Goal: Task Accomplishment & Management: Manage account settings

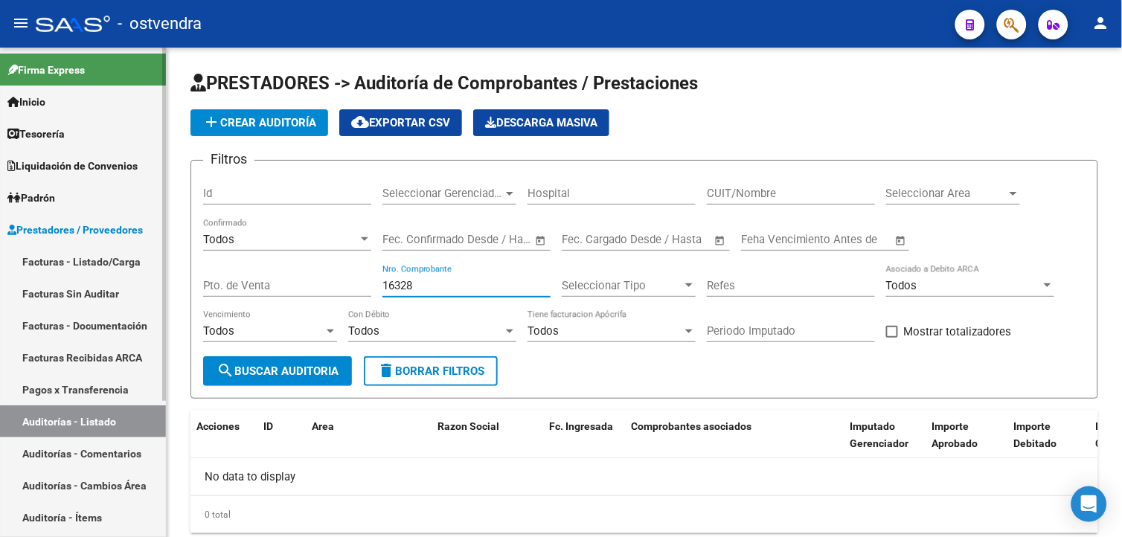
click at [83, 254] on link "Facturas - Listado/Carga" at bounding box center [83, 262] width 166 height 32
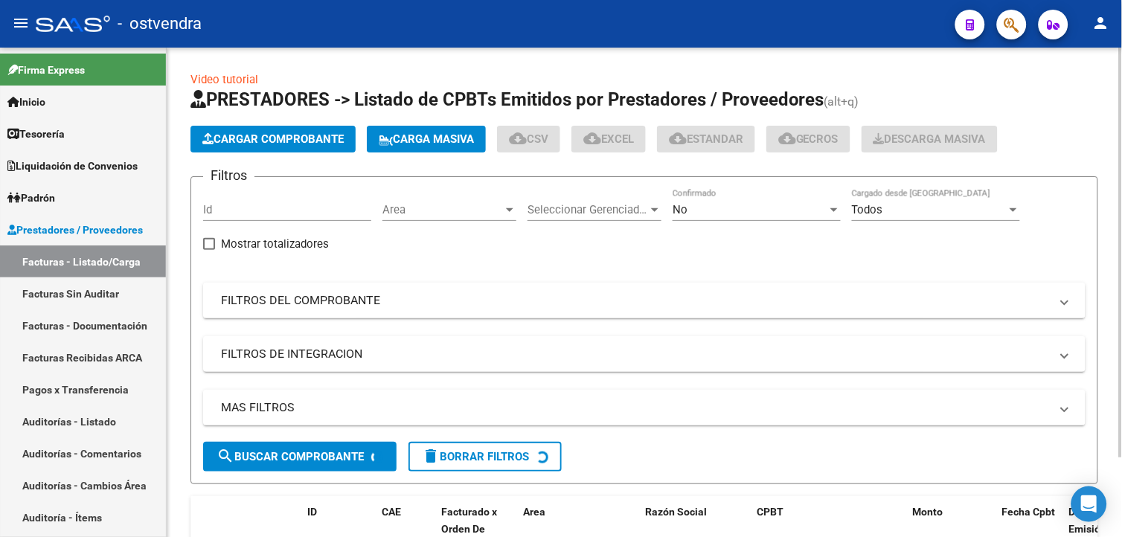
click at [264, 144] on span "Cargar Comprobante" at bounding box center [272, 138] width 141 height 13
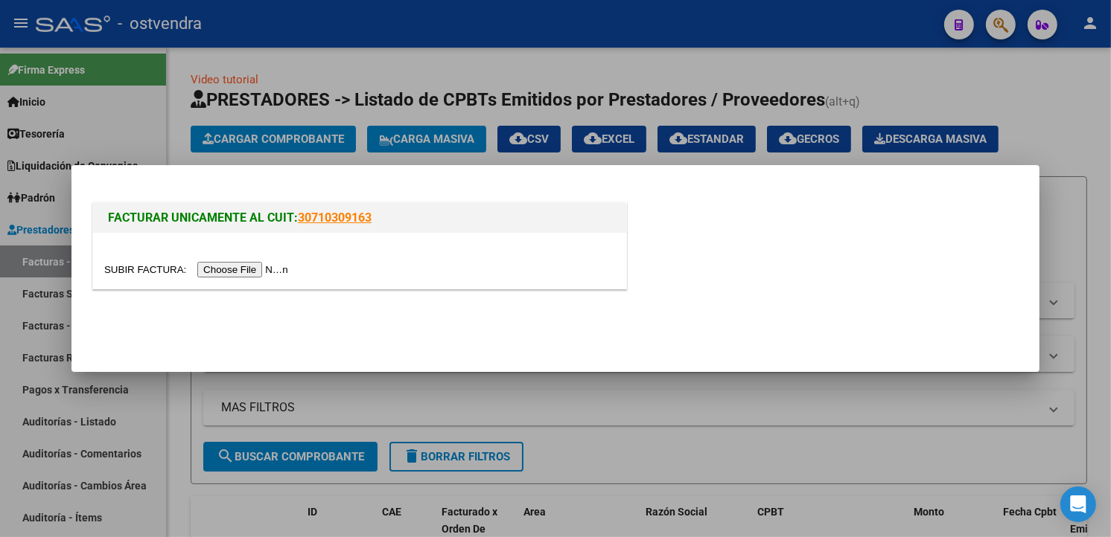
click at [234, 271] on input "file" at bounding box center [198, 270] width 188 height 16
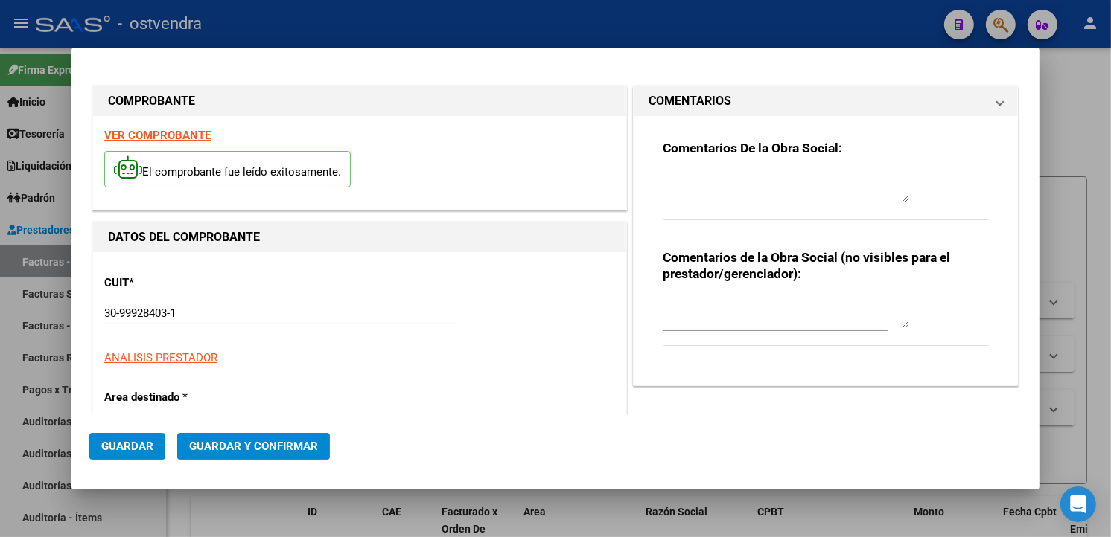
type input "2025-11-17"
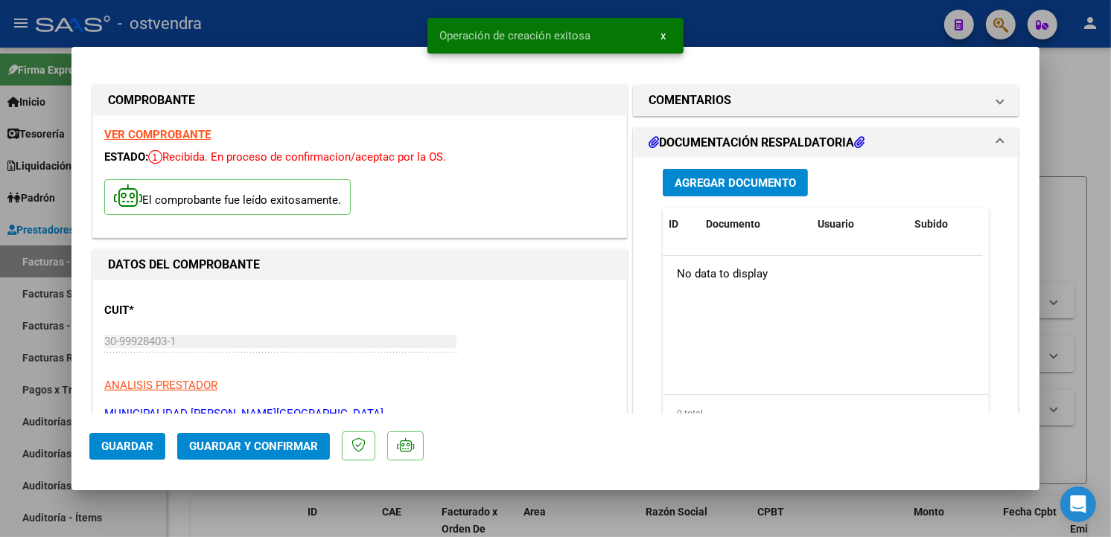
click at [291, 441] on span "Guardar y Confirmar" at bounding box center [253, 446] width 129 height 13
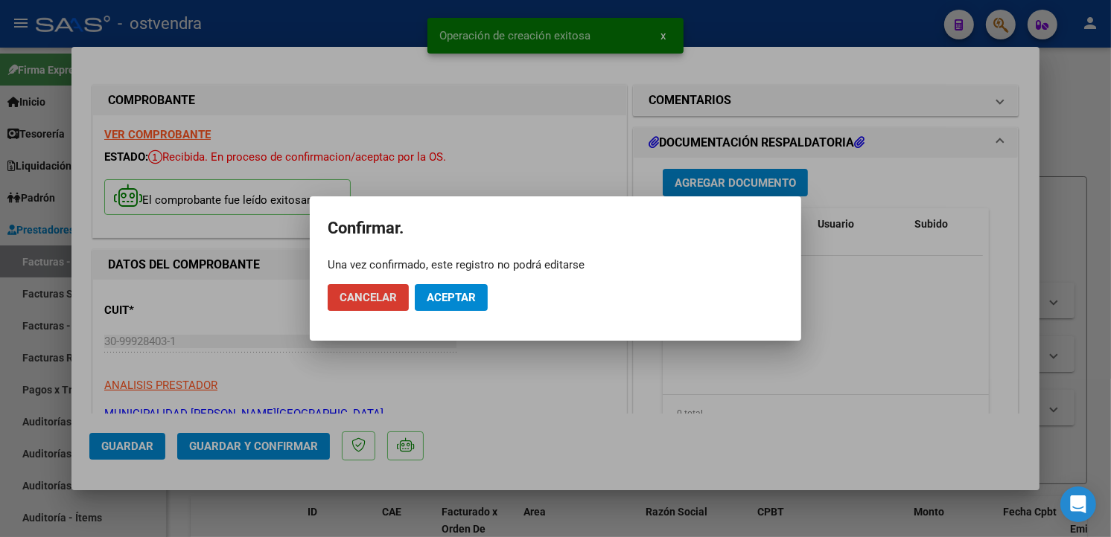
click at [432, 293] on span "Aceptar" at bounding box center [451, 297] width 49 height 13
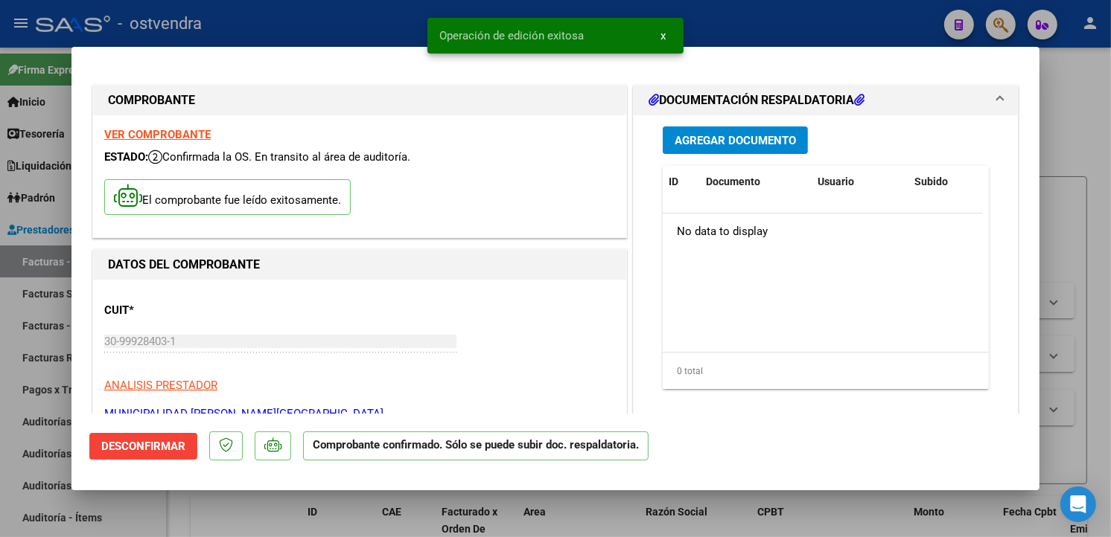
click at [0, 323] on html "menu - ostvendra person Firma Express Inicio Calendario SSS Instructivos Contac…" at bounding box center [555, 268] width 1111 height 537
drag, startPoint x: -3, startPoint y: 323, endPoint x: 64, endPoint y: 440, distance: 134.7
click at [63, 436] on div at bounding box center [555, 268] width 1111 height 537
type input "$ 0,00"
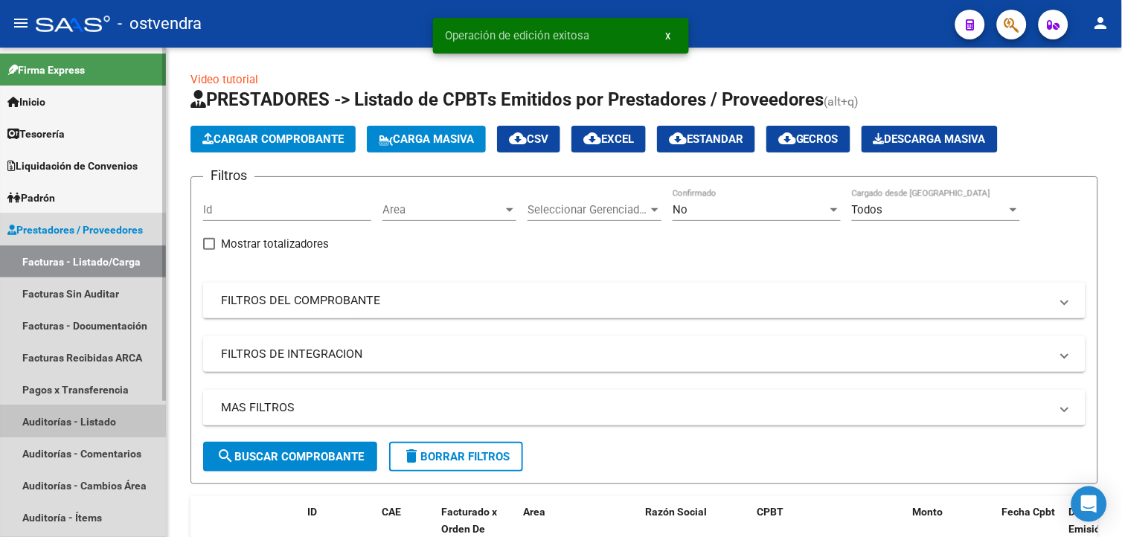
click at [77, 410] on link "Auditorías - Listado" at bounding box center [83, 422] width 166 height 32
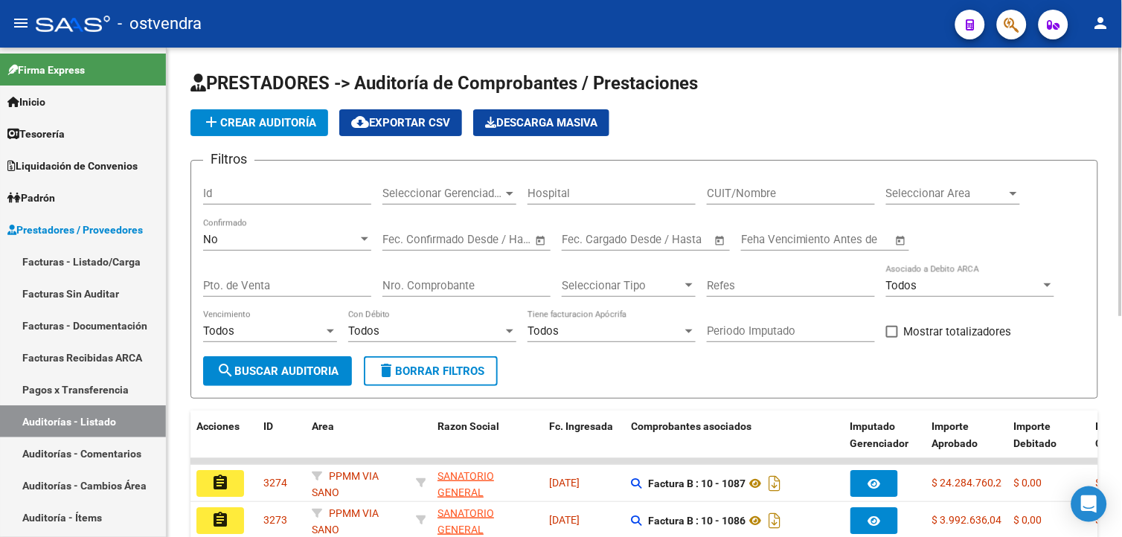
click at [478, 279] on input "Nro. Comprobante" at bounding box center [467, 285] width 168 height 13
type input "5479"
click at [357, 234] on div "No" at bounding box center [280, 239] width 155 height 13
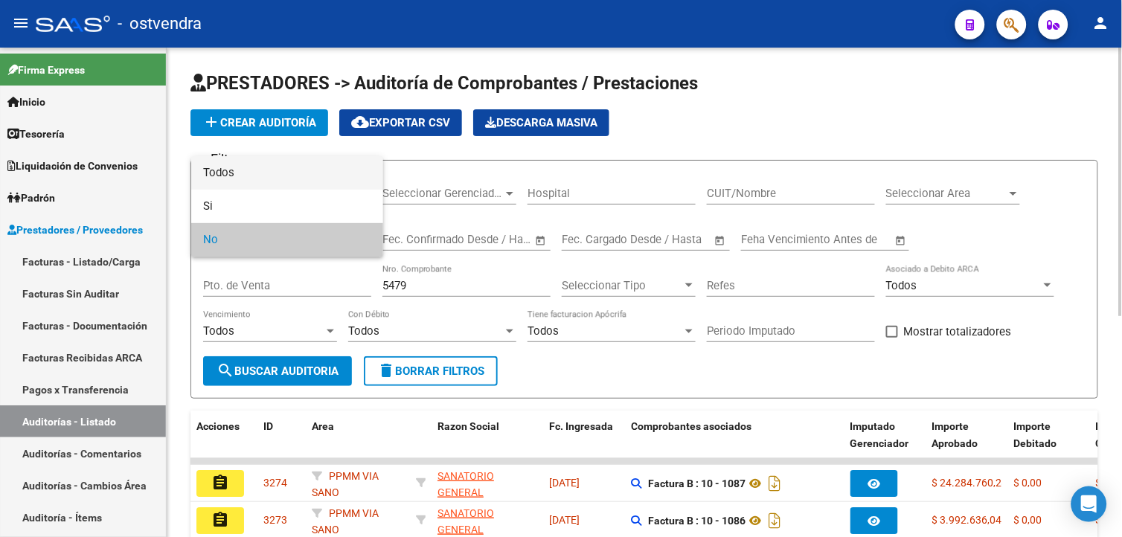
click at [337, 156] on span "Todos" at bounding box center [287, 172] width 168 height 33
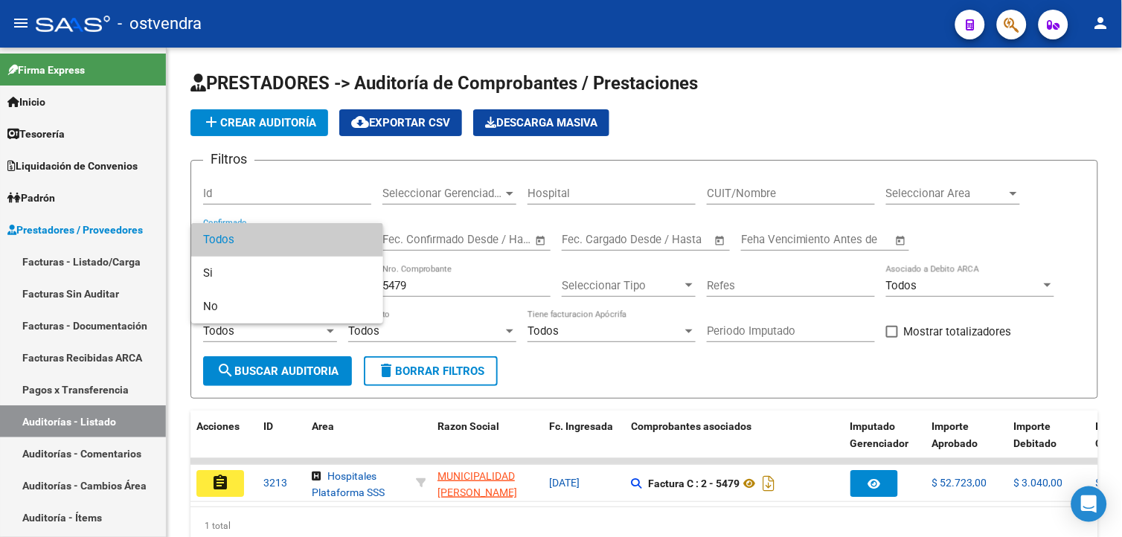
click at [229, 484] on div at bounding box center [561, 268] width 1122 height 537
click at [229, 484] on button "assignment" at bounding box center [221, 483] width 48 height 27
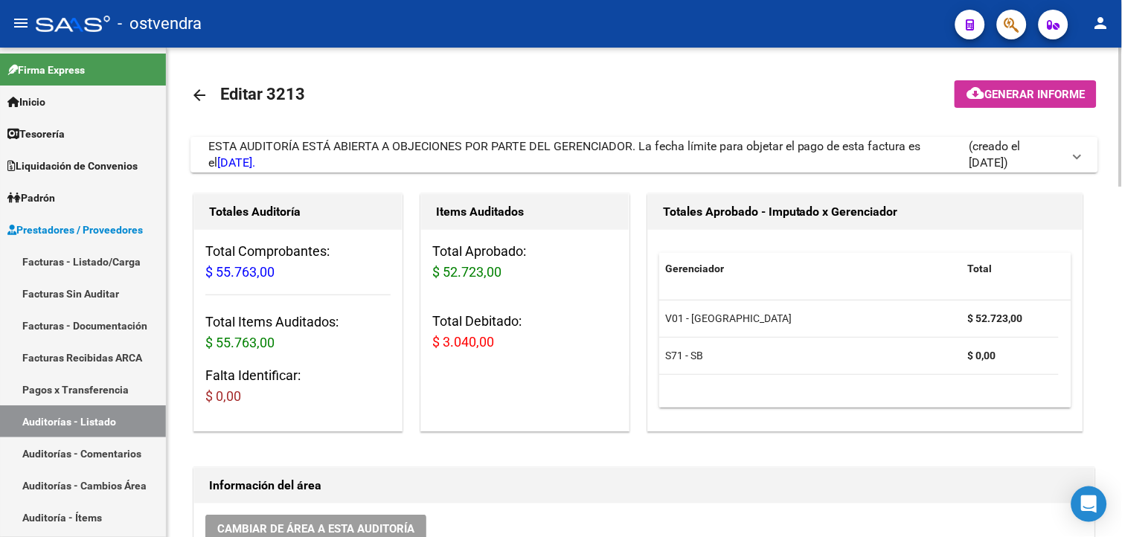
scroll to position [517, 0]
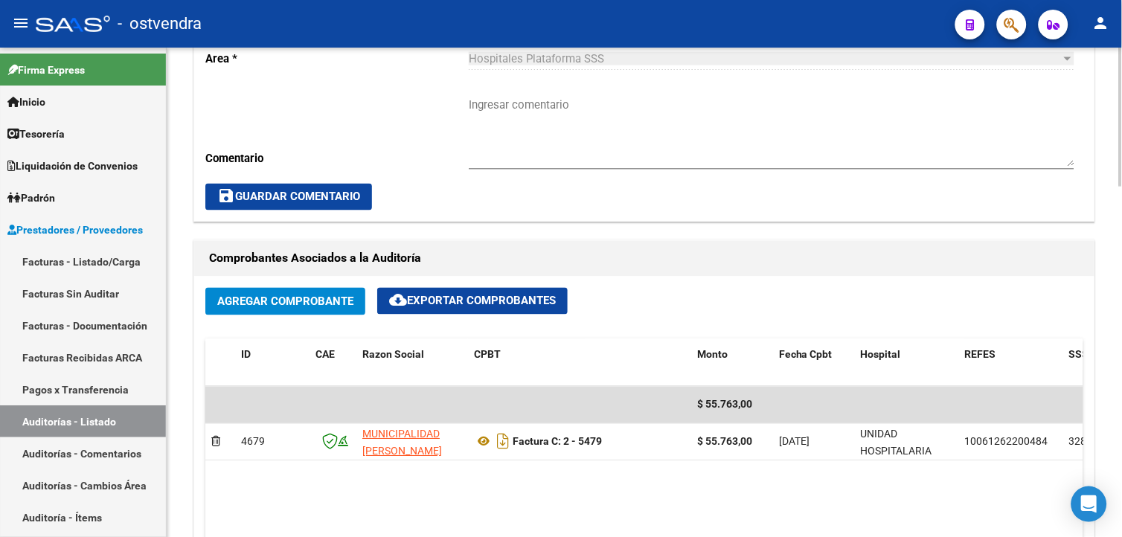
click at [1122, 307] on html "menu - ostvendra person Firma Express Inicio Calendario SSS Instructivos Contac…" at bounding box center [561, 268] width 1122 height 537
click at [287, 313] on button "Agregar Comprobante" at bounding box center [285, 302] width 160 height 28
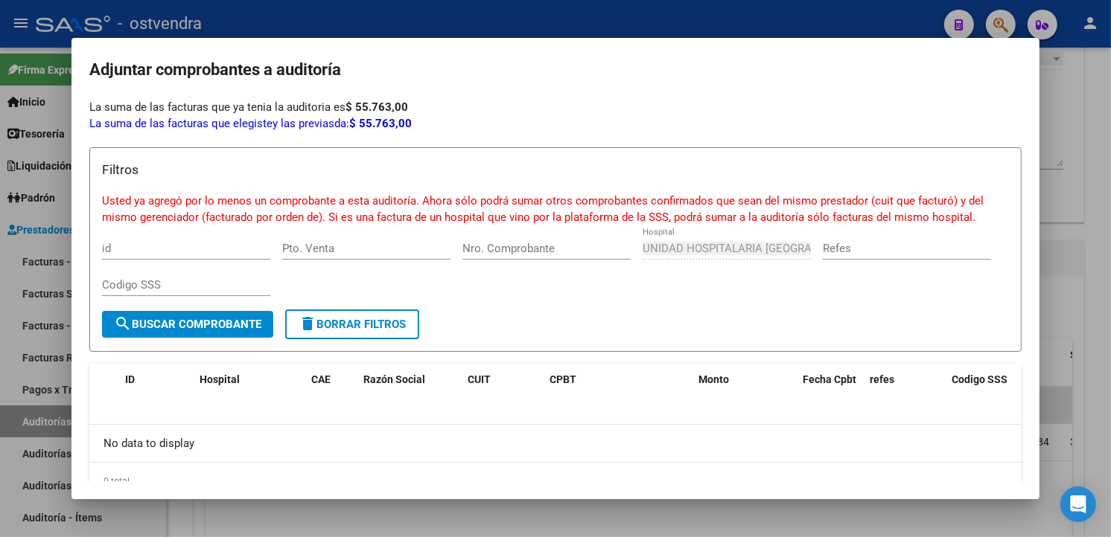
click at [217, 514] on div at bounding box center [555, 268] width 1111 height 537
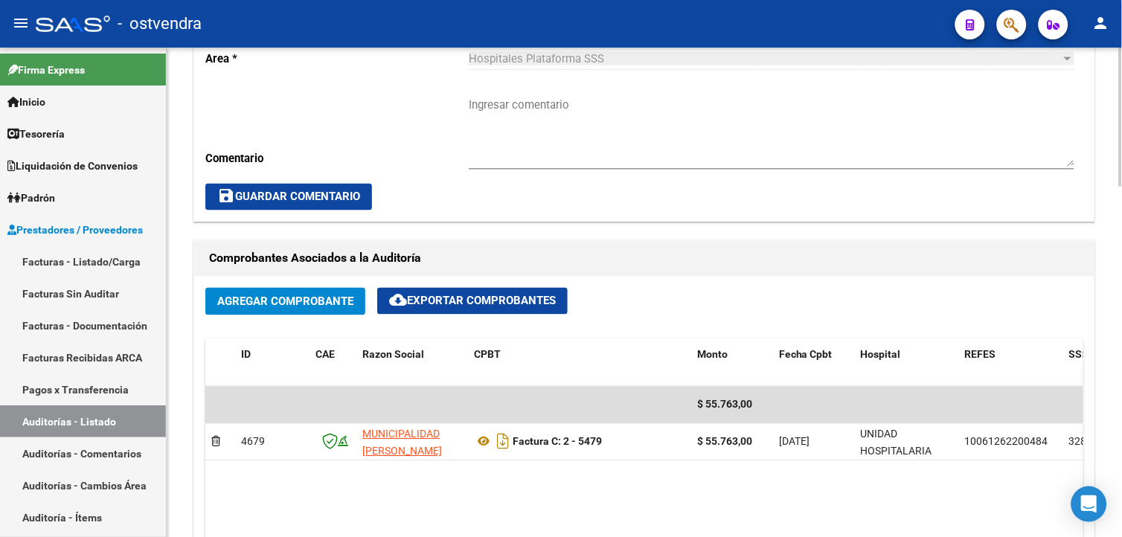
click at [263, 284] on div "Agregar Comprobante cloud_download Exportar Comprobantes ID CAE Razon Social CP…" at bounding box center [644, 431] width 901 height 309
click at [269, 308] on span "Agregar Comprobante" at bounding box center [285, 301] width 136 height 13
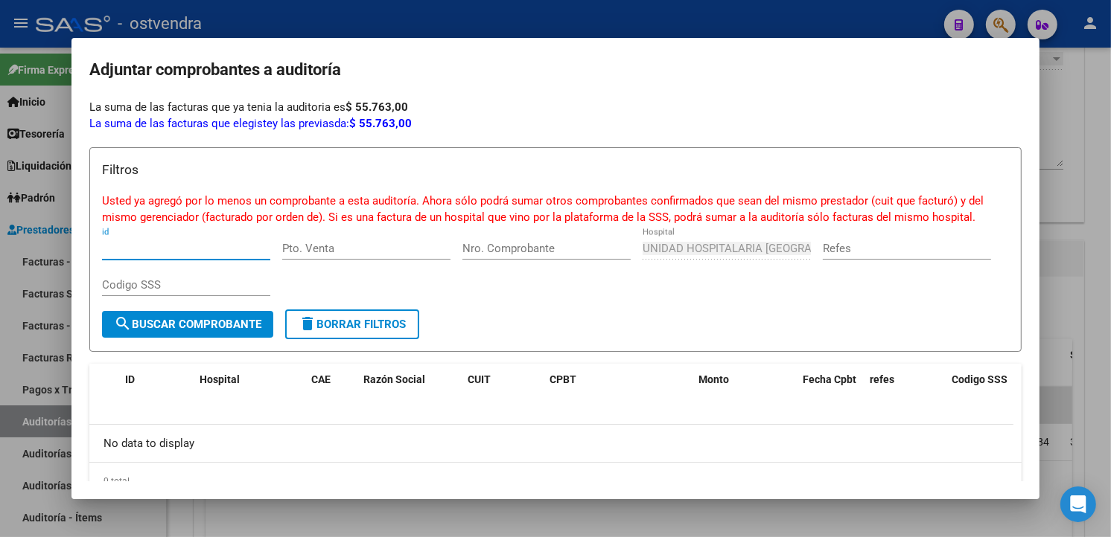
click at [266, 501] on div at bounding box center [555, 268] width 1111 height 537
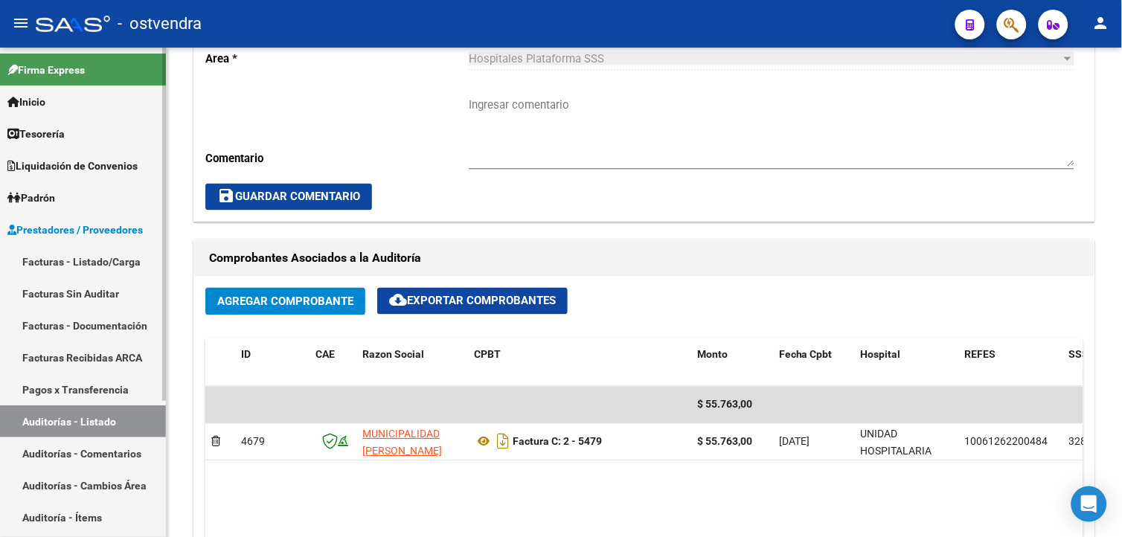
click at [109, 291] on link "Facturas Sin Auditar" at bounding box center [83, 294] width 166 height 32
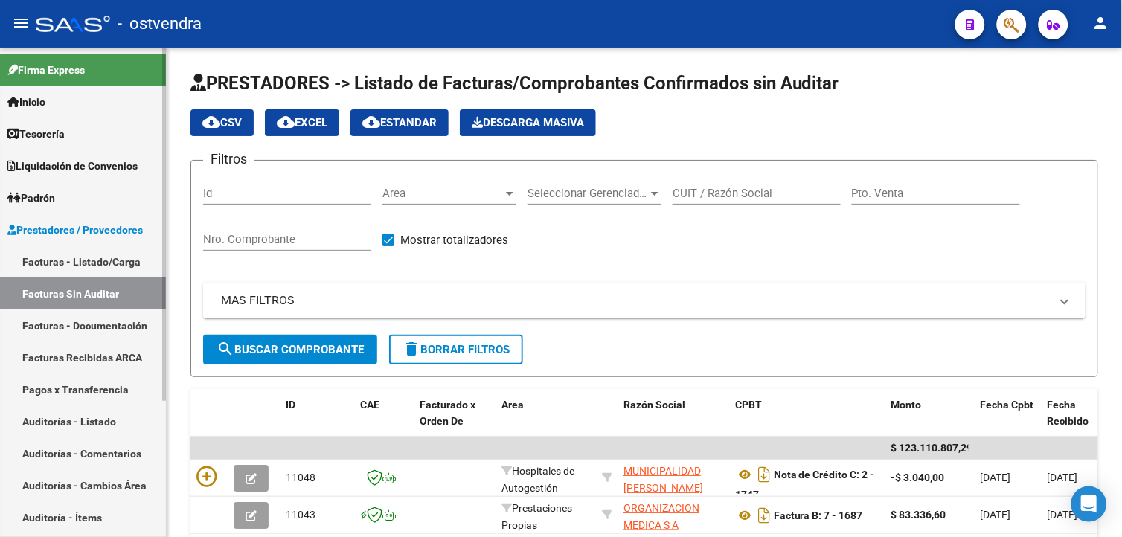
click at [124, 412] on link "Auditorías - Listado" at bounding box center [83, 422] width 166 height 32
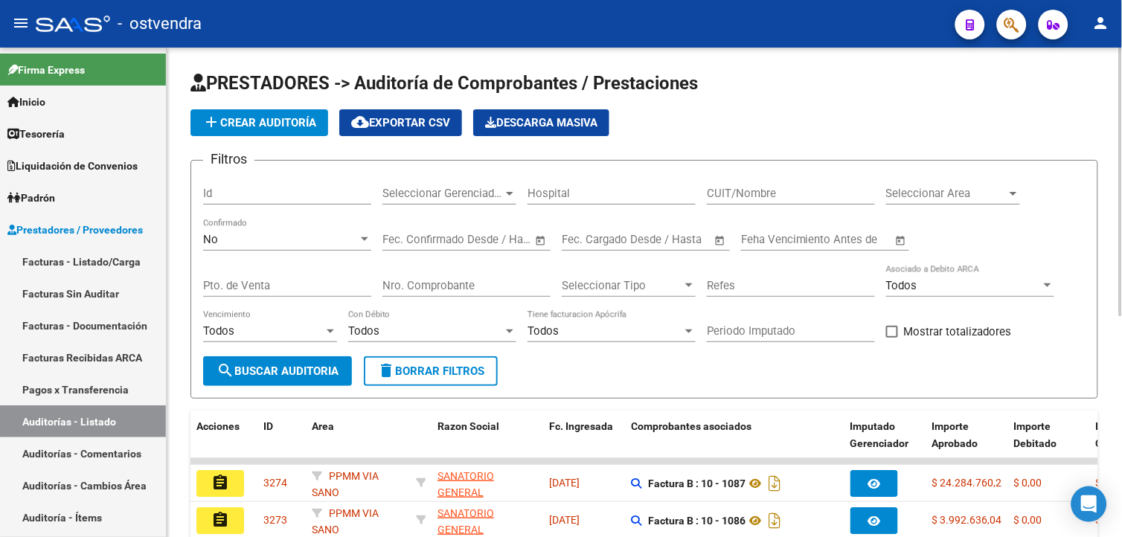
click at [409, 278] on div "Nro. Comprobante" at bounding box center [467, 281] width 168 height 32
type input "5479"
drag, startPoint x: 410, startPoint y: 293, endPoint x: 367, endPoint y: 262, distance: 53.3
click at [406, 293] on div "5479 Nro. Comprobante" at bounding box center [467, 281] width 168 height 32
drag, startPoint x: 361, startPoint y: 255, endPoint x: 354, endPoint y: 240, distance: 17.0
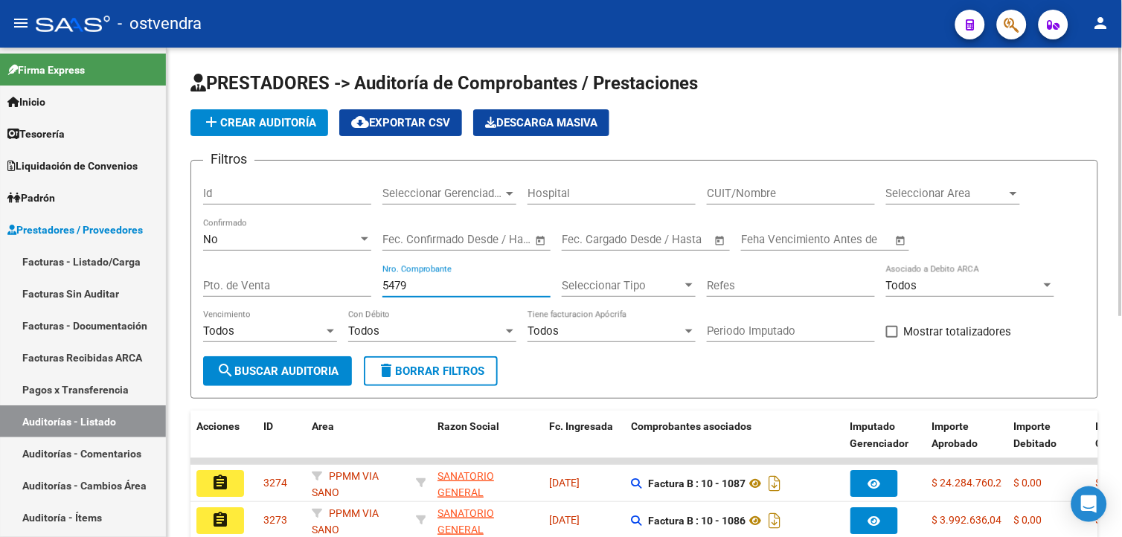
click at [360, 255] on div "No Confirmado" at bounding box center [287, 242] width 168 height 46
click at [354, 240] on div "No" at bounding box center [280, 239] width 155 height 13
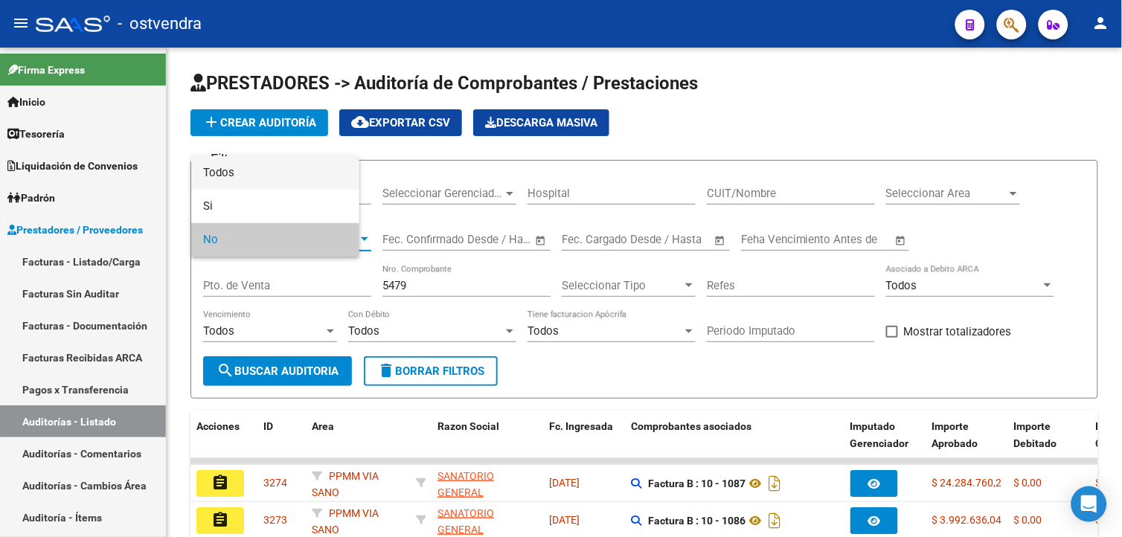
click at [330, 177] on span "Todos" at bounding box center [275, 172] width 144 height 33
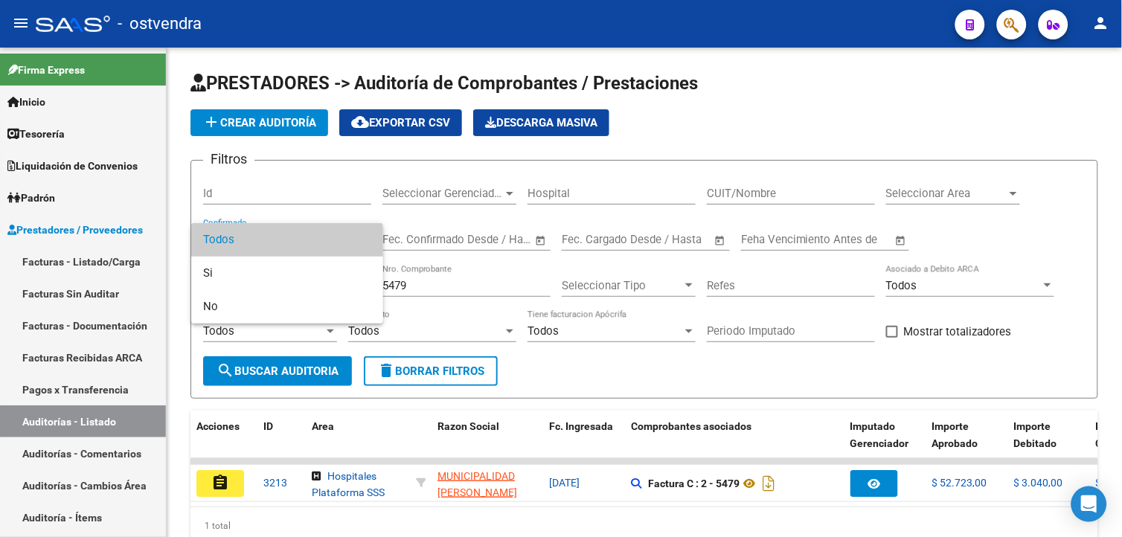
click at [205, 493] on div at bounding box center [561, 268] width 1122 height 537
click at [205, 493] on button "assignment" at bounding box center [221, 483] width 48 height 27
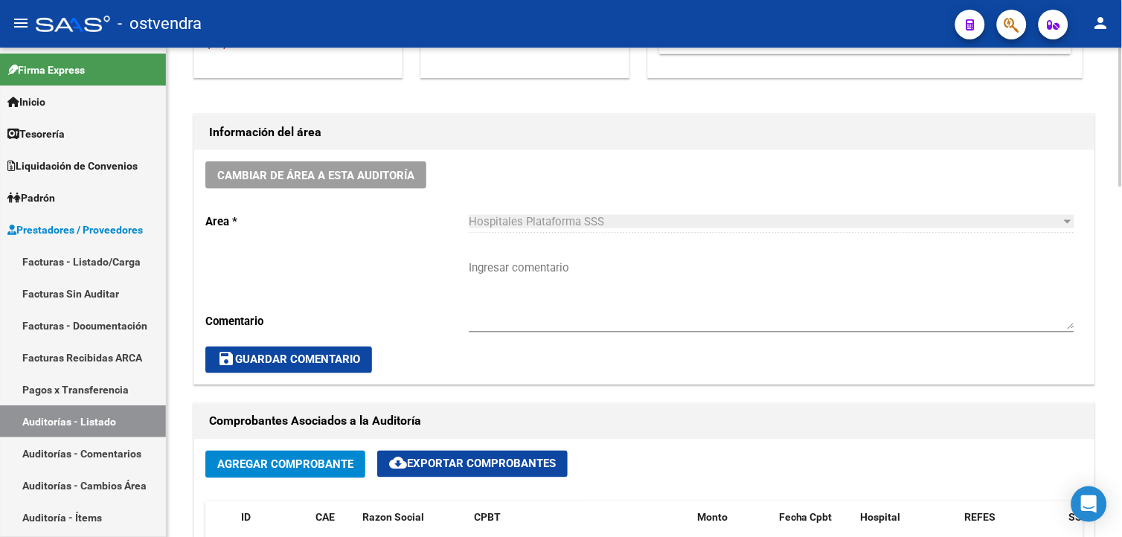
scroll to position [438, 0]
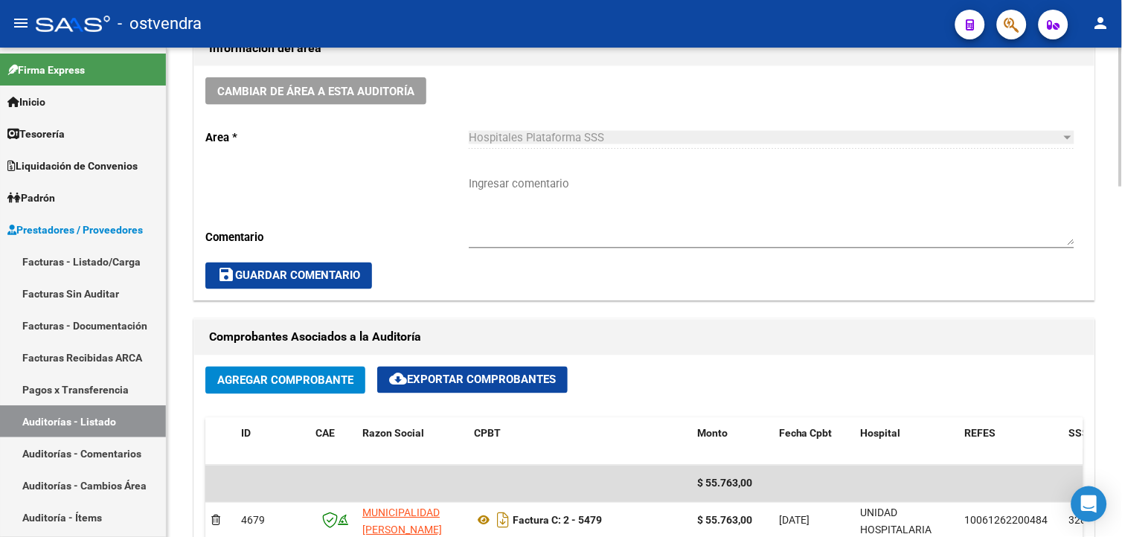
click at [1119, 301] on div at bounding box center [1121, 242] width 4 height 139
click at [247, 392] on button "Agregar Comprobante" at bounding box center [285, 381] width 160 height 28
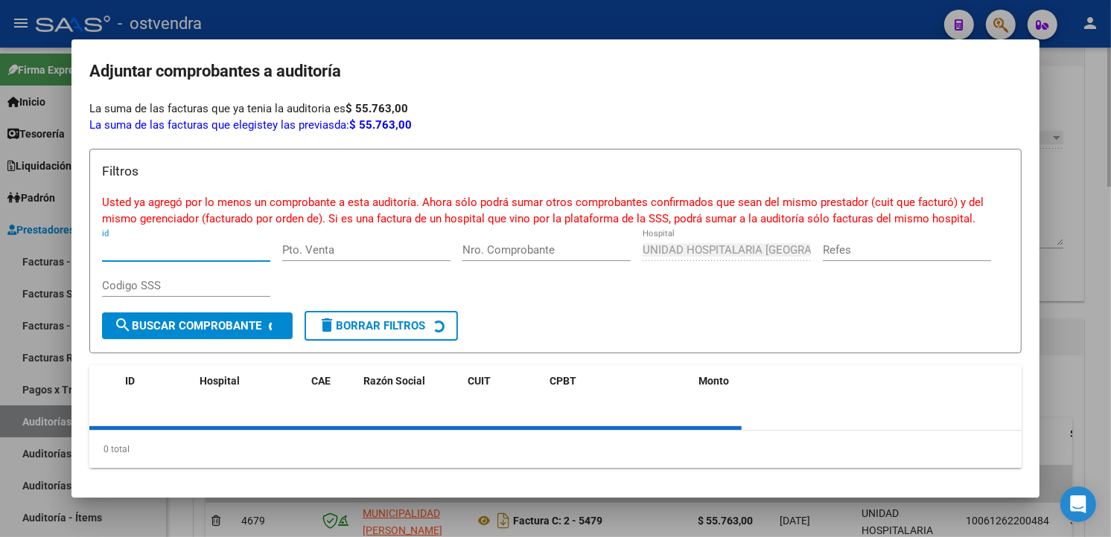
click at [249, 381] on div "Hospital" at bounding box center [249, 381] width 100 height 17
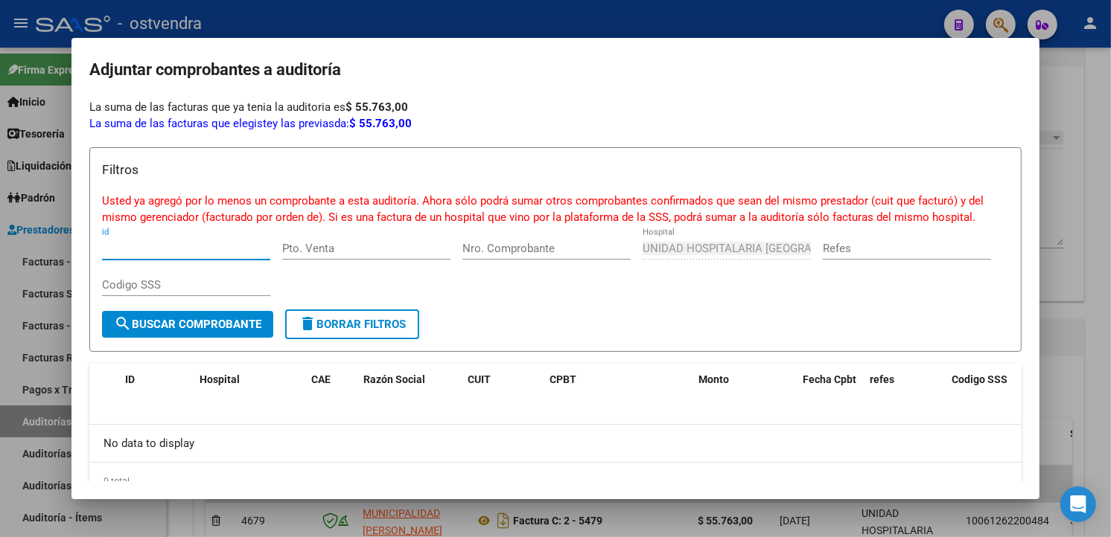
click at [226, 340] on form "Filtros Usted ya agregó por lo menos un comprobante a esta auditoría. Ahora sól…" at bounding box center [555, 249] width 932 height 205
click at [224, 326] on span "search Buscar Comprobante" at bounding box center [187, 324] width 147 height 13
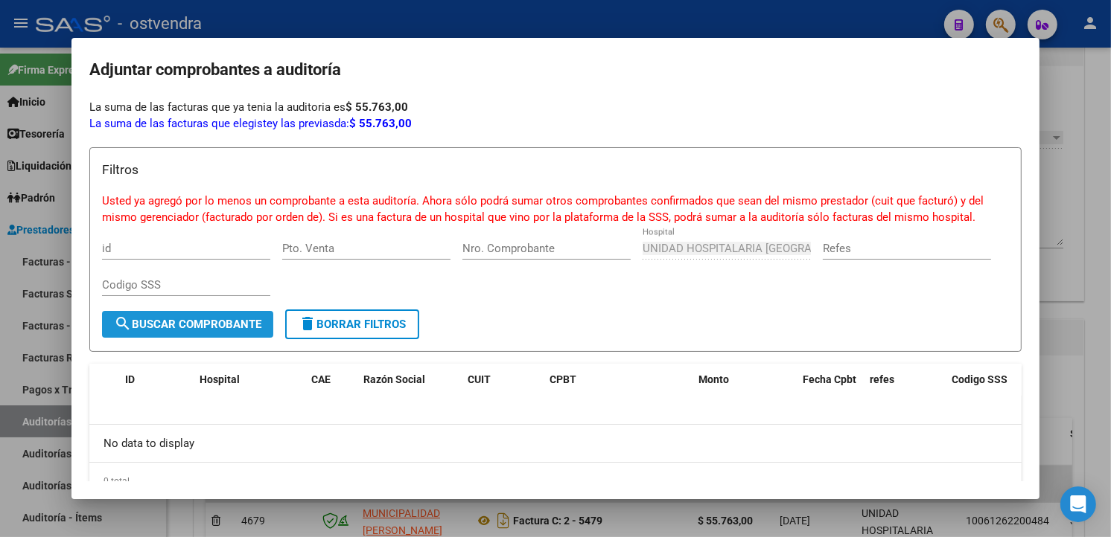
click at [220, 316] on button "search Buscar Comprobante" at bounding box center [187, 324] width 171 height 27
click at [369, 257] on div "Pto. Venta" at bounding box center [366, 248] width 168 height 22
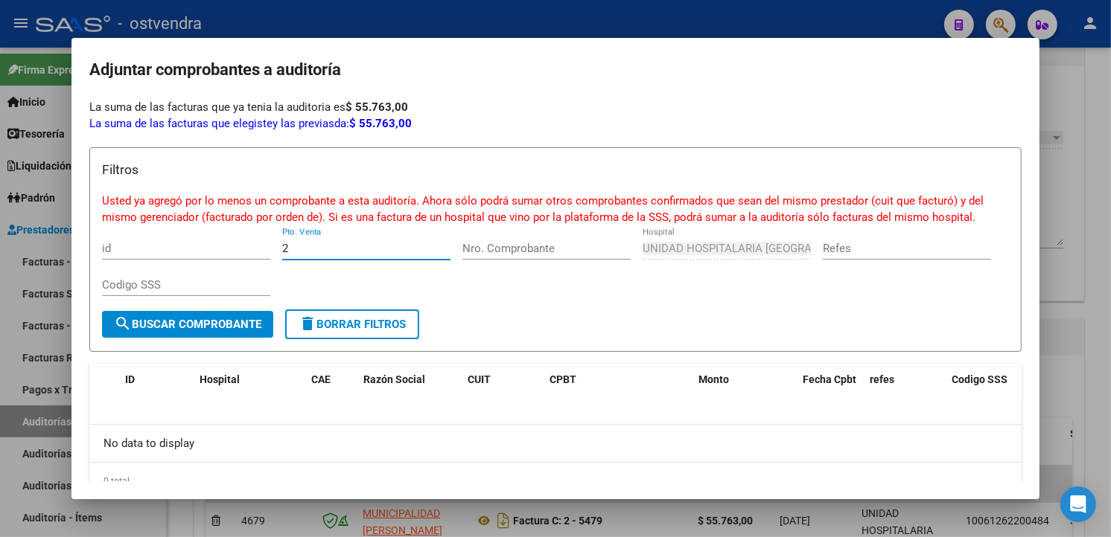
type input "2"
click at [531, 251] on input "Nro. Comprobante" at bounding box center [546, 248] width 168 height 13
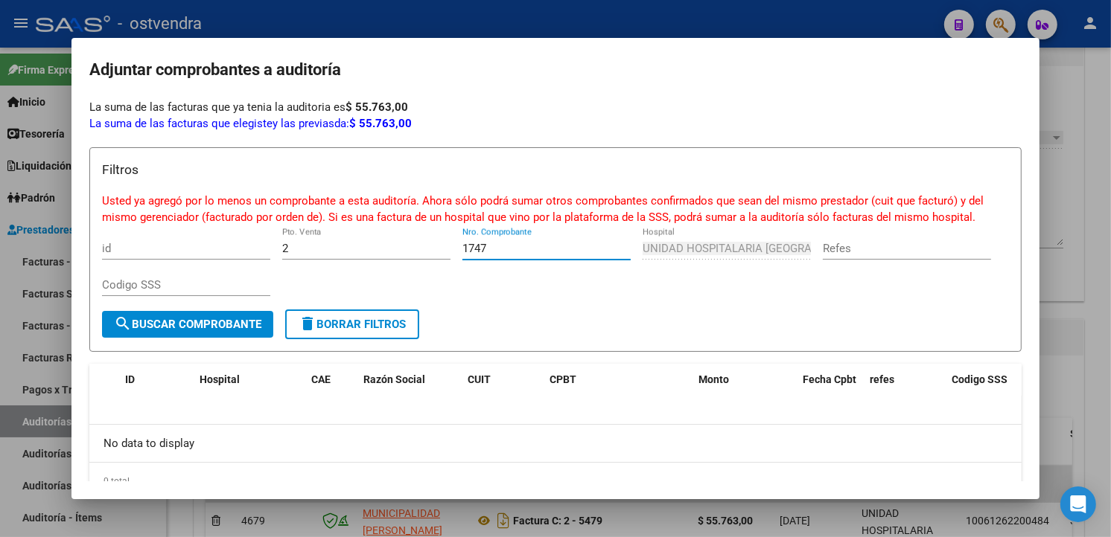
type input "1747"
click at [214, 338] on form "Filtros Usted ya agregó por lo menos un comprobante a esta auditoría. Ahora sól…" at bounding box center [555, 249] width 932 height 205
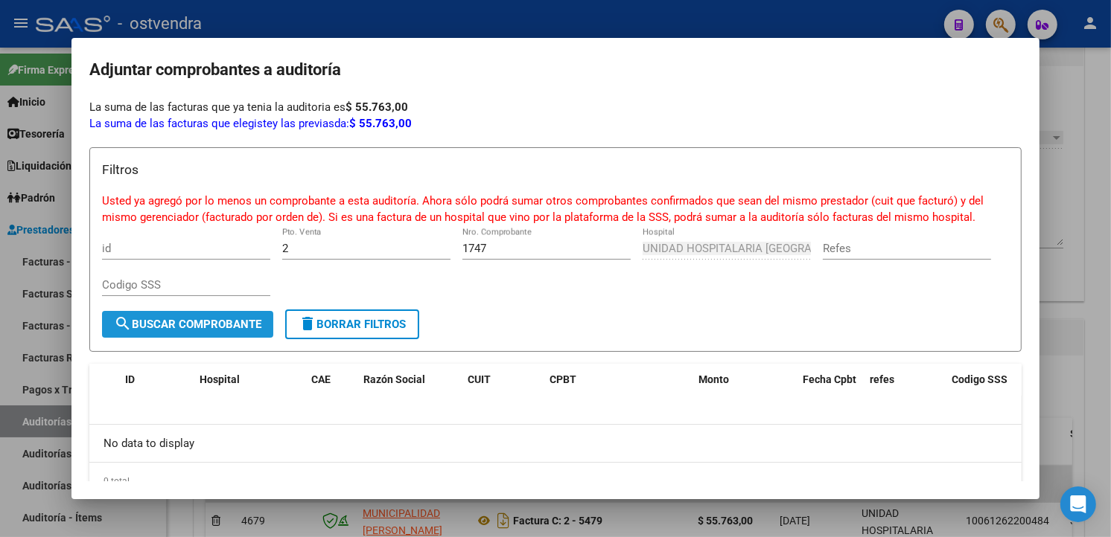
click at [213, 330] on button "search Buscar Comprobante" at bounding box center [187, 324] width 171 height 27
click at [184, 254] on input "id" at bounding box center [186, 248] width 168 height 13
click at [597, 19] on div at bounding box center [555, 268] width 1111 height 537
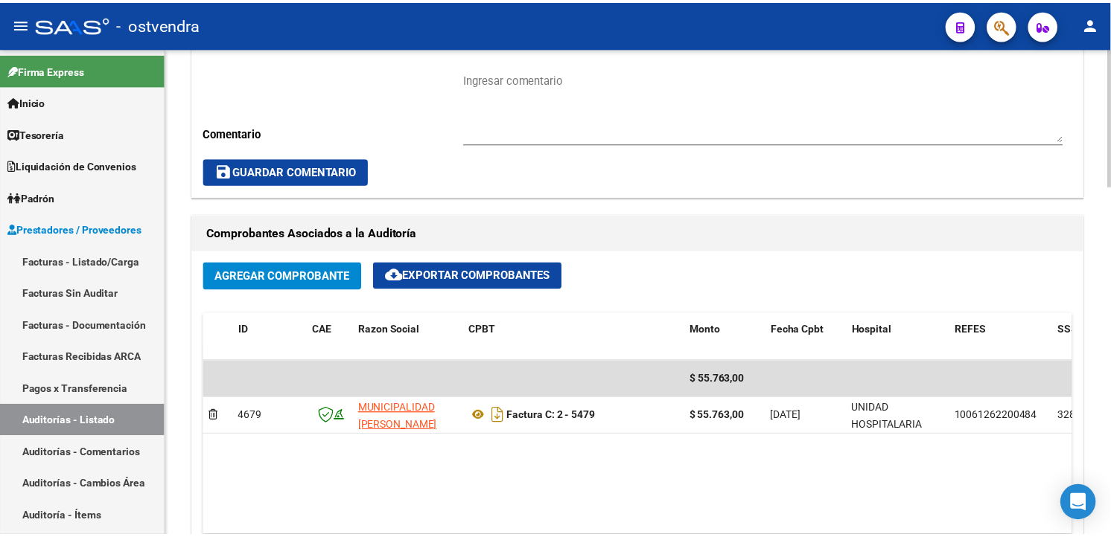
scroll to position [575, 0]
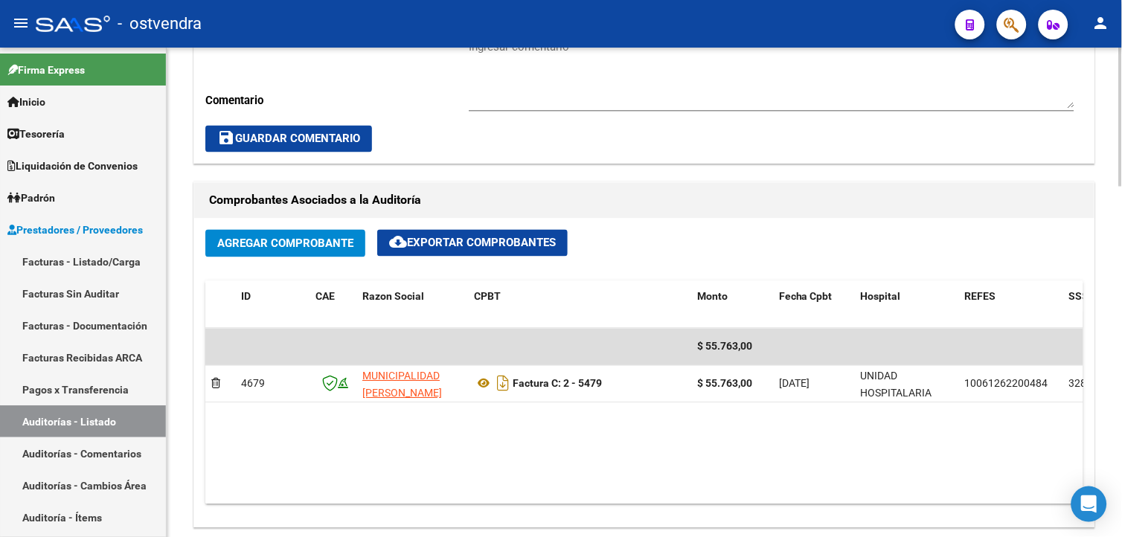
click at [1122, 231] on html "menu - ostvendra person Firma Express Inicio Calendario SSS Instructivos Contac…" at bounding box center [561, 268] width 1122 height 537
click at [275, 255] on button "Agregar Comprobante" at bounding box center [285, 244] width 160 height 28
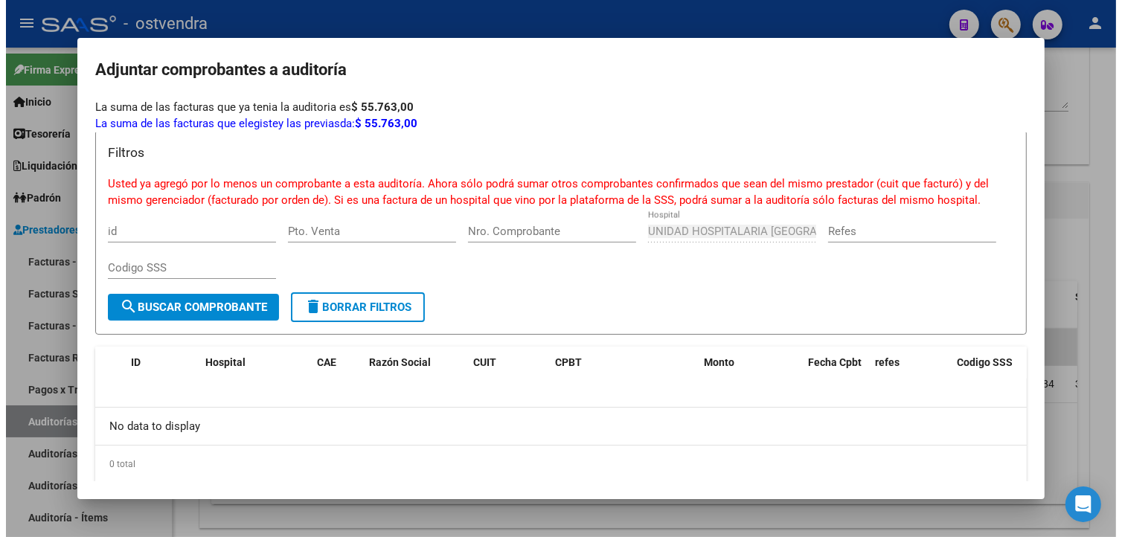
scroll to position [23, 0]
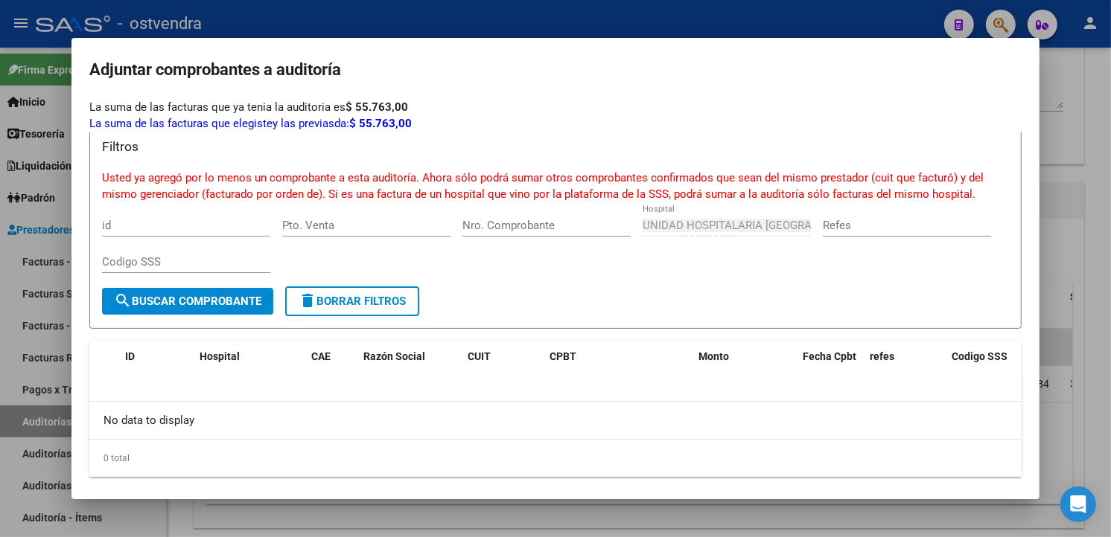
click at [402, 25] on div at bounding box center [555, 268] width 1111 height 537
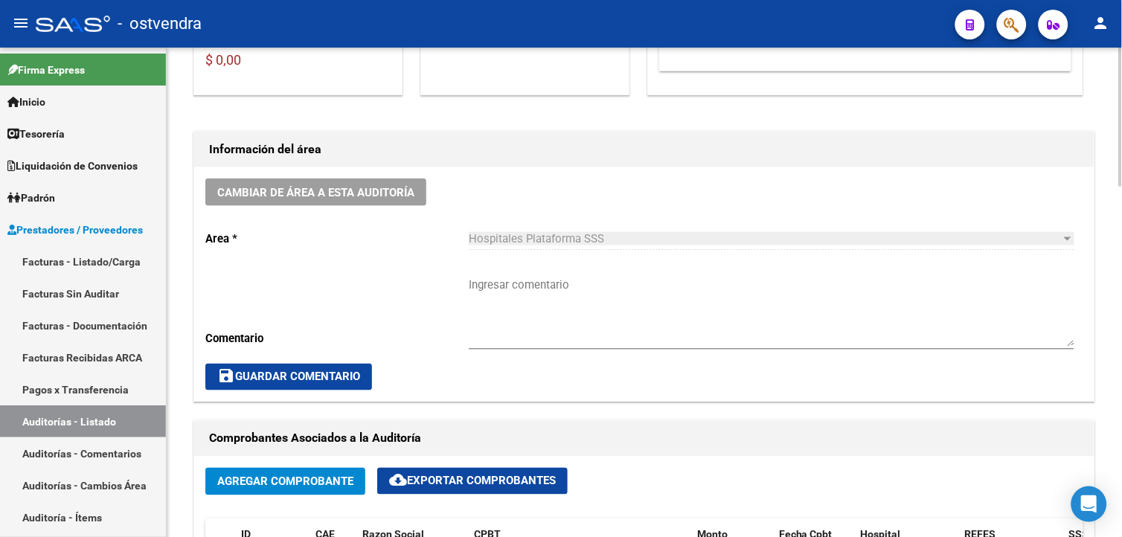
scroll to position [397, 0]
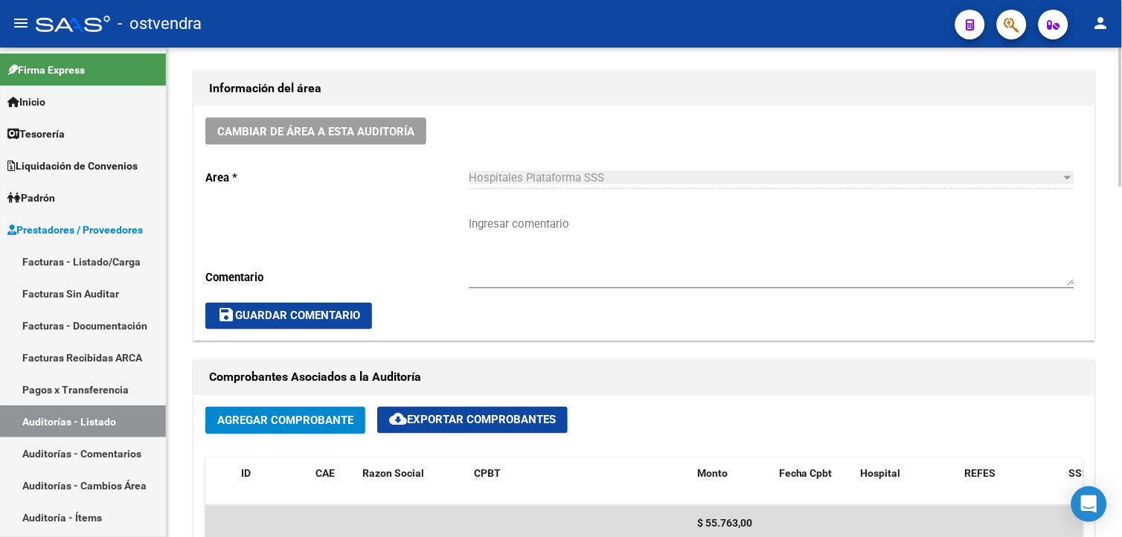
click at [1096, 233] on div "arrow_back Editar 3213 cloud_download Generar informe ESTA AUDITORÍA ESTÁ ABIER…" at bounding box center [646, 508] width 959 height 1717
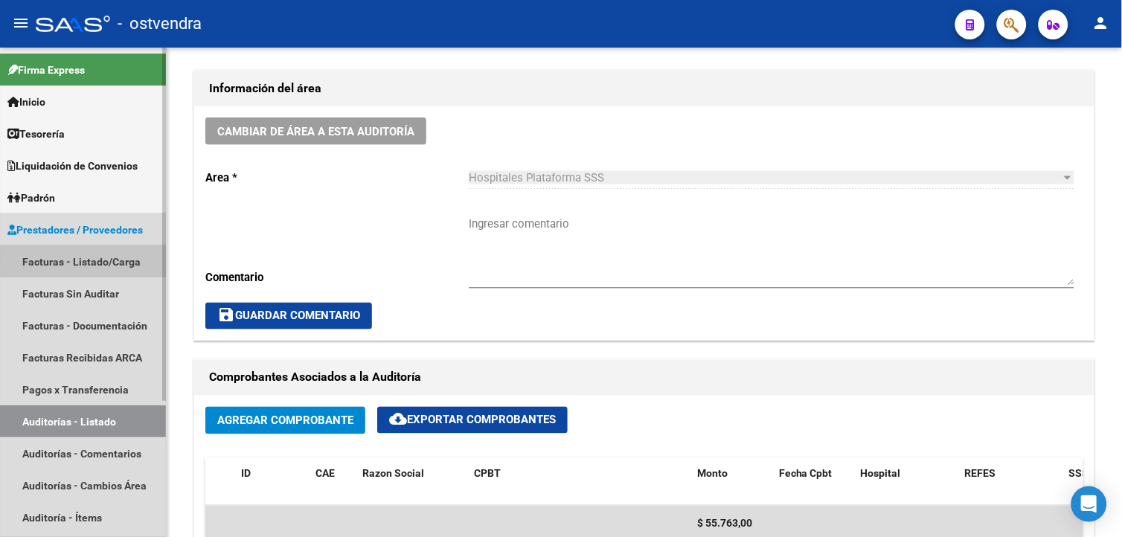
click at [91, 261] on link "Facturas - Listado/Carga" at bounding box center [83, 262] width 166 height 32
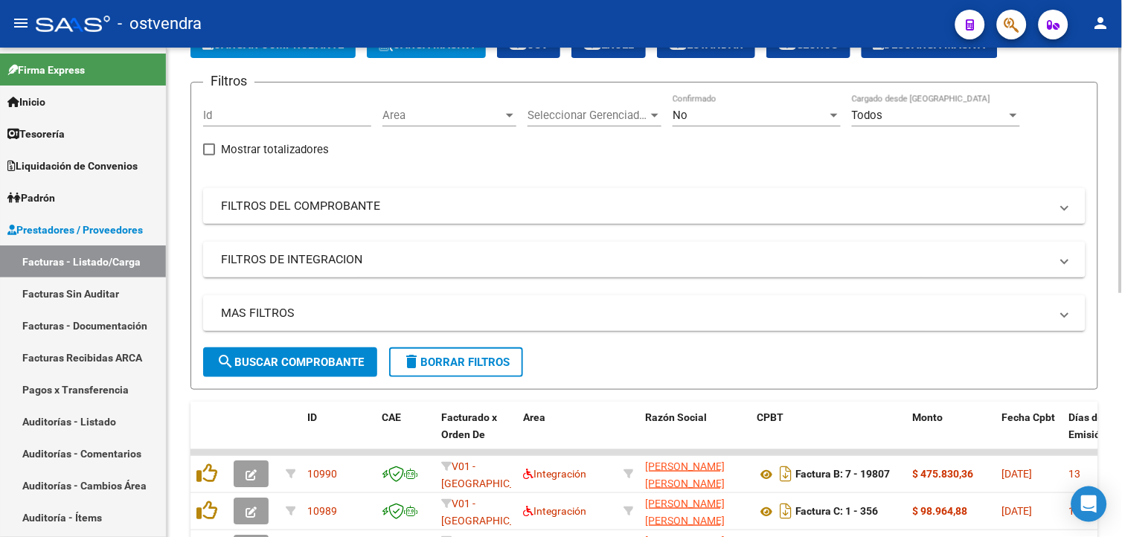
scroll to position [397, 0]
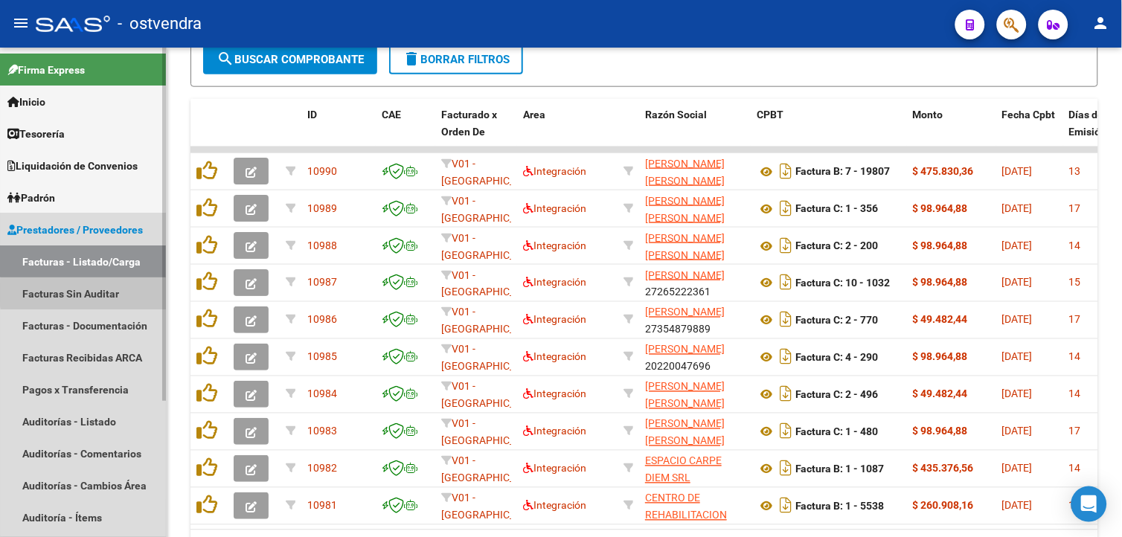
click at [130, 293] on link "Facturas Sin Auditar" at bounding box center [83, 294] width 166 height 32
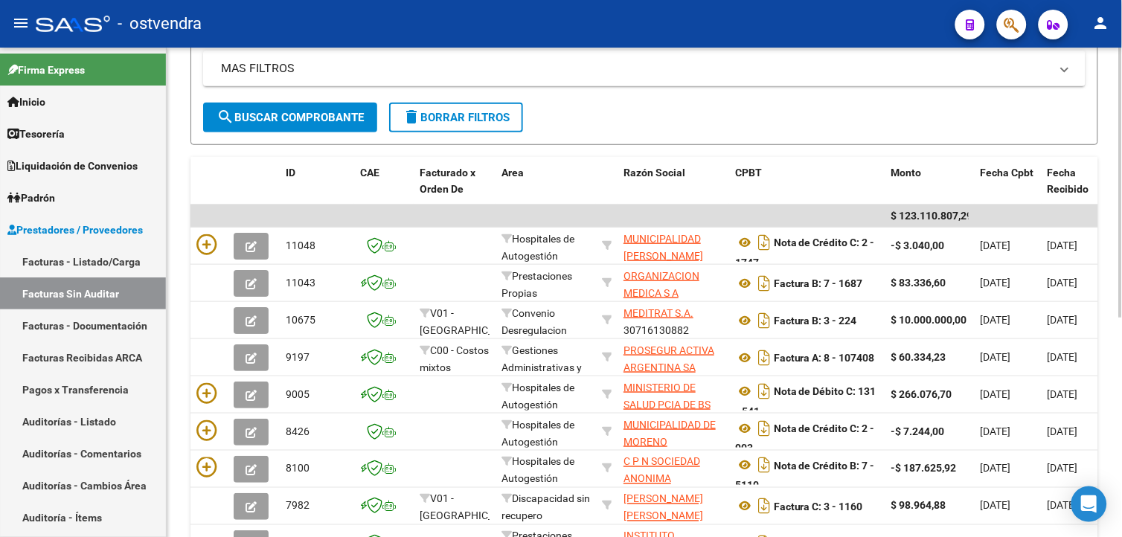
scroll to position [240, 0]
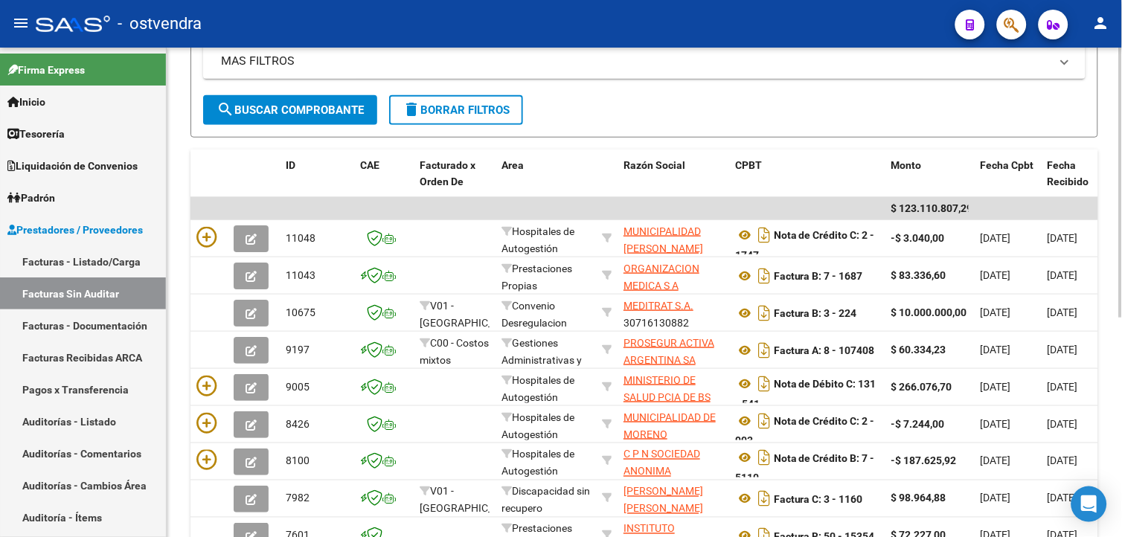
click at [1122, 347] on html "menu - ostvendra person Firma Express Inicio Calendario SSS Instructivos Contac…" at bounding box center [561, 268] width 1122 height 537
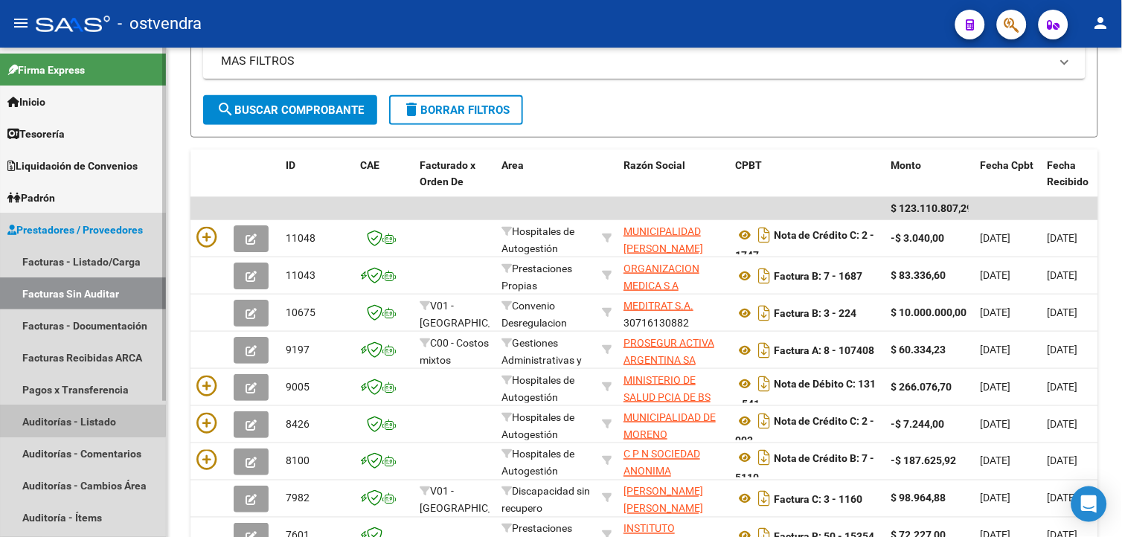
click at [80, 418] on link "Auditorías - Listado" at bounding box center [83, 422] width 166 height 32
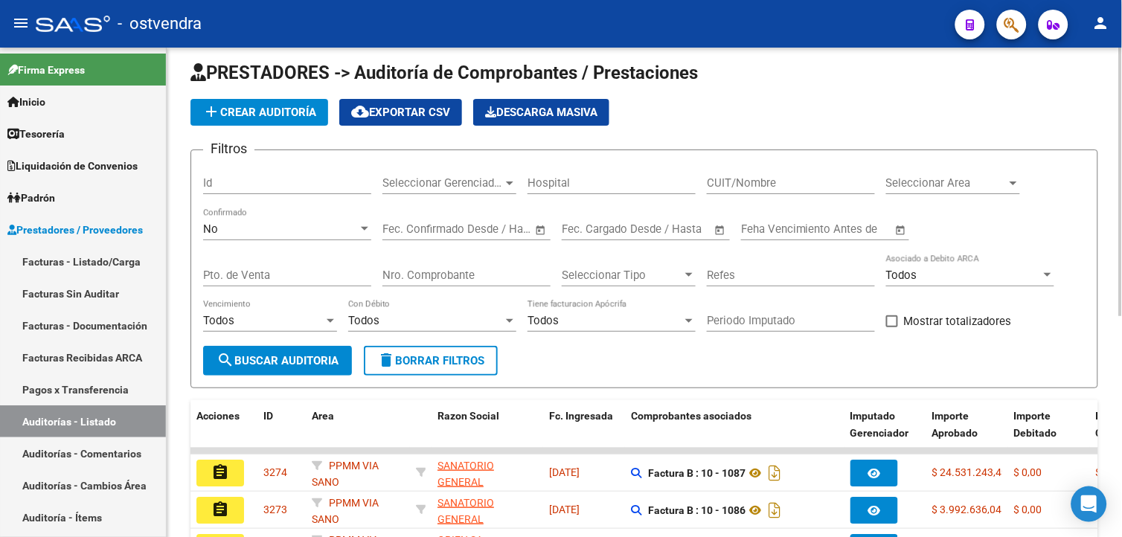
scroll to position [240, 0]
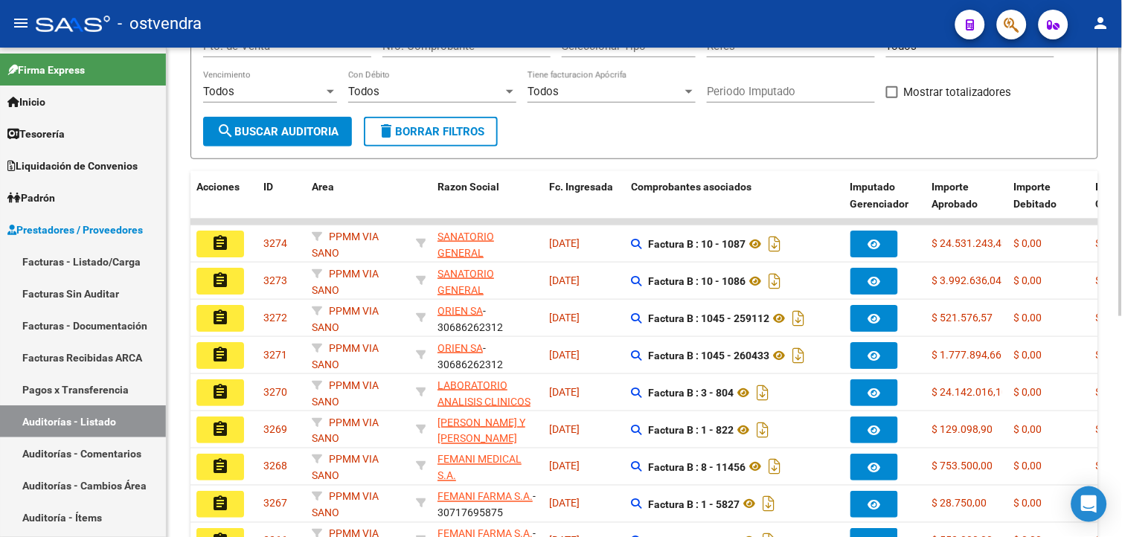
click at [486, 51] on input "Nro. Comprobante" at bounding box center [467, 45] width 168 height 13
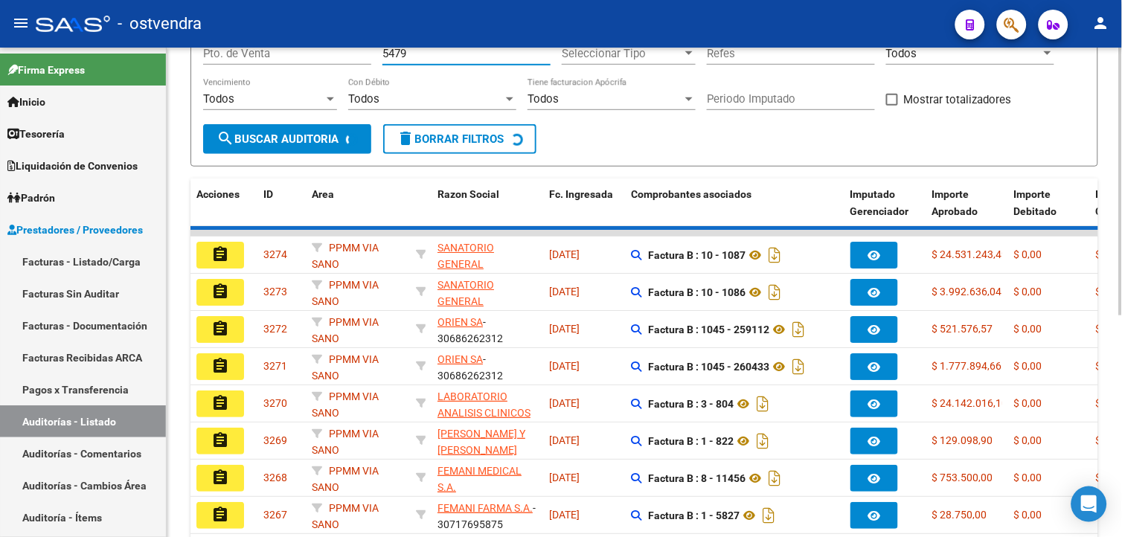
scroll to position [68, 0]
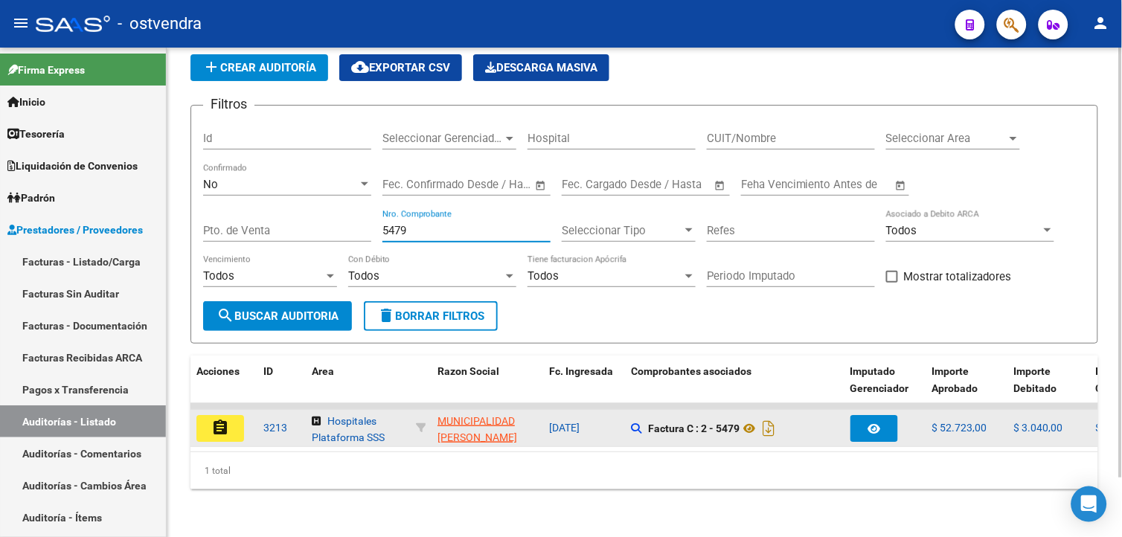
type input "5479"
click at [237, 415] on button "assignment" at bounding box center [221, 428] width 48 height 27
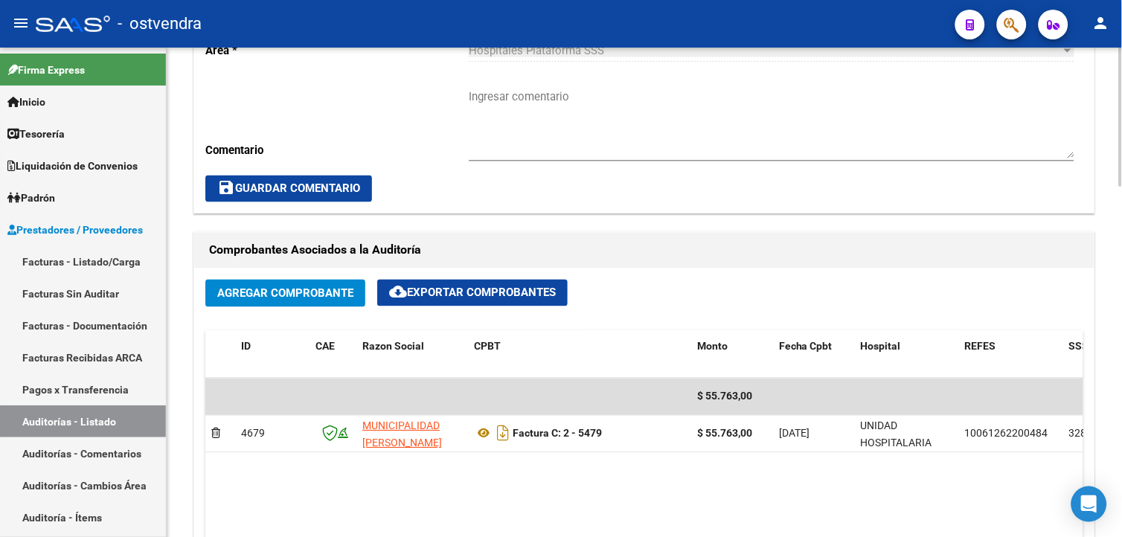
scroll to position [630, 0]
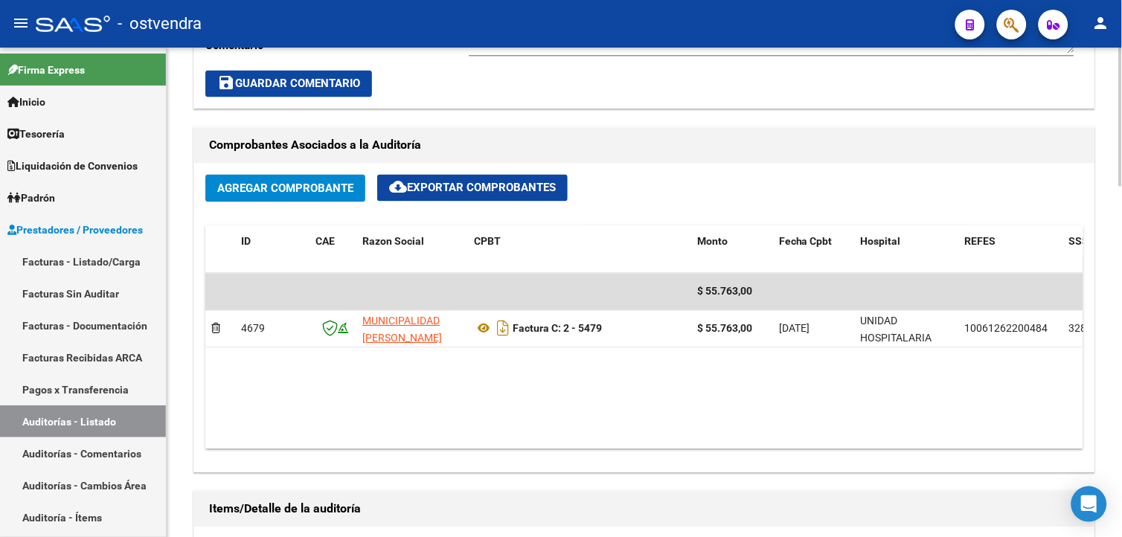
click at [1119, 272] on div at bounding box center [1121, 296] width 4 height 139
click at [264, 184] on span "Agregar Comprobante" at bounding box center [285, 188] width 136 height 13
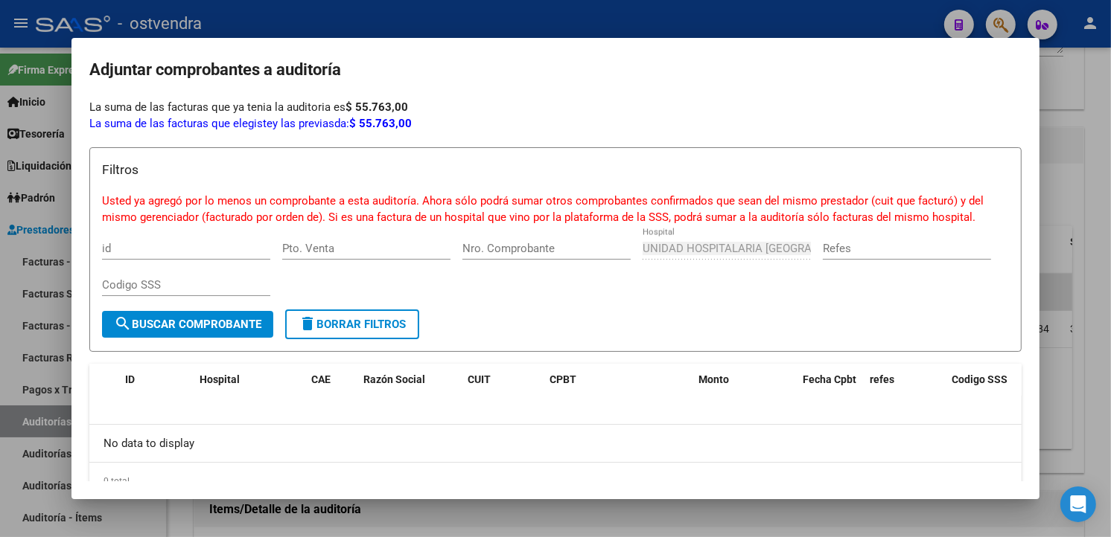
click at [1102, 117] on div at bounding box center [555, 268] width 1111 height 537
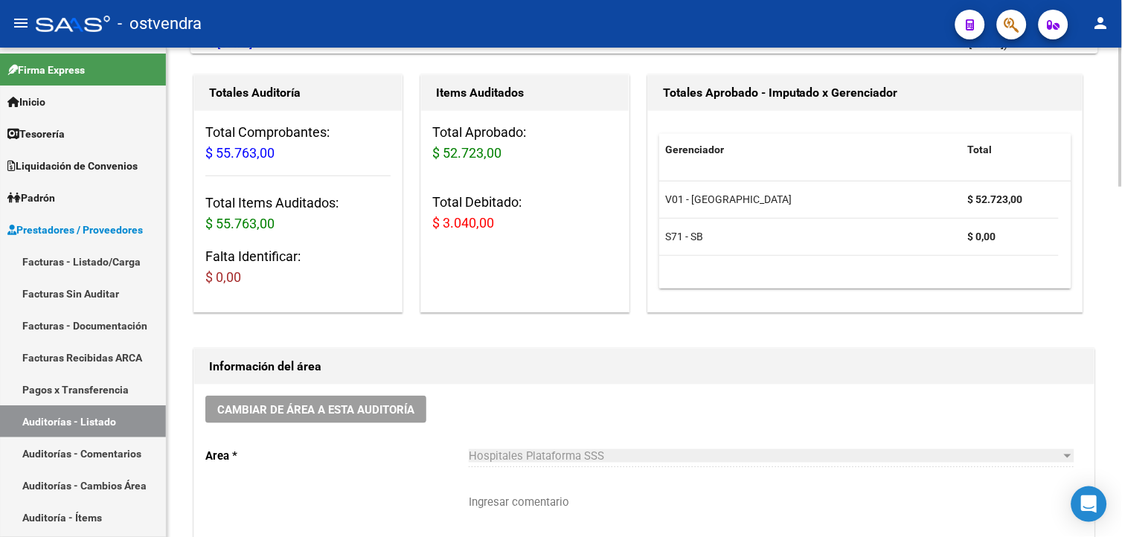
scroll to position [98, 0]
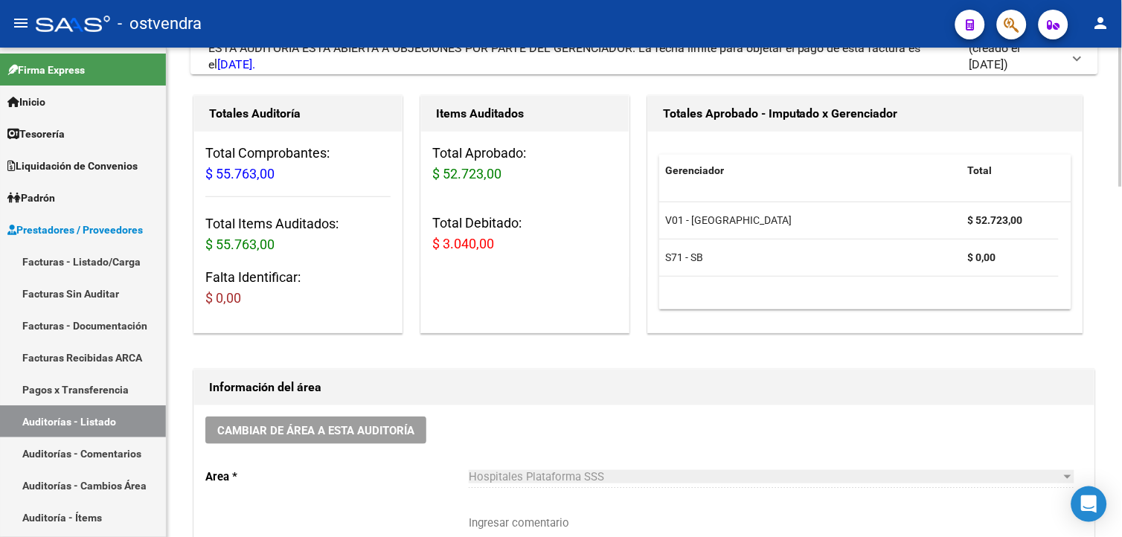
click at [1122, 173] on html "menu - ostvendra person Firma Express Inicio Calendario SSS Instructivos Contac…" at bounding box center [561, 268] width 1122 height 537
click at [844, 64] on div "ESTA AUDITORÍA ESTÁ ABIERTA A OBJECIONES POR PARTE DEL GERENCIADOR. La fecha lí…" at bounding box center [588, 56] width 761 height 33
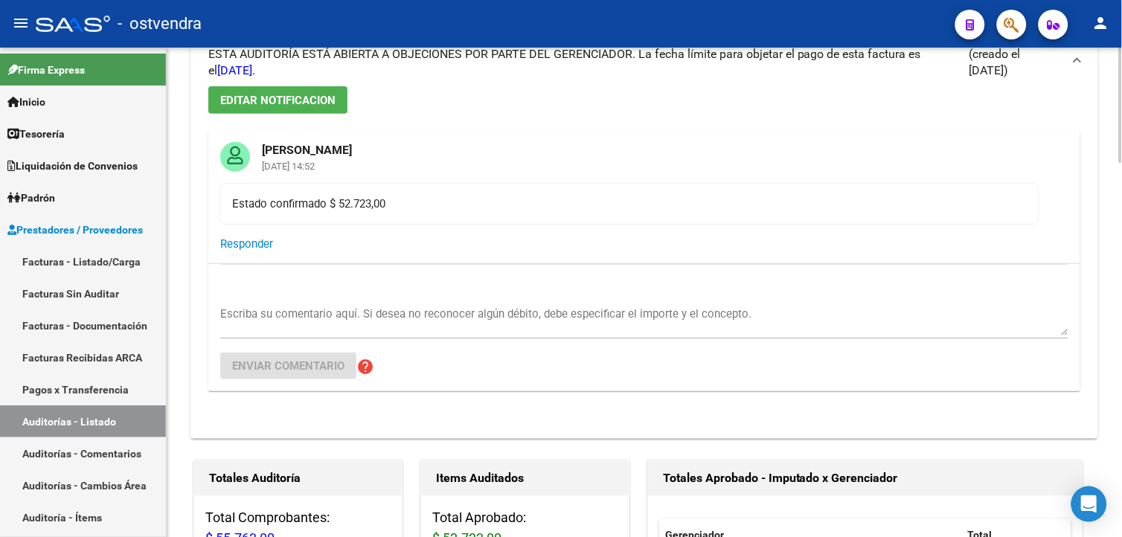
click at [844, 64] on div "ESTA AUDITORÍA ESTÁ ABIERTA A OBJECIONES POR PARTE DEL GERENCIADOR. La fecha lí…" at bounding box center [588, 62] width 761 height 33
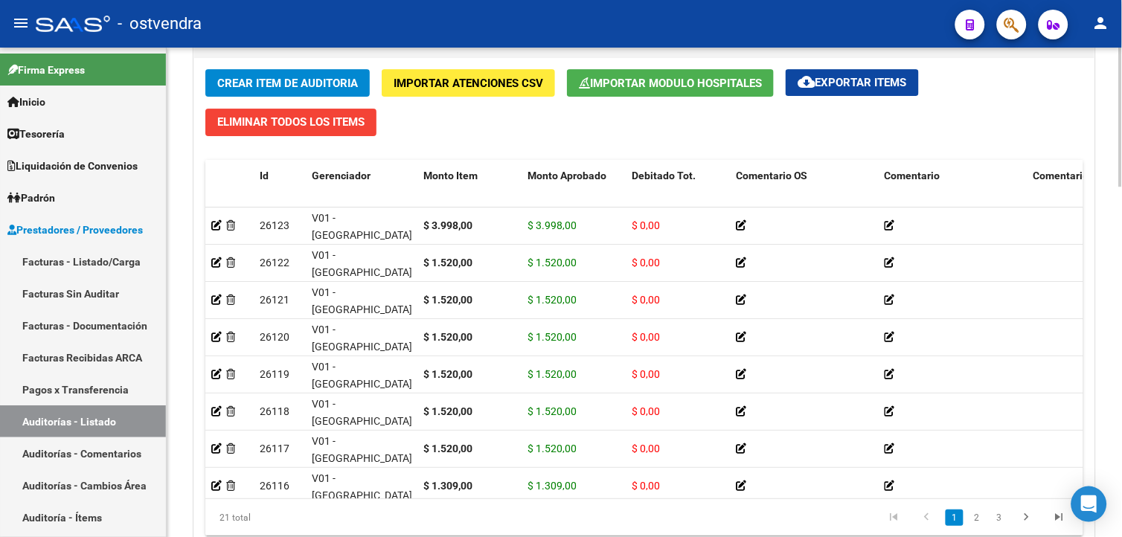
scroll to position [1169, 0]
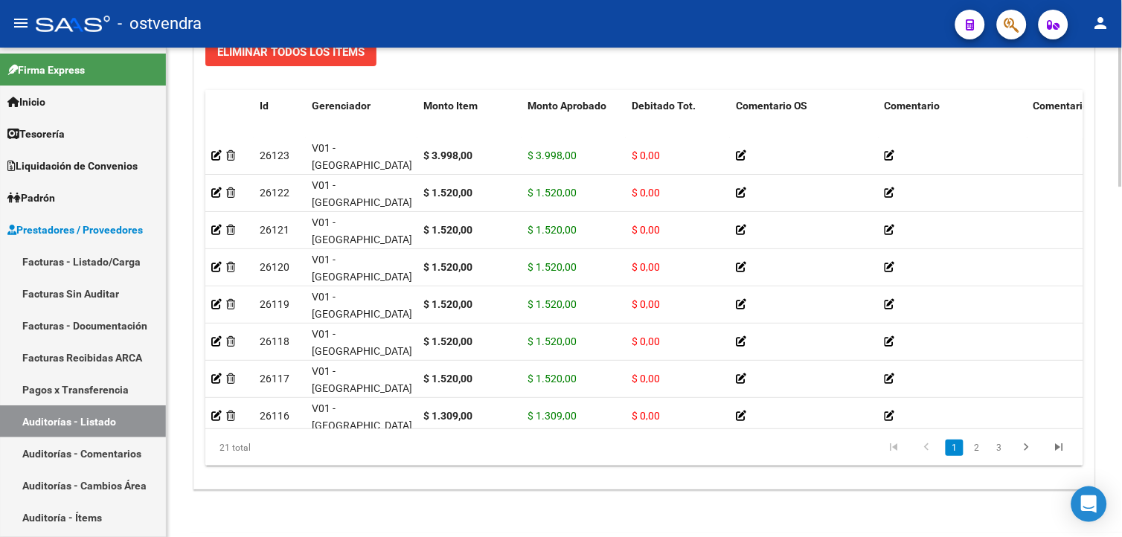
click at [1122, 463] on html "menu - ostvendra person Firma Express Inicio Calendario SSS Instructivos Contac…" at bounding box center [561, 268] width 1122 height 537
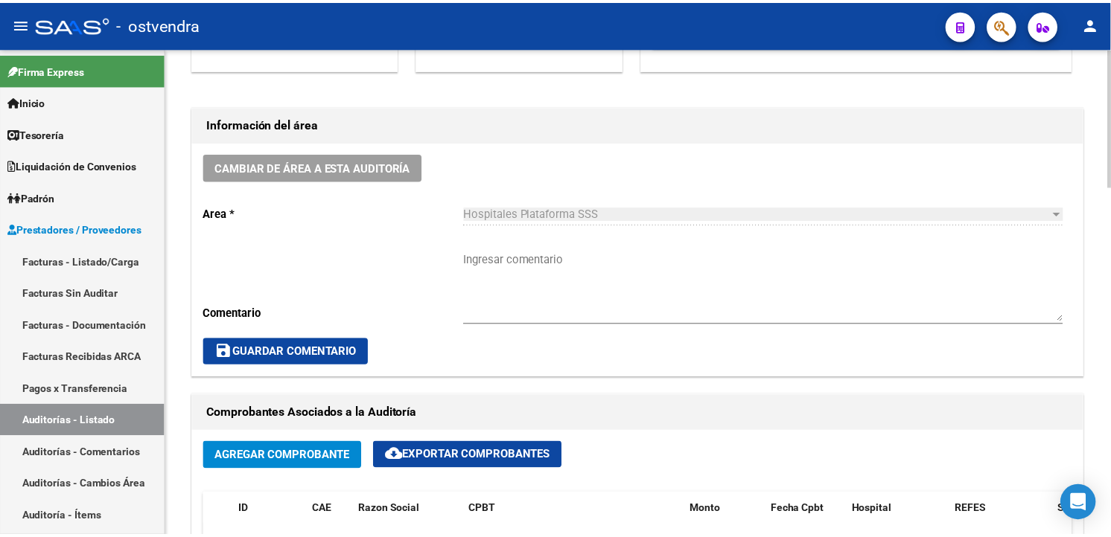
scroll to position [429, 0]
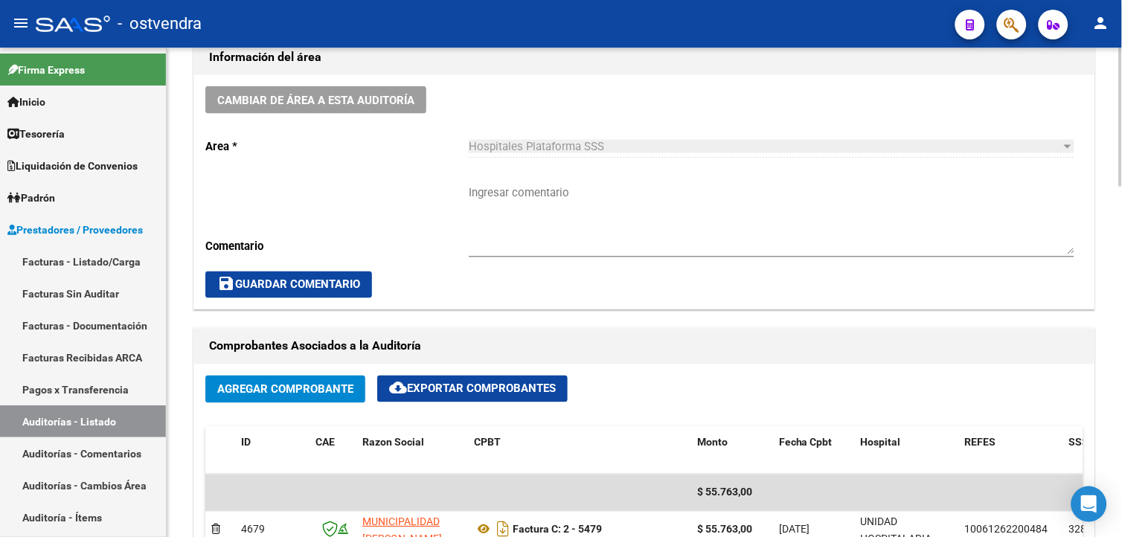
click at [1122, 179] on html "menu - ostvendra person Firma Express Inicio Calendario SSS Instructivos Contac…" at bounding box center [561, 268] width 1122 height 537
click at [316, 386] on span "Agregar Comprobante" at bounding box center [285, 389] width 136 height 13
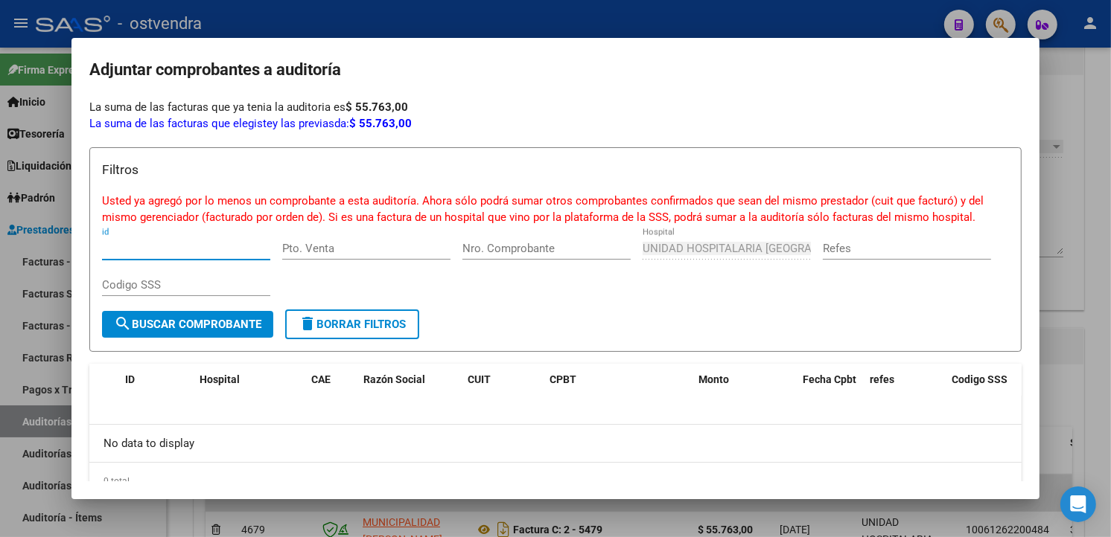
click at [326, 259] on div "Pto. Venta" at bounding box center [366, 255] width 168 height 36
click at [325, 249] on input "Pto. Venta" at bounding box center [366, 248] width 168 height 13
type input "1747"
drag, startPoint x: 410, startPoint y: 251, endPoint x: 257, endPoint y: 247, distance: 153.4
click at [257, 247] on div "Filtros Usted ya agregó por lo menos un comprobante a esta auditoría. Ahora sól…" at bounding box center [555, 235] width 907 height 150
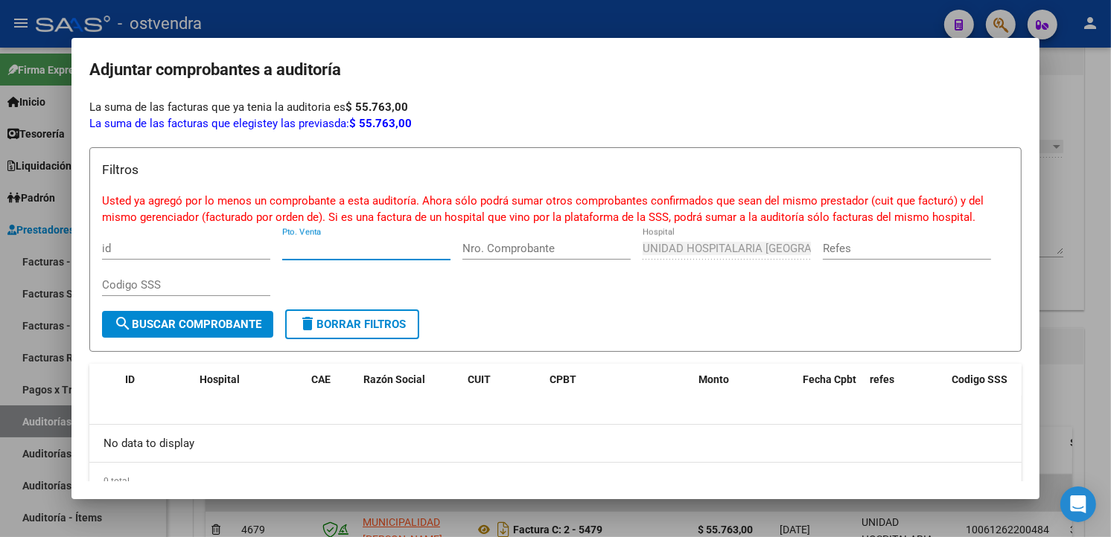
click at [459, 246] on div "Filtros Usted ya agregó por lo menos un comprobante a esta auditoría. Ahora sól…" at bounding box center [555, 235] width 907 height 150
click at [466, 249] on input "Nro. Comprobante" at bounding box center [546, 248] width 168 height 13
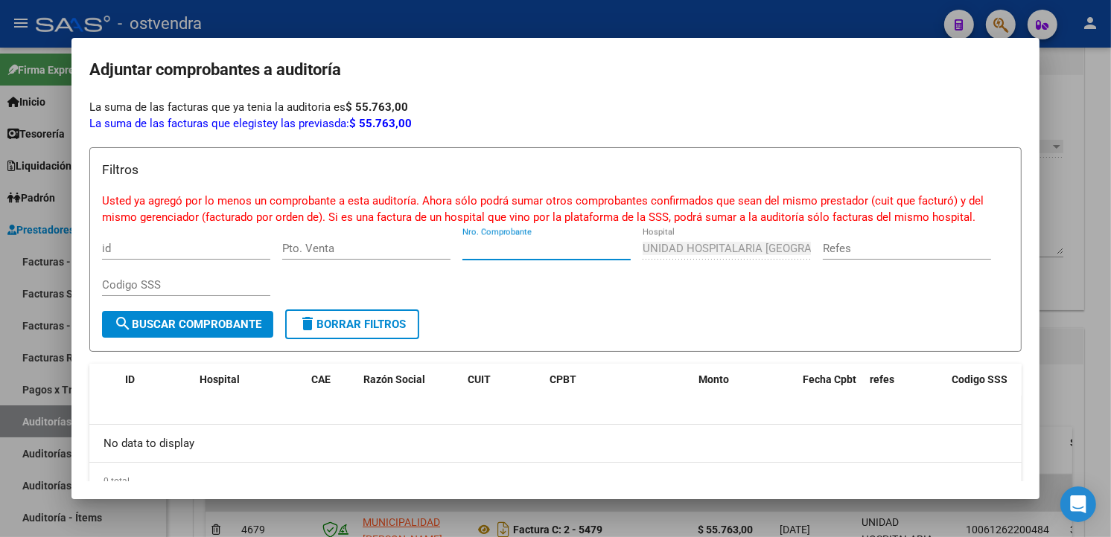
paste input "1747"
type input "1747"
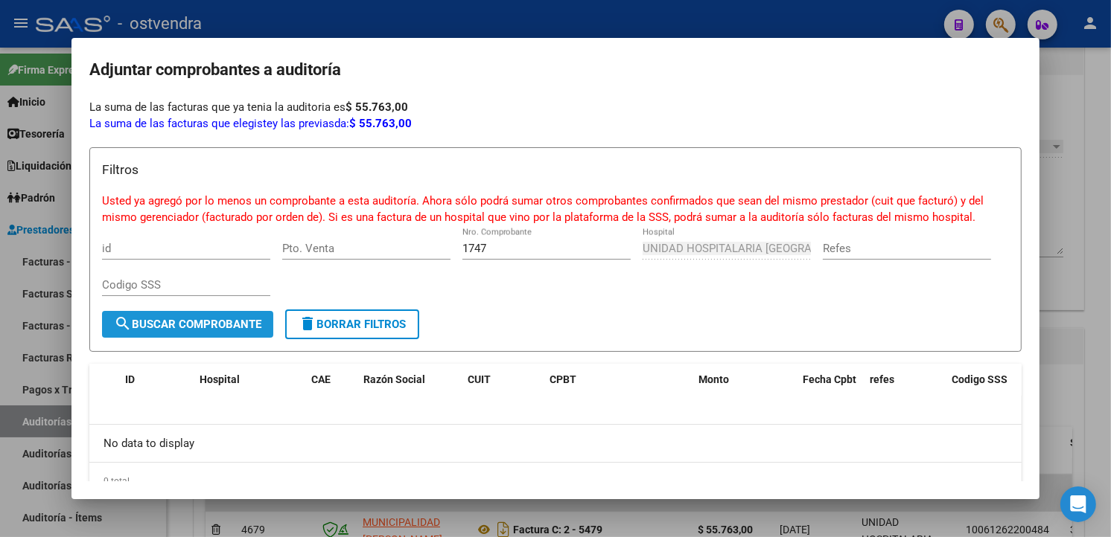
click at [234, 325] on span "search Buscar Comprobante" at bounding box center [187, 324] width 147 height 13
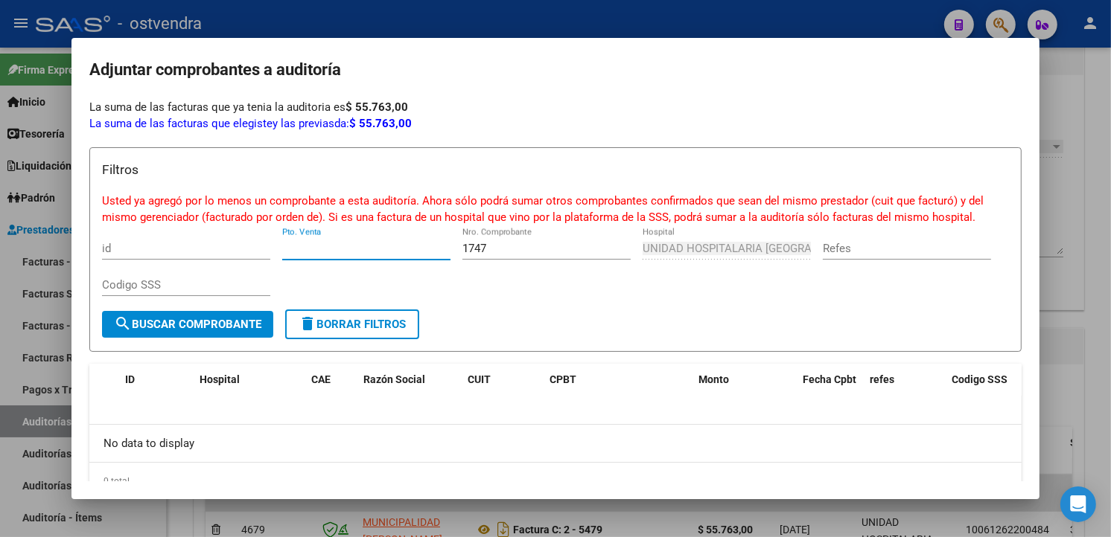
click at [301, 249] on input "Pto. Venta" at bounding box center [366, 248] width 168 height 13
type input "2"
click at [253, 315] on button "search Buscar Comprobante" at bounding box center [187, 324] width 171 height 27
click at [217, 242] on input "id" at bounding box center [186, 248] width 168 height 13
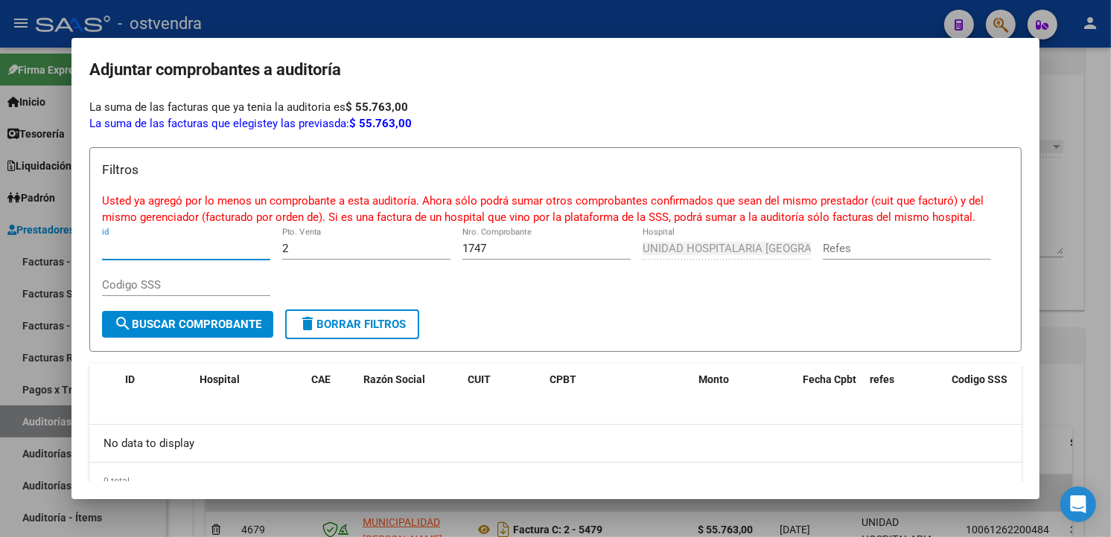
click at [367, 315] on button "delete Borrar Filtros" at bounding box center [352, 325] width 134 height 30
click at [211, 313] on button "search Buscar Comprobante" at bounding box center [187, 324] width 171 height 27
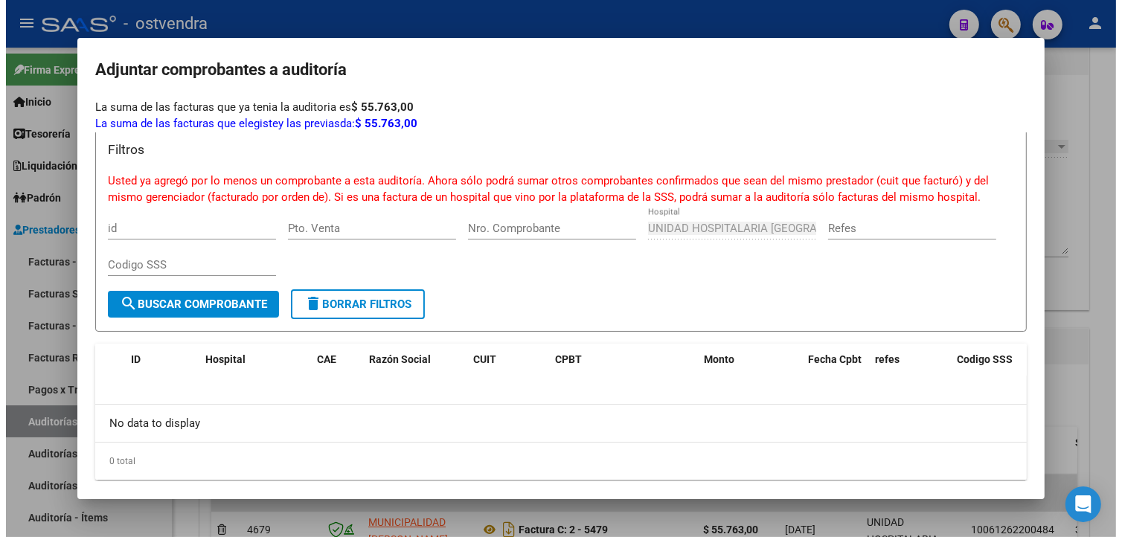
scroll to position [24, 0]
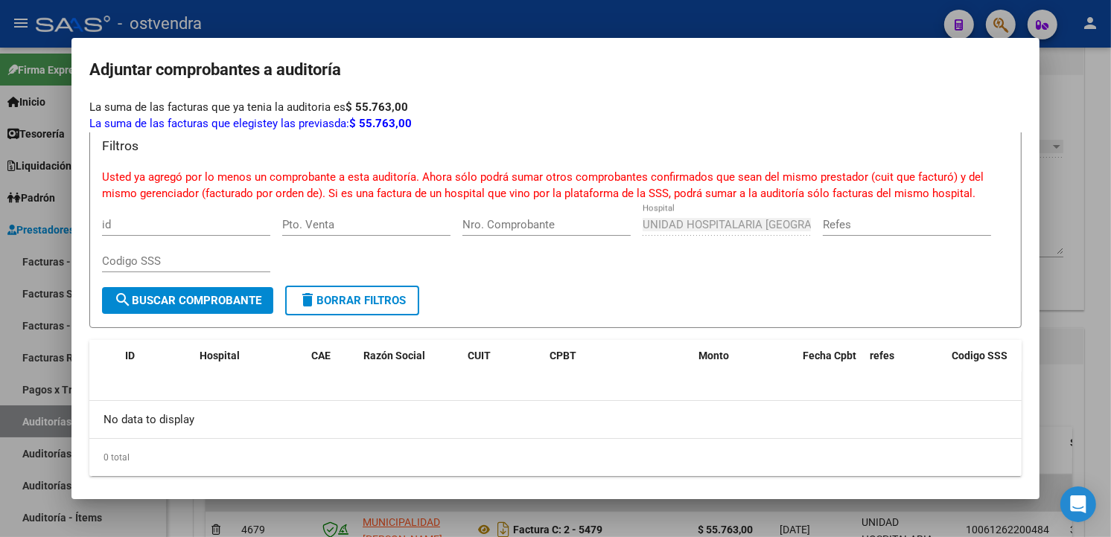
click at [1064, 231] on div at bounding box center [555, 268] width 1111 height 537
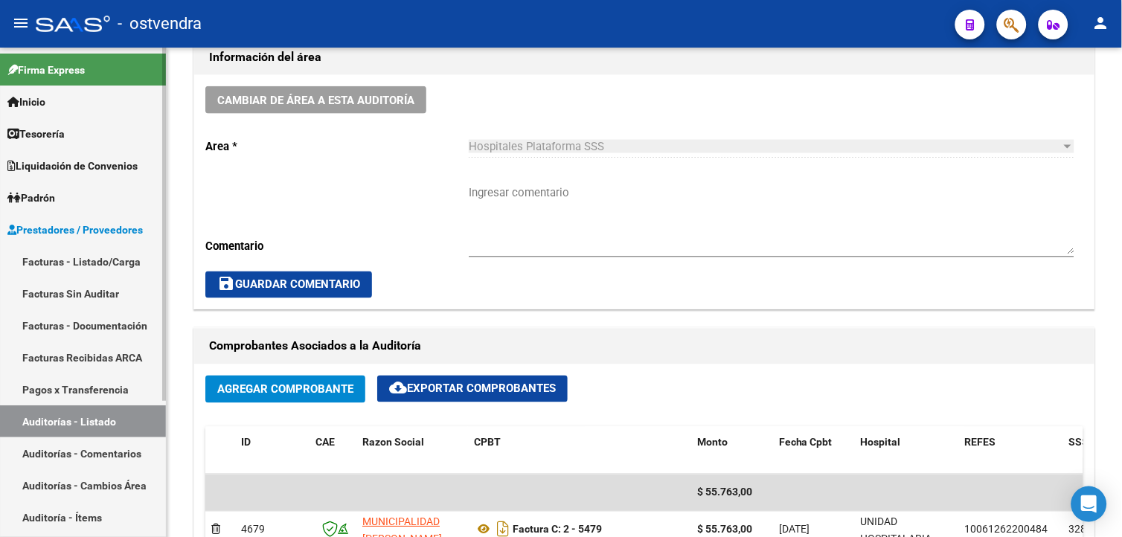
click at [107, 435] on link "Auditorías - Listado" at bounding box center [83, 422] width 166 height 32
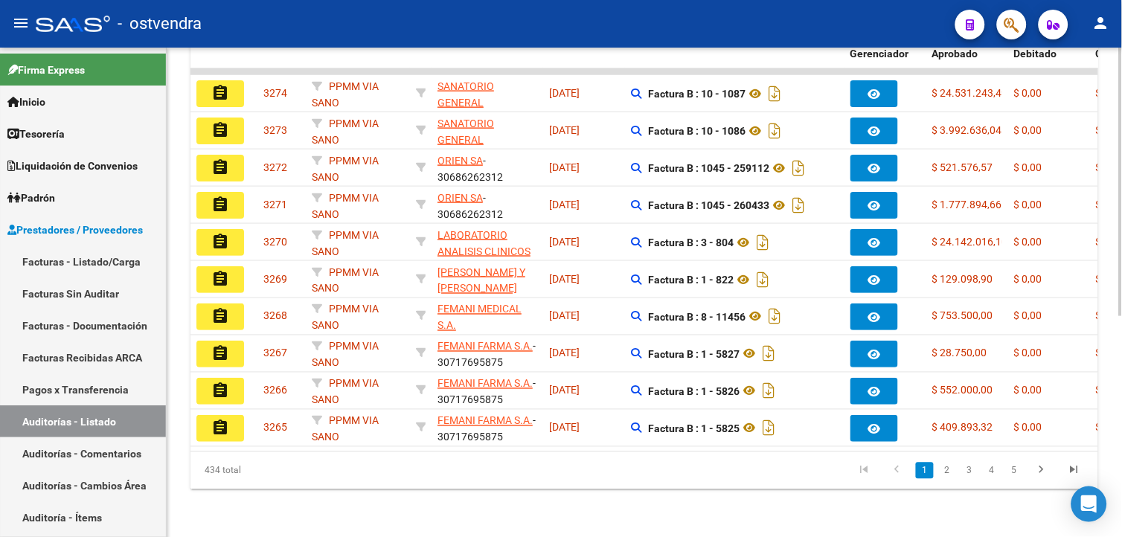
scroll to position [160, 0]
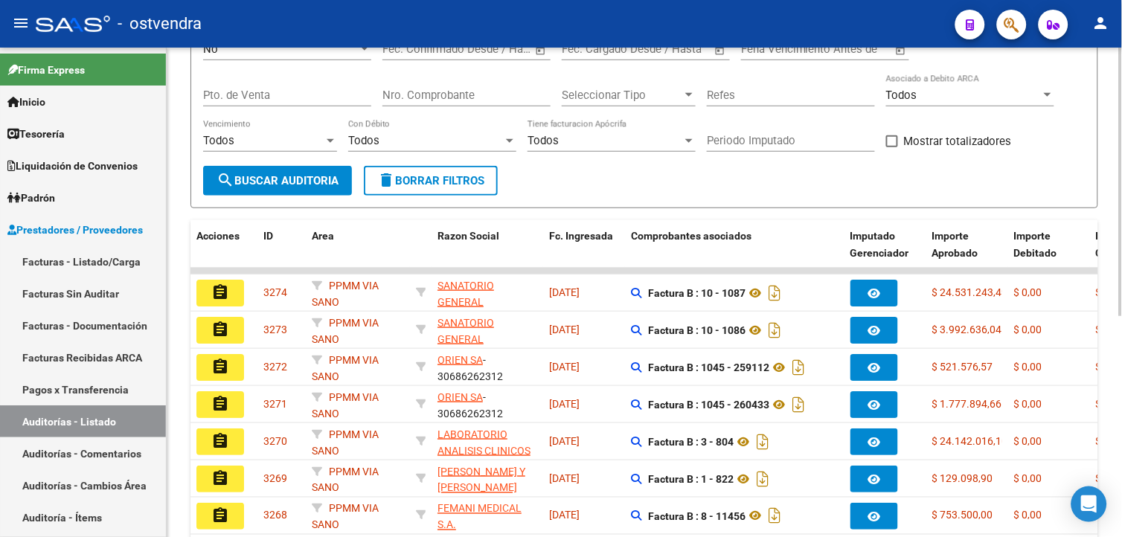
click at [1122, 292] on html "menu - ostvendra person Firma Express Inicio Calendario SSS Instructivos Contac…" at bounding box center [561, 268] width 1122 height 537
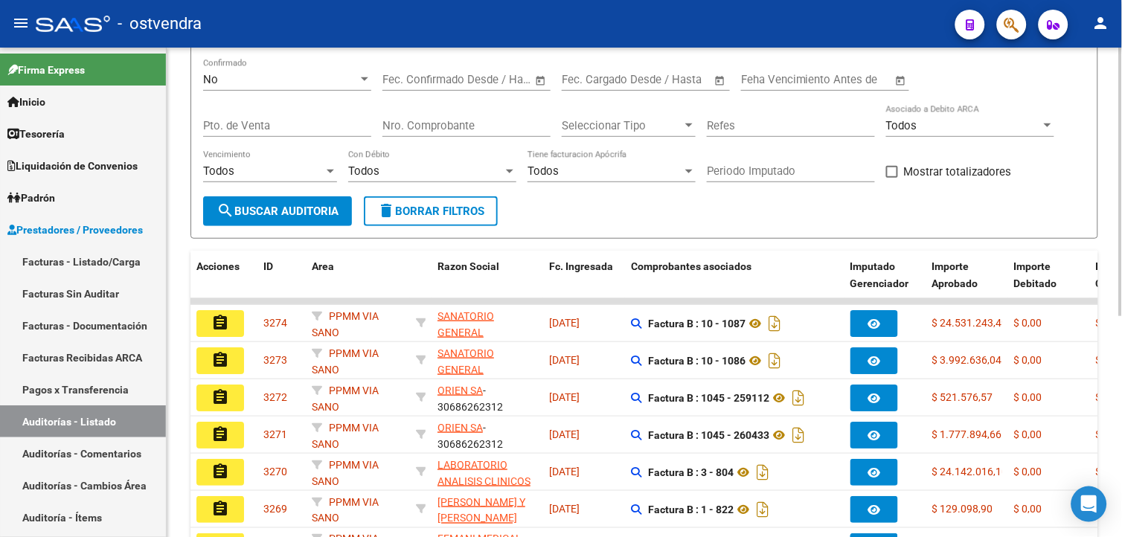
click at [477, 129] on input "Nro. Comprobante" at bounding box center [467, 125] width 168 height 13
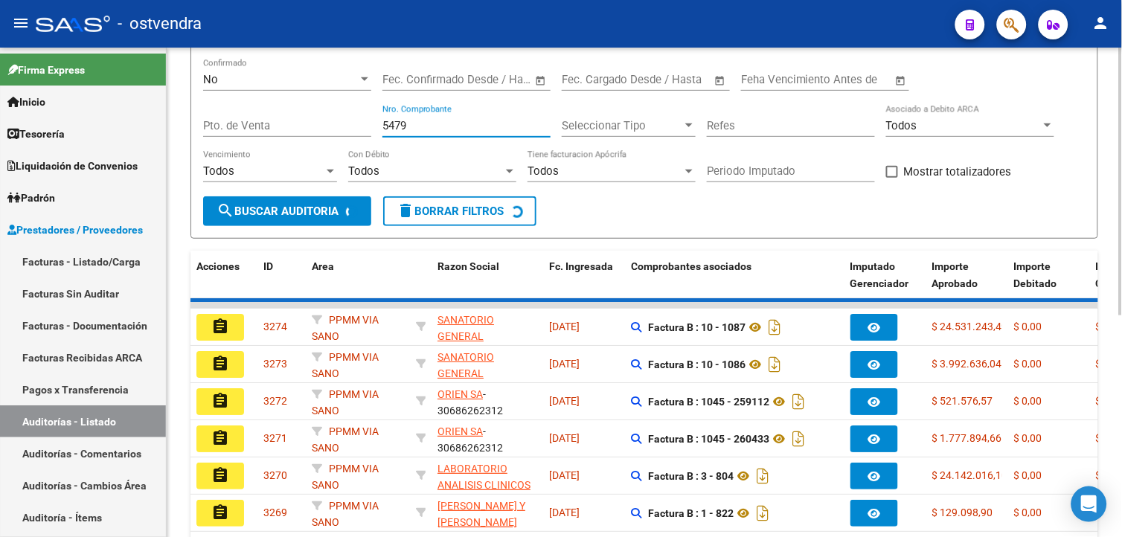
scroll to position [68, 0]
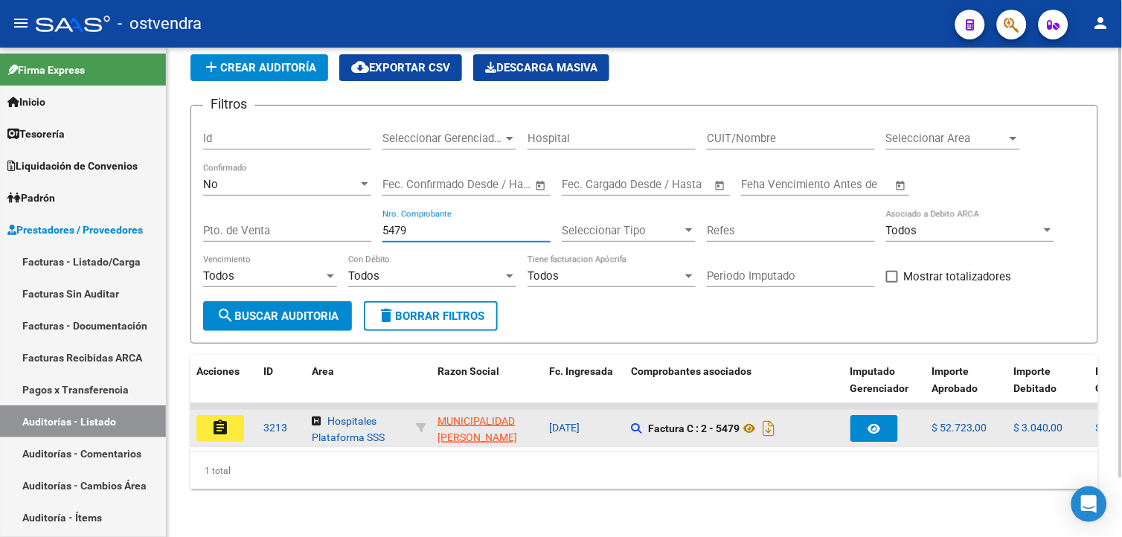
type input "5479"
click at [240, 415] on button "assignment" at bounding box center [221, 428] width 48 height 27
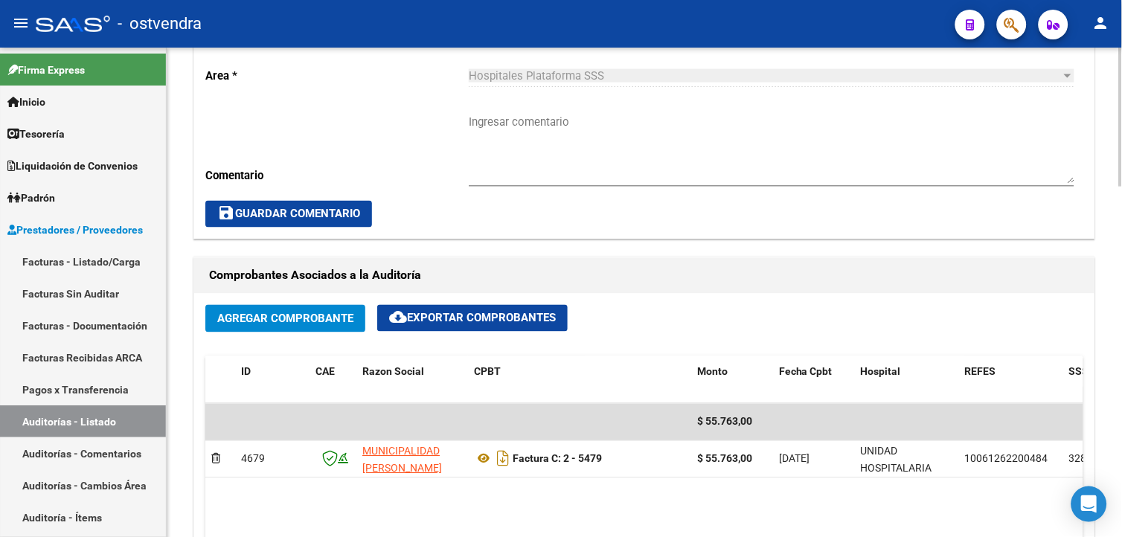
scroll to position [636, 0]
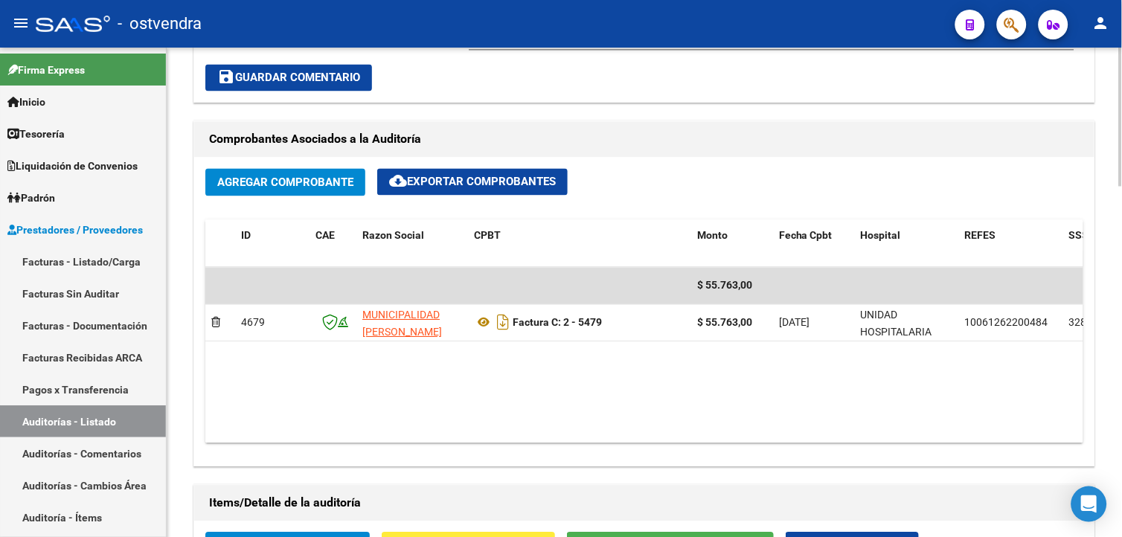
click at [1122, 345] on div at bounding box center [1121, 298] width 4 height 139
click at [304, 180] on span "Agregar Comprobante" at bounding box center [285, 182] width 136 height 13
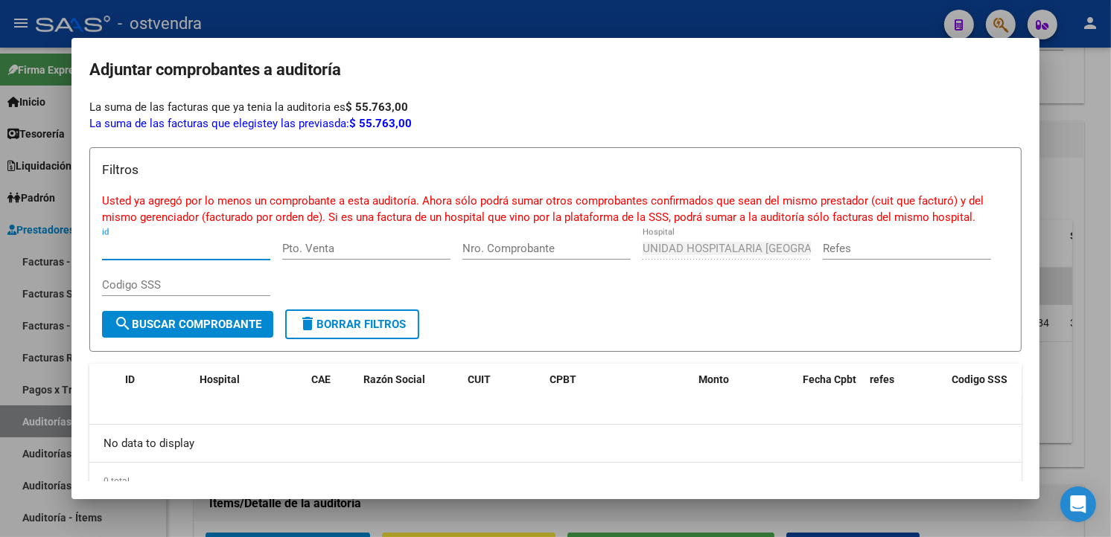
click at [1105, 284] on div at bounding box center [555, 268] width 1111 height 537
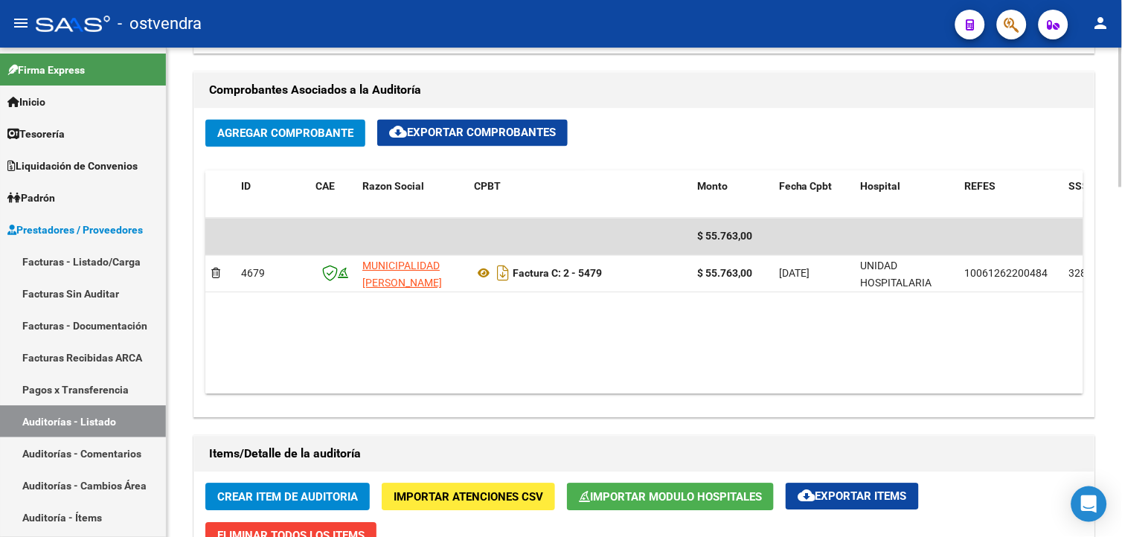
scroll to position [648, 0]
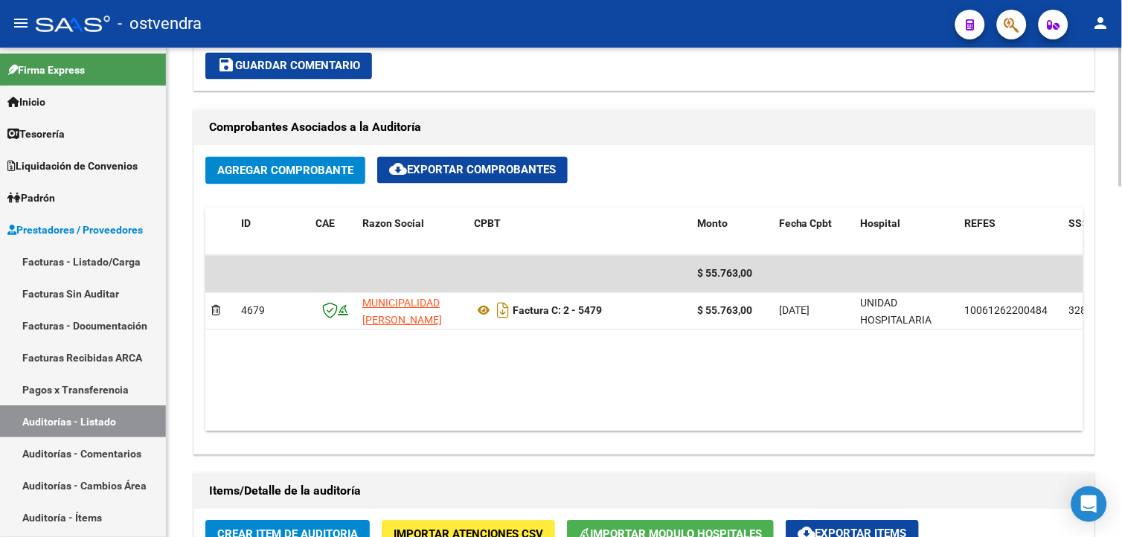
click at [1122, 347] on html "menu - ostvendra person Firma Express Inicio Calendario SSS Instructivos Contac…" at bounding box center [561, 268] width 1122 height 537
click at [1029, 38] on mat-toolbar "menu - ostvendra person" at bounding box center [561, 24] width 1122 height 48
click at [1024, 35] on div at bounding box center [1006, 24] width 42 height 31
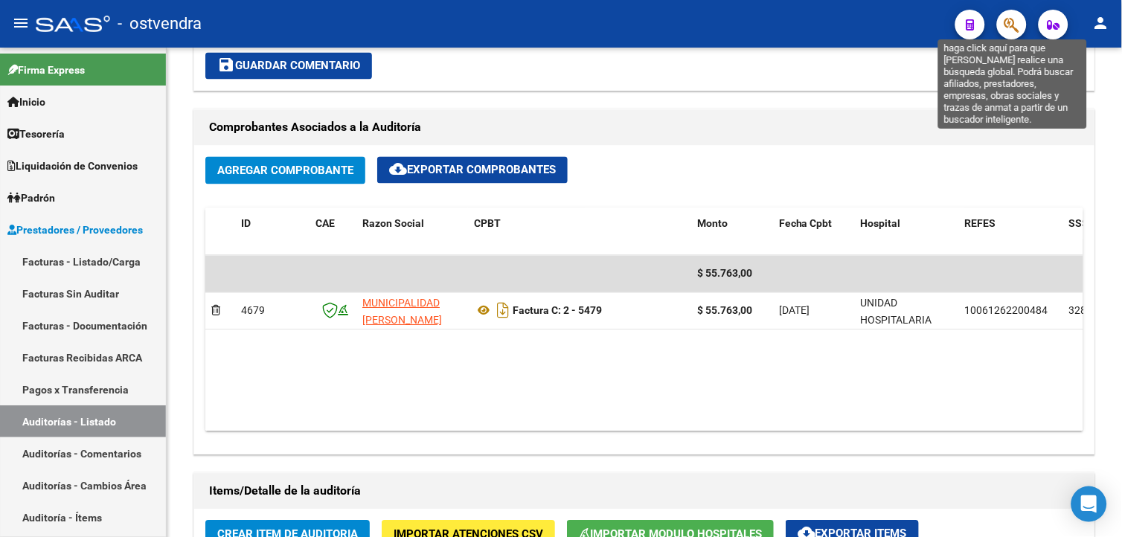
click at [1020, 33] on icon "button" at bounding box center [1012, 24] width 15 height 17
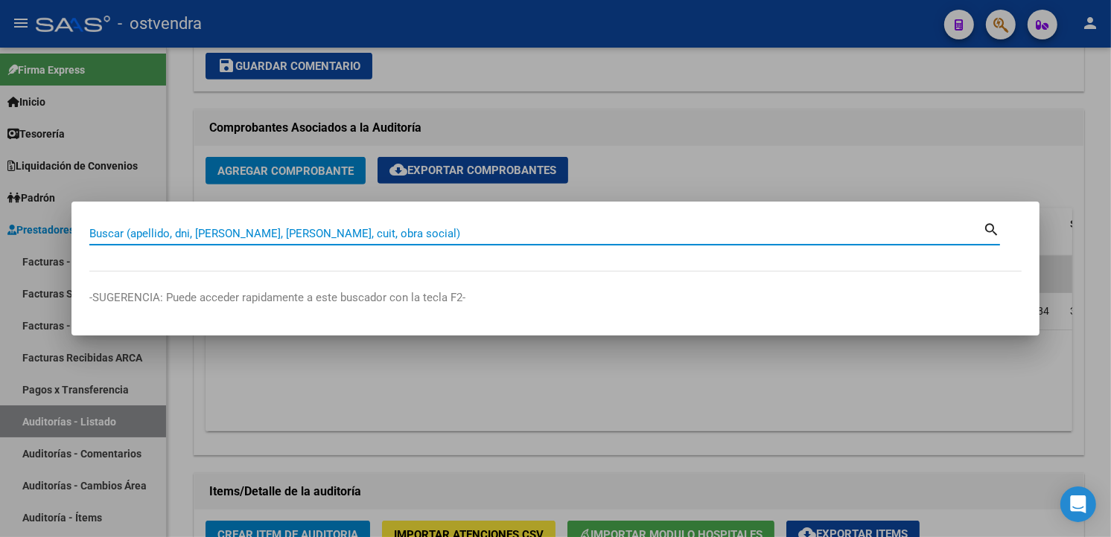
paste input "30716214504"
type input "30716214504"
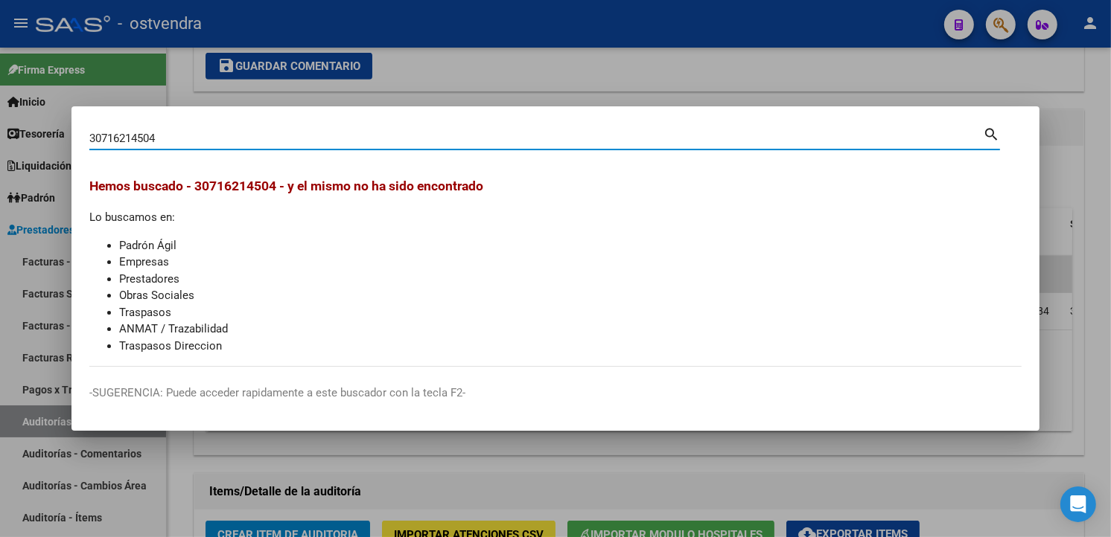
click at [171, 144] on input "30716214504" at bounding box center [535, 138] width 893 height 13
click at [182, 101] on div at bounding box center [555, 268] width 1111 height 537
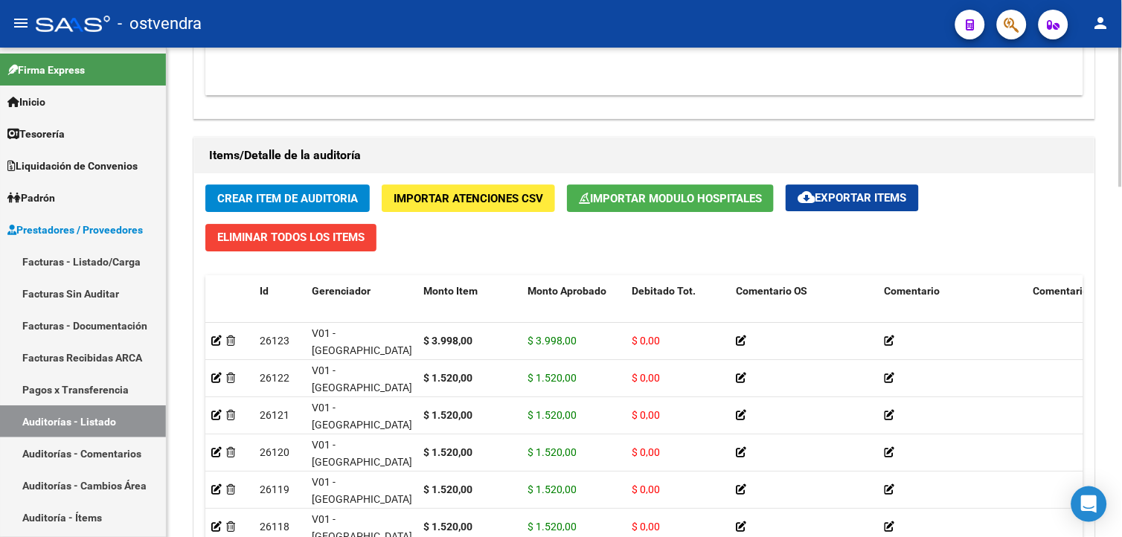
click at [1122, 394] on html "menu - ostvendra person Firma Express Inicio Calendario SSS Instructivos Contac…" at bounding box center [561, 268] width 1122 height 537
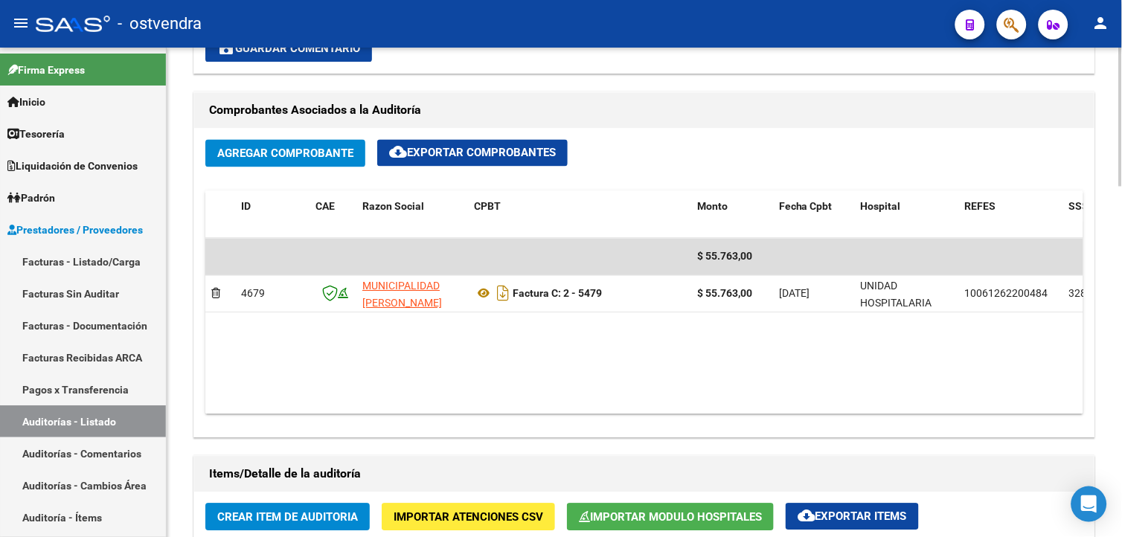
click at [1111, 298] on div "arrow_back Editar 3213 cloud_download Generar informe ESTA AUDITORÍA ESTÁ ABIER…" at bounding box center [646, 241] width 959 height 1717
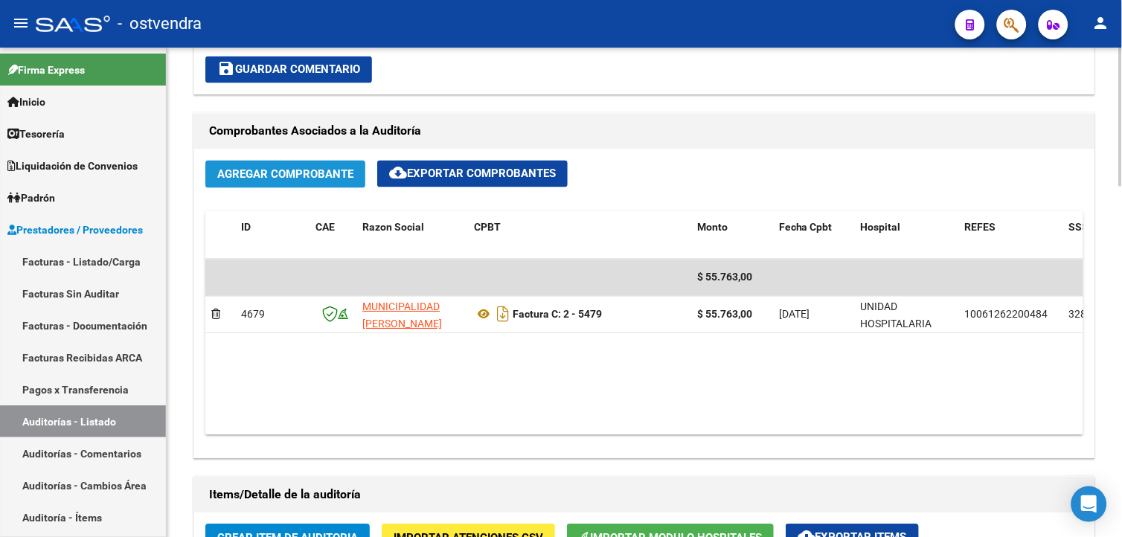
click at [252, 181] on span "Agregar Comprobante" at bounding box center [285, 174] width 136 height 13
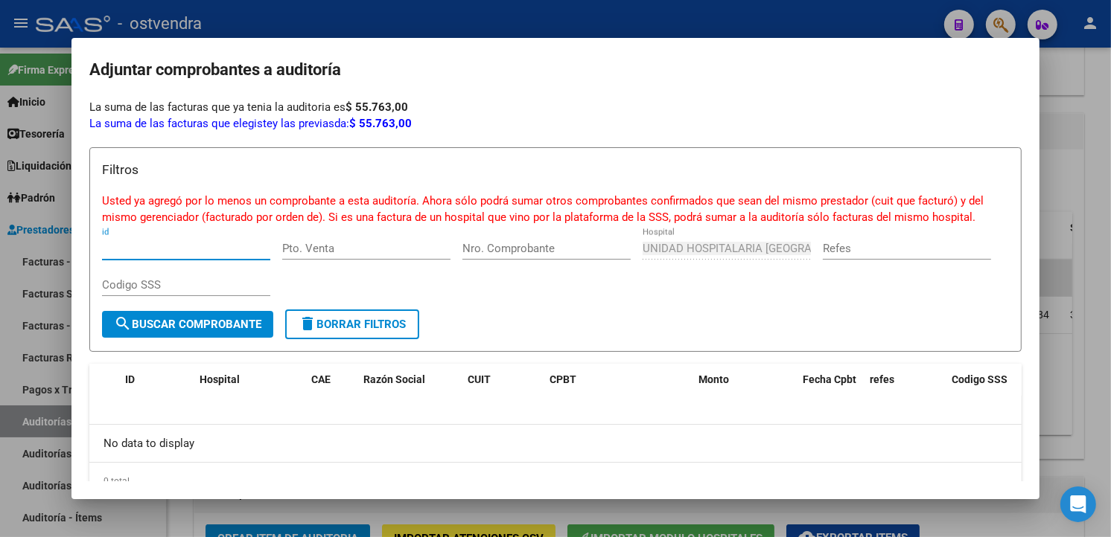
click at [368, 30] on div at bounding box center [555, 268] width 1111 height 537
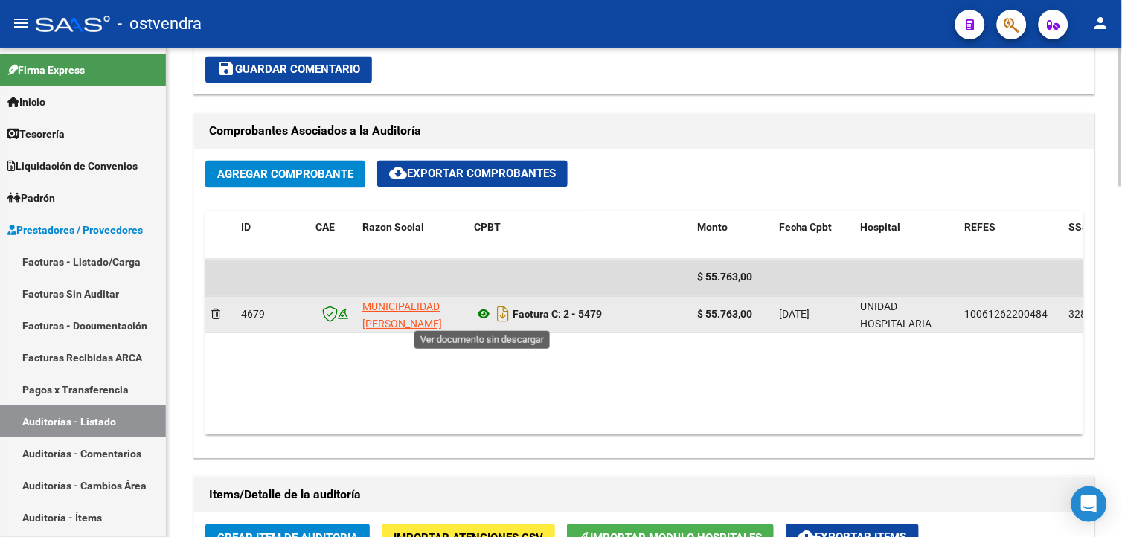
click at [481, 320] on icon at bounding box center [483, 315] width 19 height 18
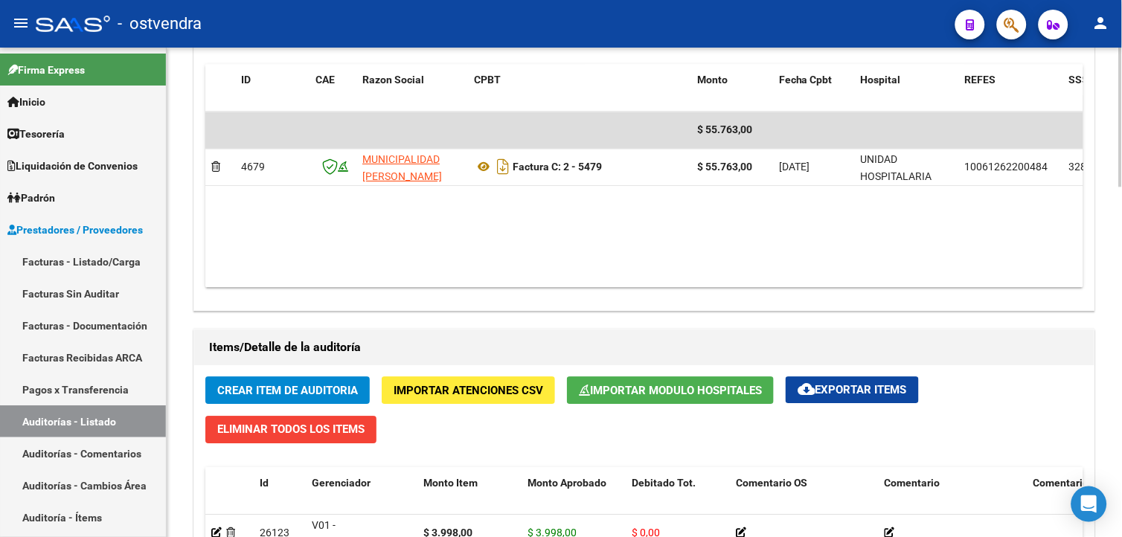
scroll to position [847, 0]
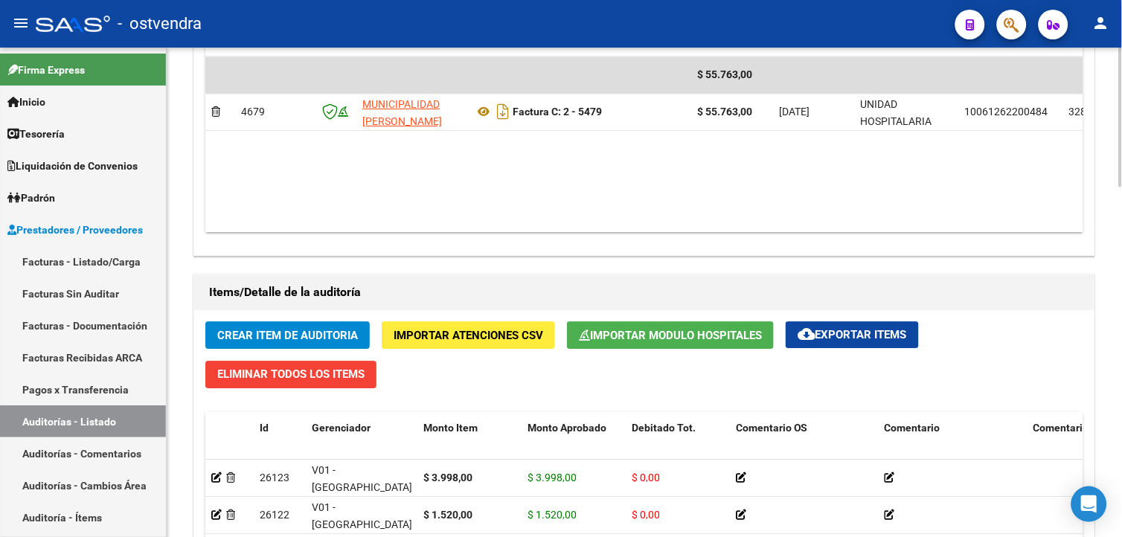
click at [1122, 325] on html "menu - ostvendra person Firma Express Inicio Calendario SSS Instructivos Contac…" at bounding box center [561, 268] width 1122 height 537
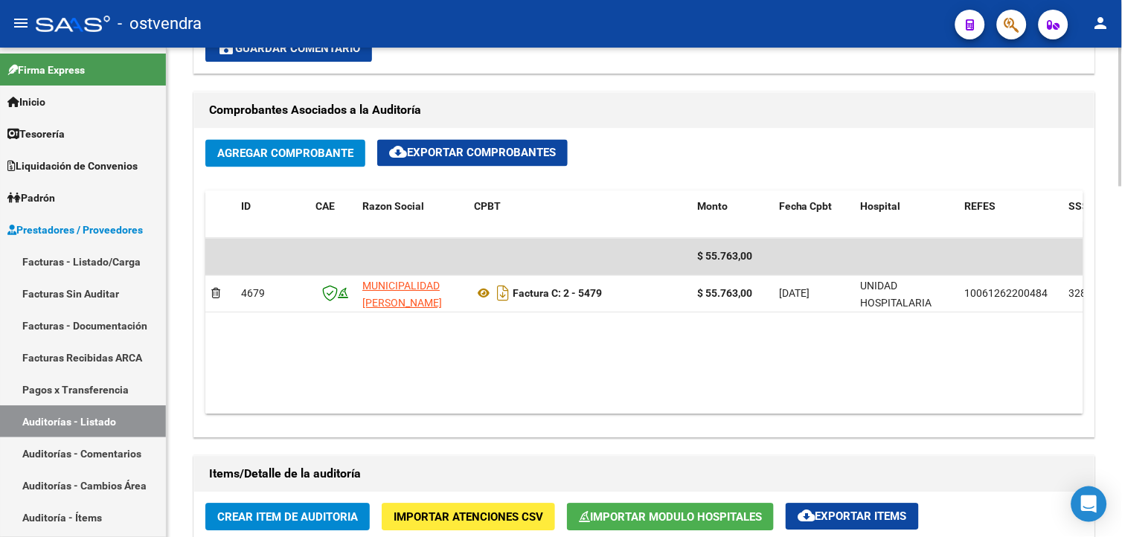
click at [1122, 329] on html "menu - ostvendra person Firma Express Inicio Calendario SSS Instructivos Contac…" at bounding box center [561, 268] width 1122 height 537
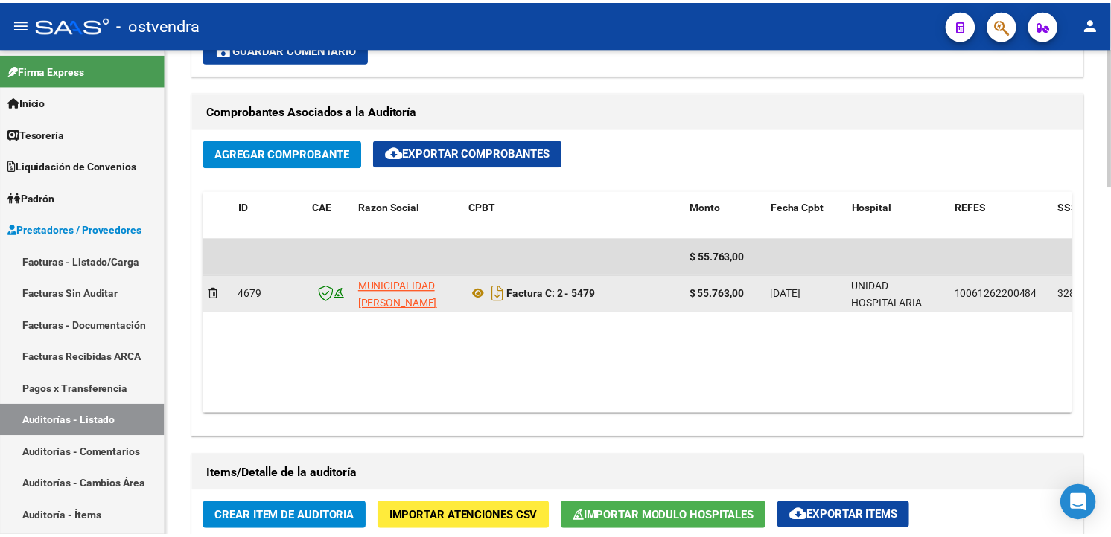
scroll to position [656, 0]
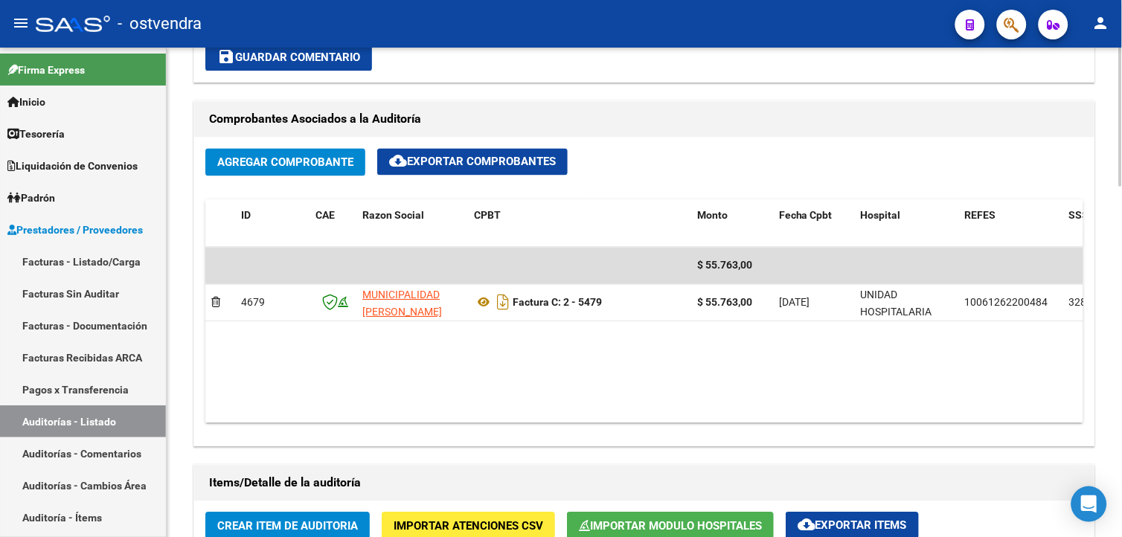
click at [288, 171] on button "Agregar Comprobante" at bounding box center [285, 163] width 160 height 28
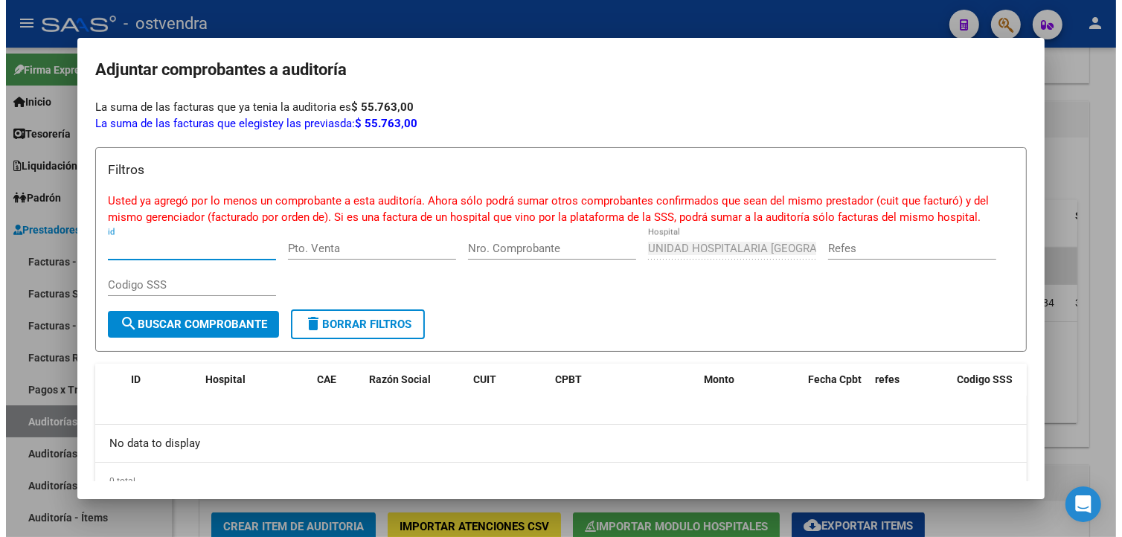
scroll to position [28, 0]
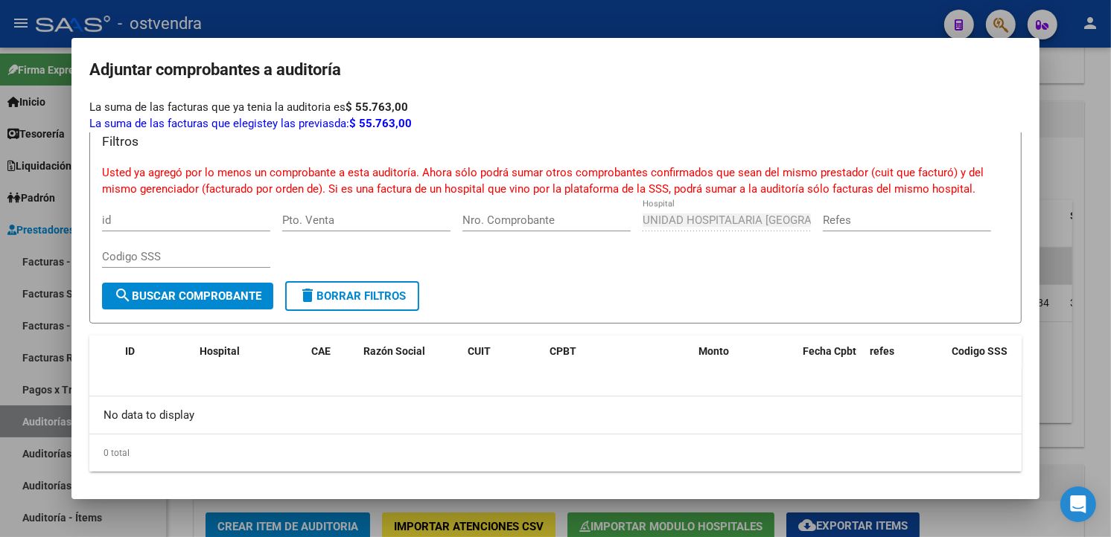
click at [1074, 300] on div at bounding box center [555, 268] width 1111 height 537
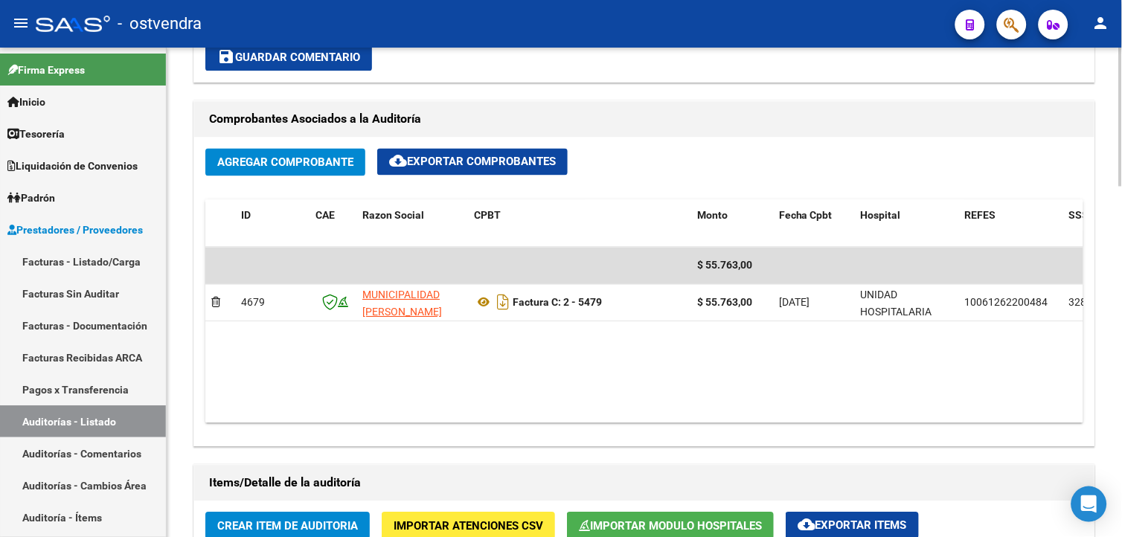
click at [881, 370] on datatable-body "$ 55.763,00 4679 MUNICIPALIDAD DE CAMPANA Factura C: 2 - 5479 $ 55.763,00 27/12…" at bounding box center [644, 336] width 878 height 176
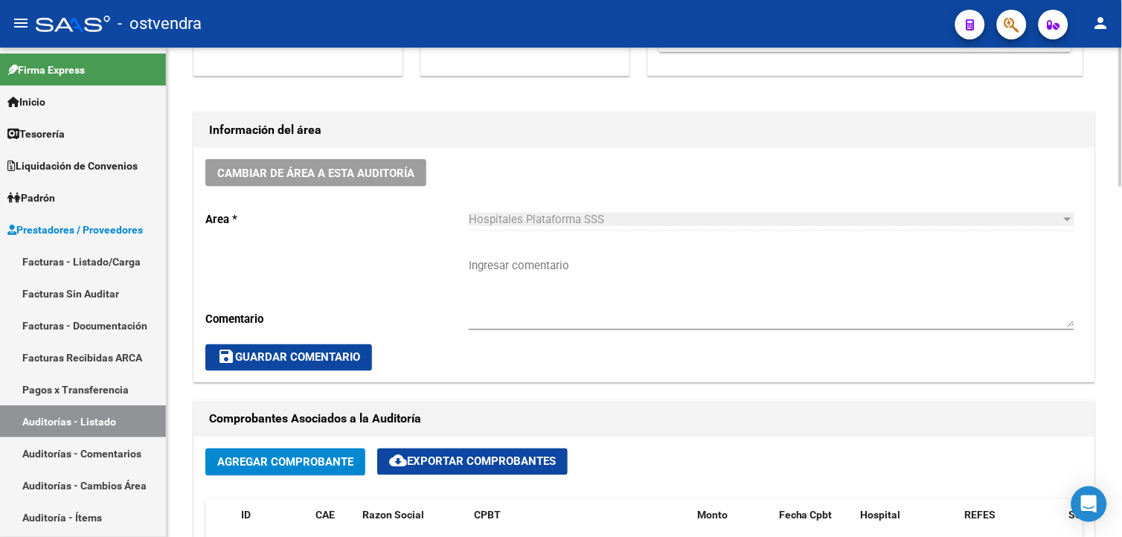
scroll to position [205, 0]
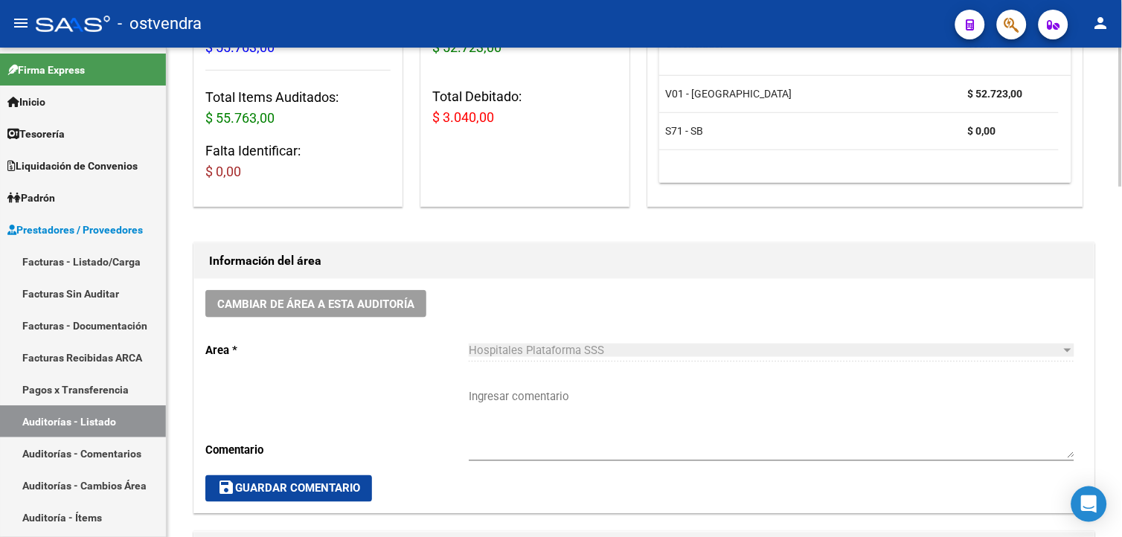
click at [1122, 127] on html "menu - ostvendra person Firma Express Inicio Calendario SSS Instructivos Contac…" at bounding box center [561, 268] width 1122 height 537
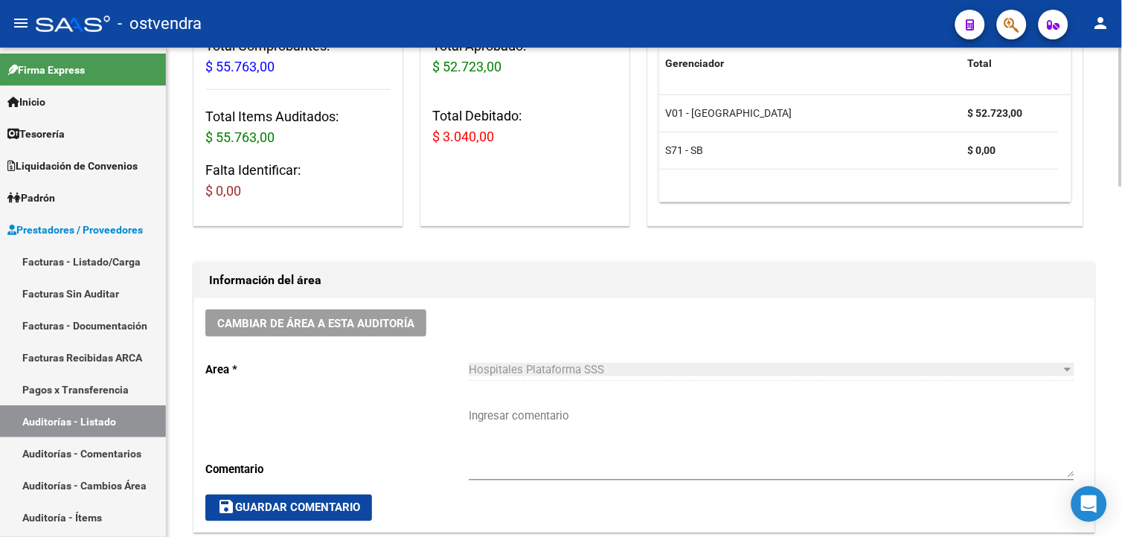
click at [1122, 119] on html "menu - ostvendra person Firma Express Inicio Calendario SSS Instructivos Contac…" at bounding box center [561, 268] width 1122 height 537
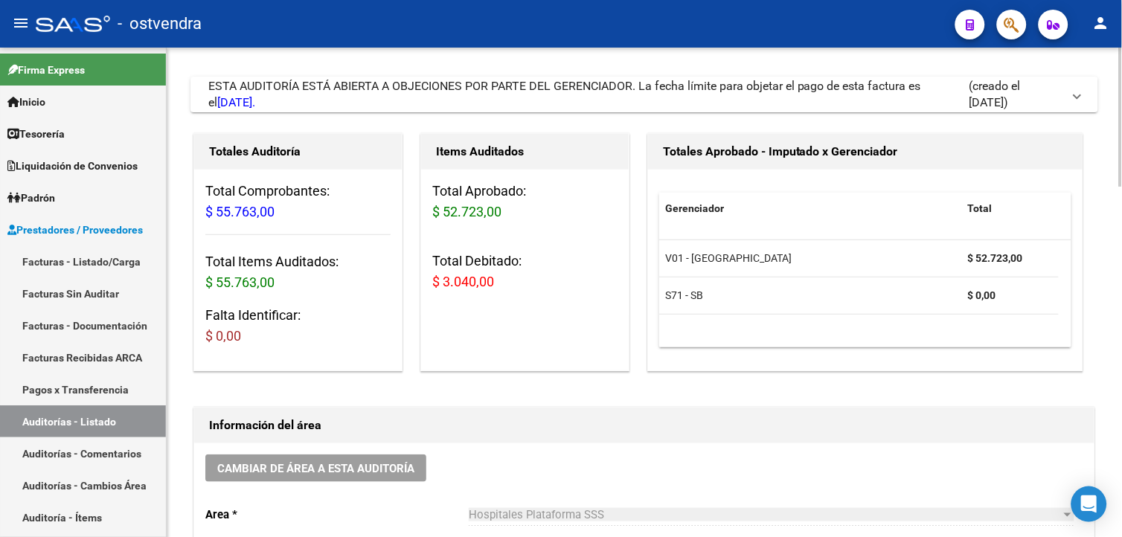
click at [1122, 175] on html "menu - ostvendra person Firma Express Inicio Calendario SSS Instructivos Contac…" at bounding box center [561, 268] width 1122 height 537
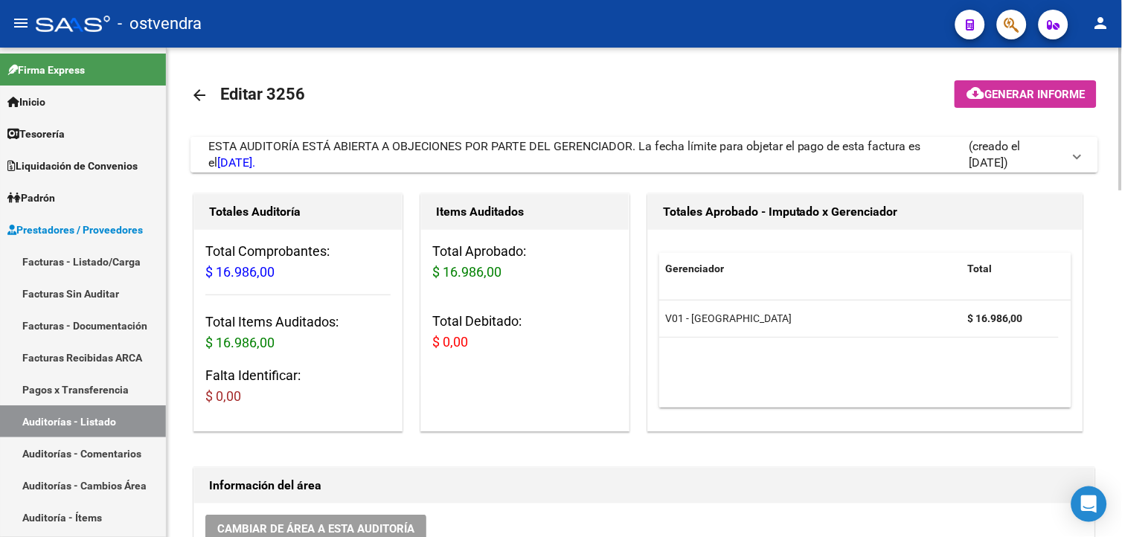
click at [670, 170] on div "ESTA AUDITORÍA ESTÁ ABIERTA A OBJECIONES POR PARTE DEL GERENCIADOR. La fecha lí…" at bounding box center [588, 154] width 761 height 33
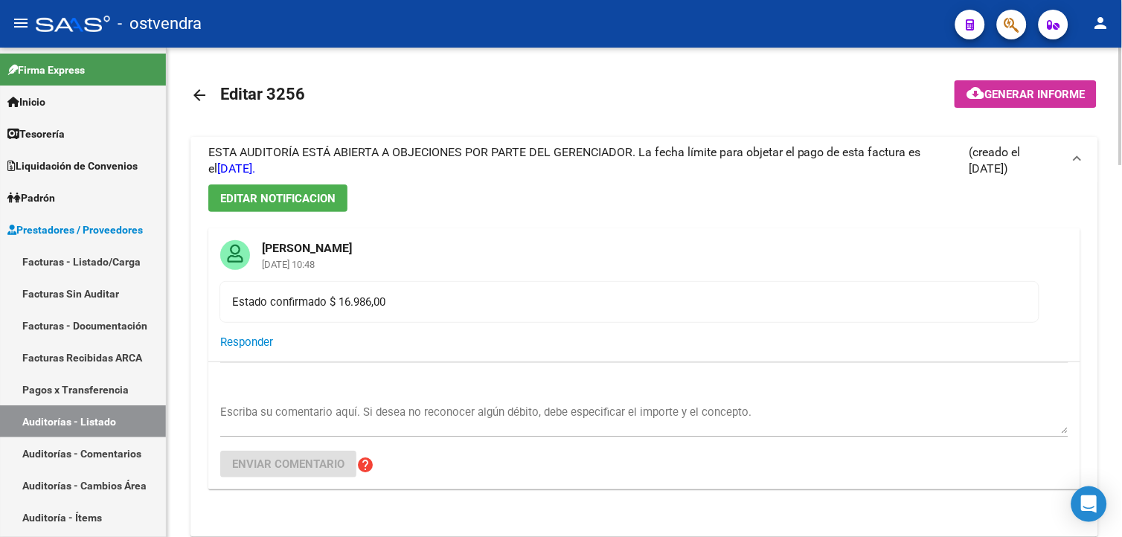
click at [670, 170] on div "ESTA AUDITORÍA ESTÁ ABIERTA A OBJECIONES POR PARTE DEL GERENCIADOR. La fecha lí…" at bounding box center [588, 160] width 761 height 33
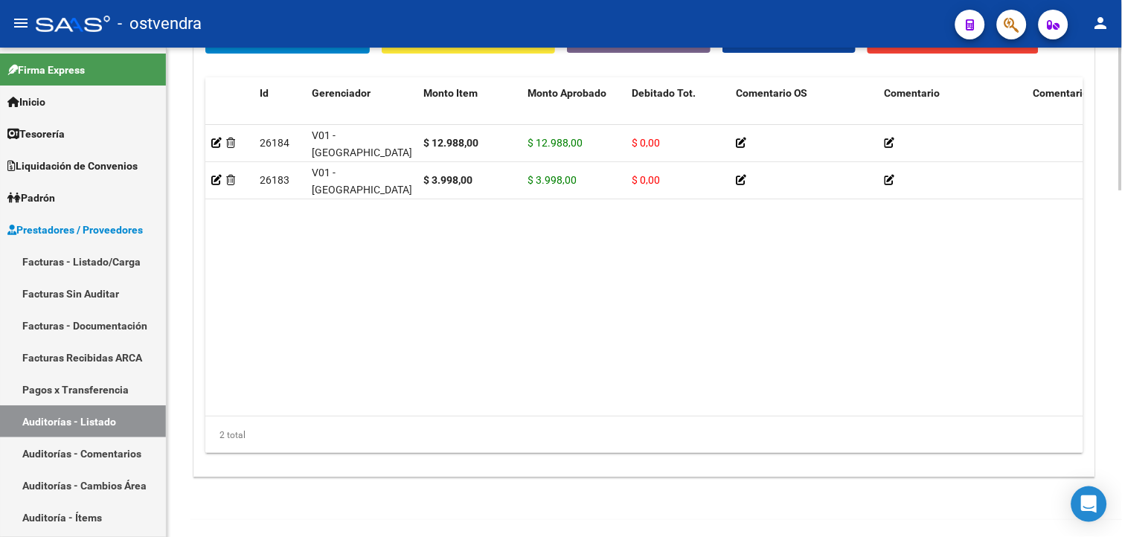
scroll to position [1189, 0]
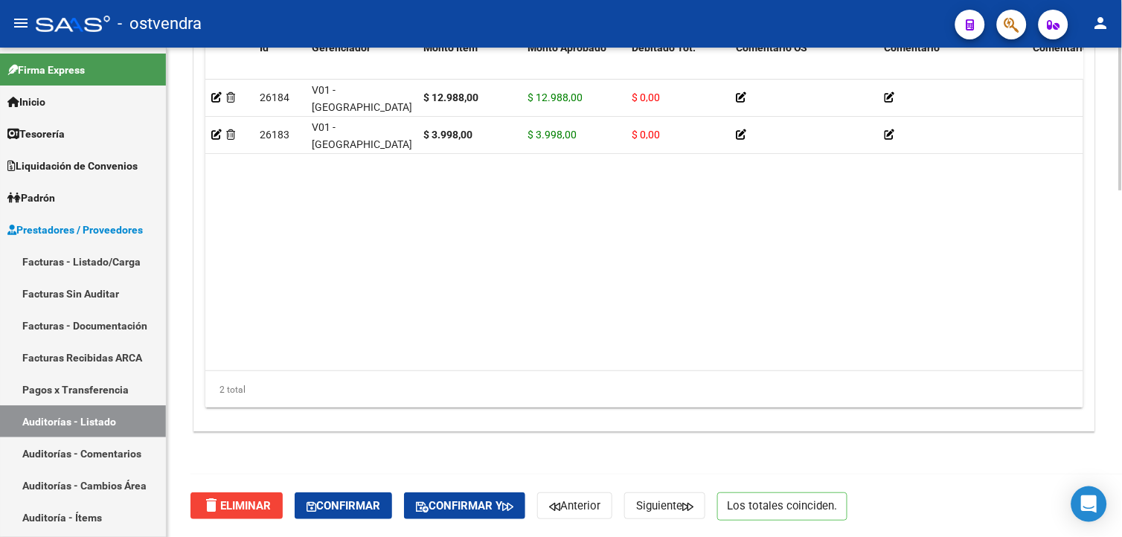
click at [1122, 537] on html "menu - ostvendra person Firma Express Inicio Calendario SSS Instructivos Contac…" at bounding box center [561, 268] width 1122 height 537
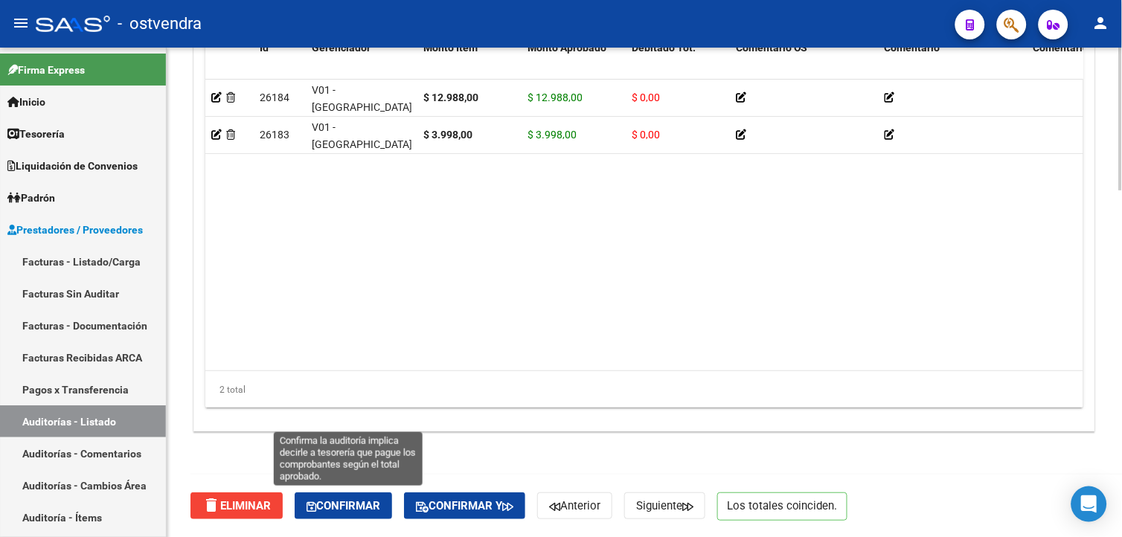
click at [361, 504] on span "Confirmar" at bounding box center [344, 505] width 74 height 13
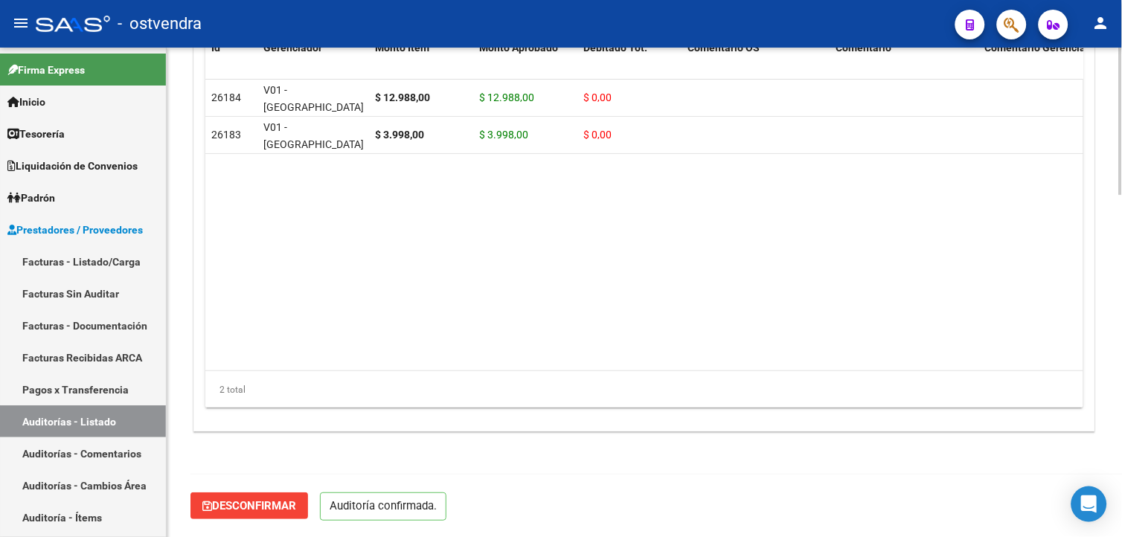
scroll to position [1137, 0]
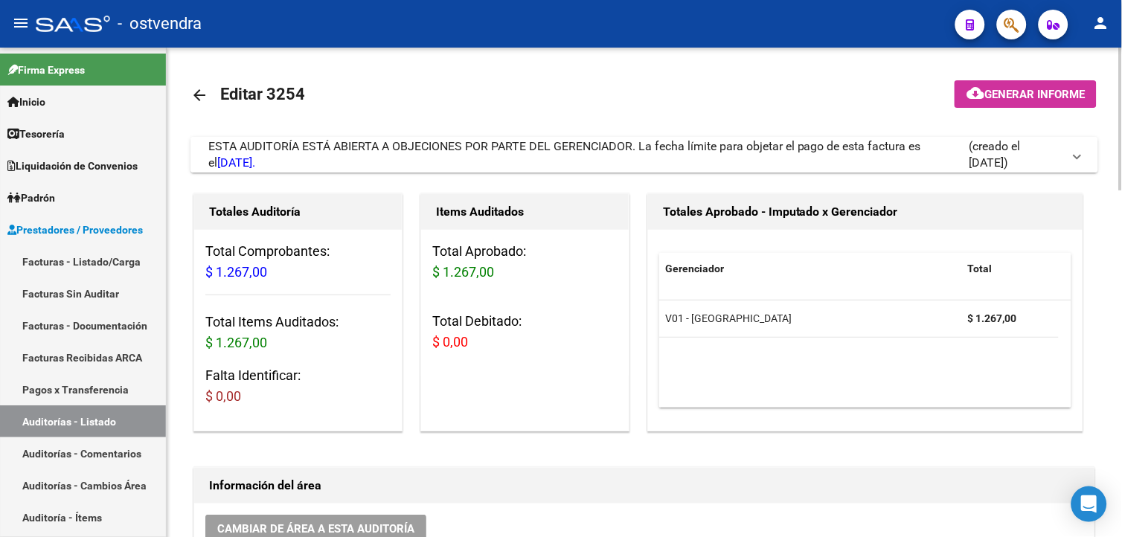
click at [696, 149] on span "ESTA AUDITORÍA ESTÁ ABIERTA A OBJECIONES POR PARTE DEL GERENCIADOR. La fecha lí…" at bounding box center [564, 154] width 713 height 31
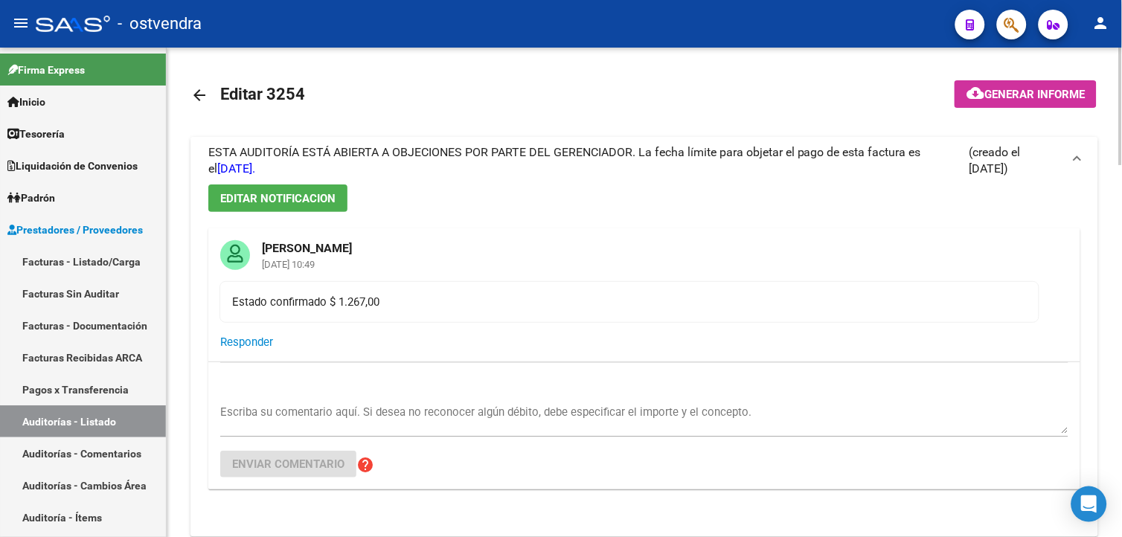
click at [696, 149] on span "ESTA AUDITORÍA ESTÁ ABIERTA A OBJECIONES POR PARTE DEL GERENCIADOR. La fecha lí…" at bounding box center [564, 160] width 713 height 31
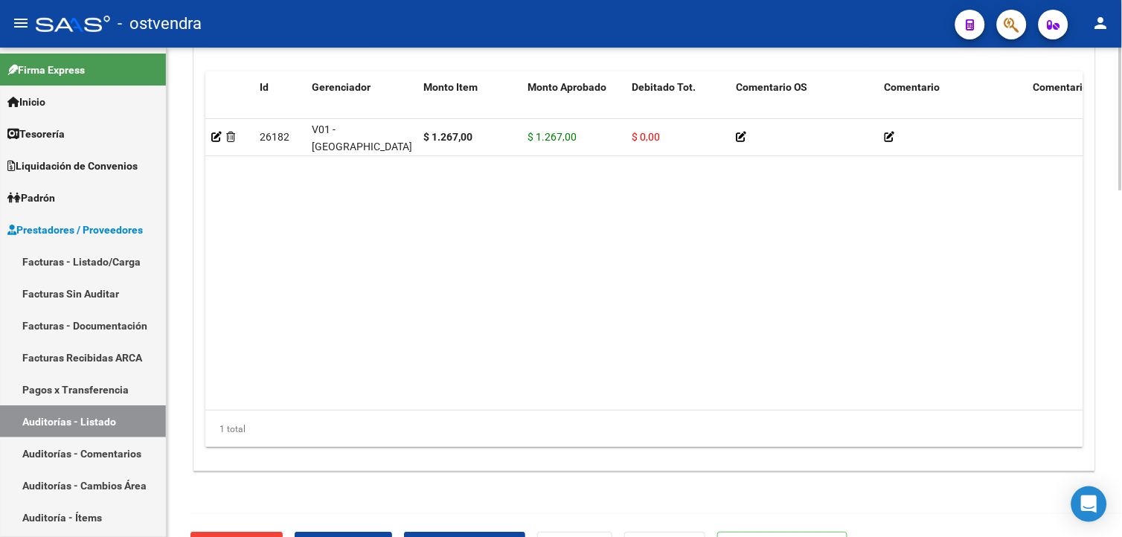
scroll to position [1185, 0]
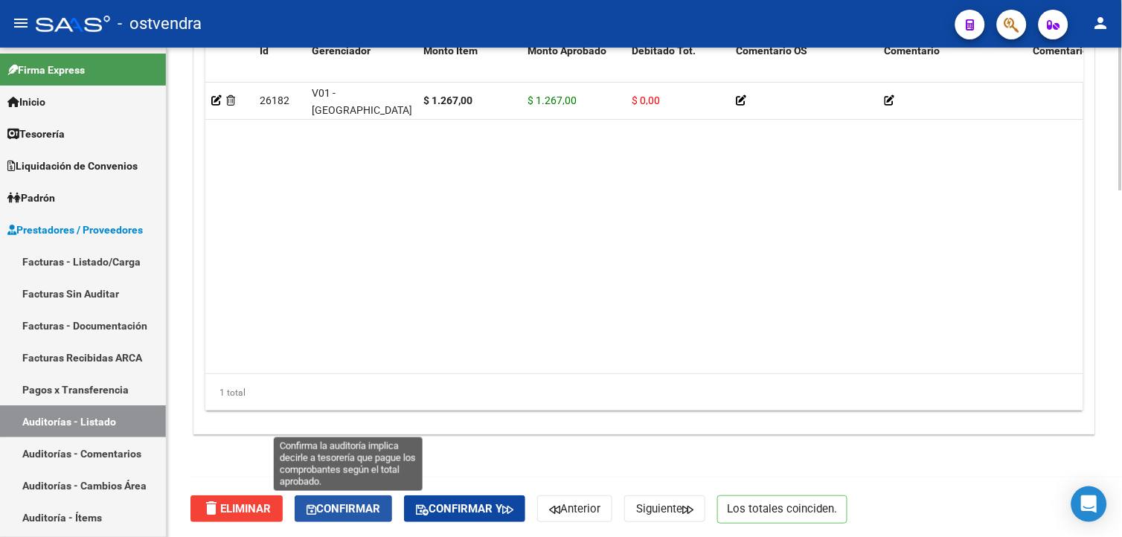
click at [373, 502] on button "Confirmar" at bounding box center [344, 509] width 98 height 27
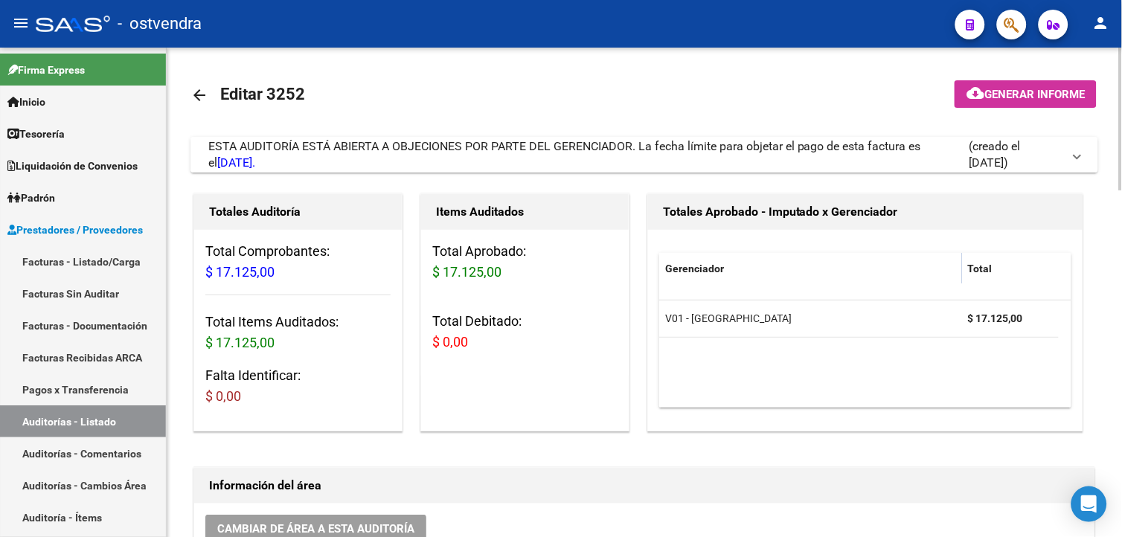
click at [704, 151] on span "ESTA AUDITORÍA ESTÁ ABIERTA A OBJECIONES POR PARTE DEL GERENCIADOR. La fecha lí…" at bounding box center [564, 154] width 713 height 31
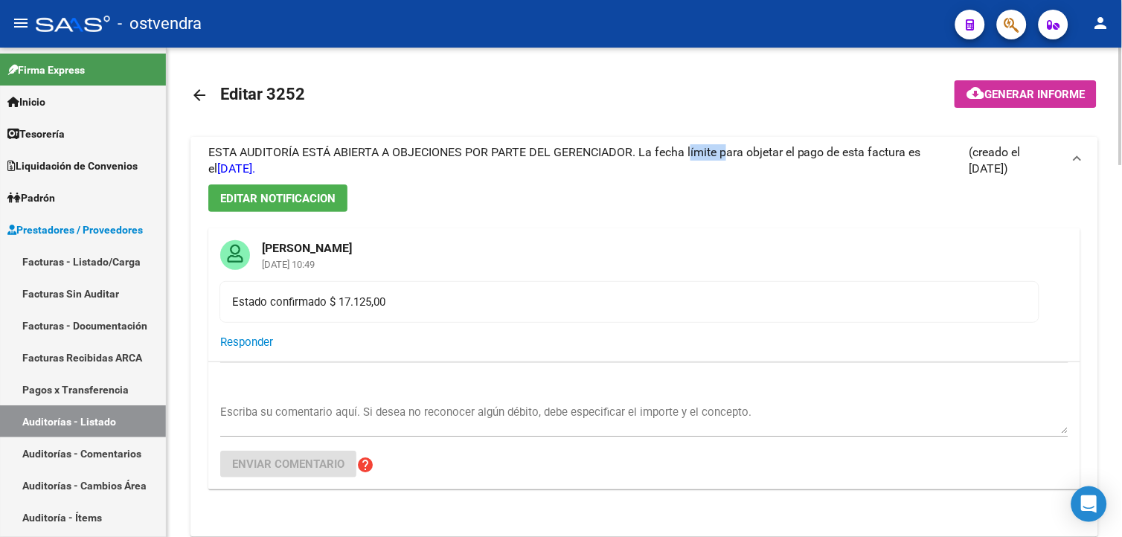
click at [704, 151] on span "ESTA AUDITORÍA ESTÁ ABIERTA A OBJECIONES POR PARTE DEL GERENCIADOR. La fecha lí…" at bounding box center [564, 160] width 713 height 31
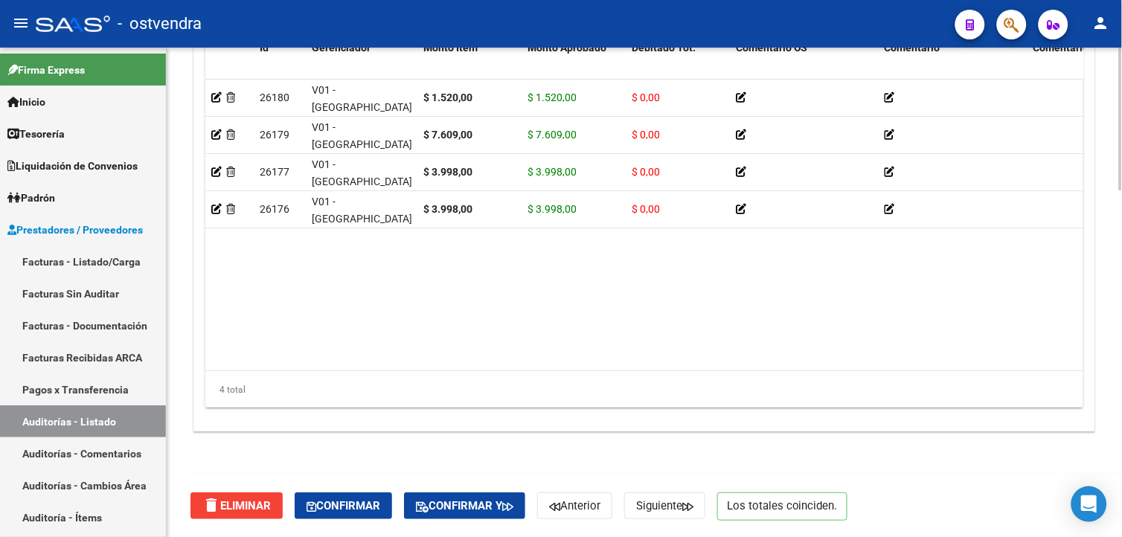
click at [1122, 537] on html "menu - ostvendra person Firma Express Inicio Calendario SSS Instructivos Contac…" at bounding box center [561, 268] width 1122 height 537
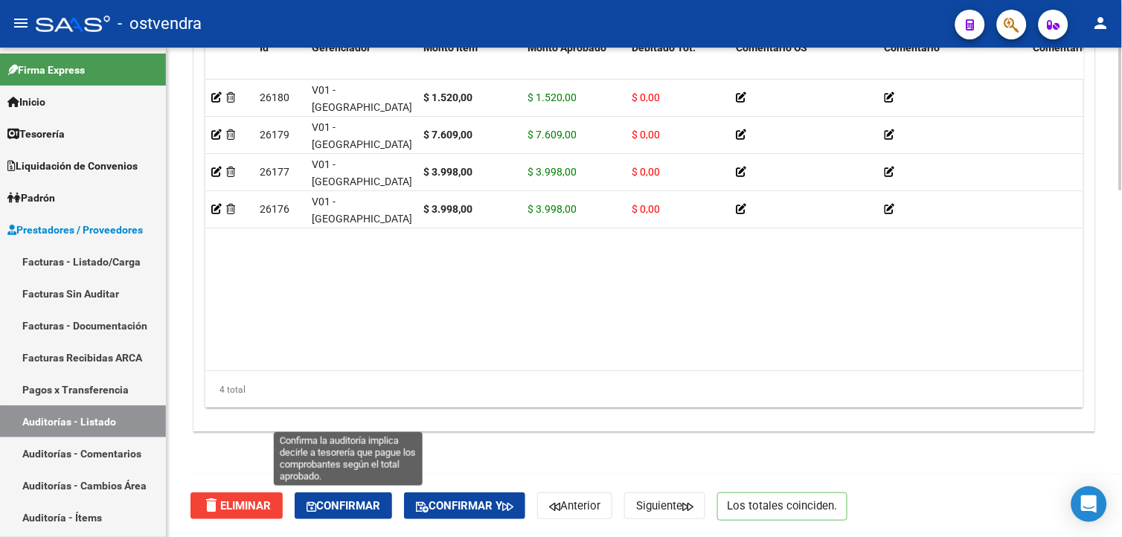
drag, startPoint x: 336, startPoint y: 506, endPoint x: 417, endPoint y: 455, distance: 96.0
click at [336, 506] on span "Confirmar" at bounding box center [344, 505] width 74 height 13
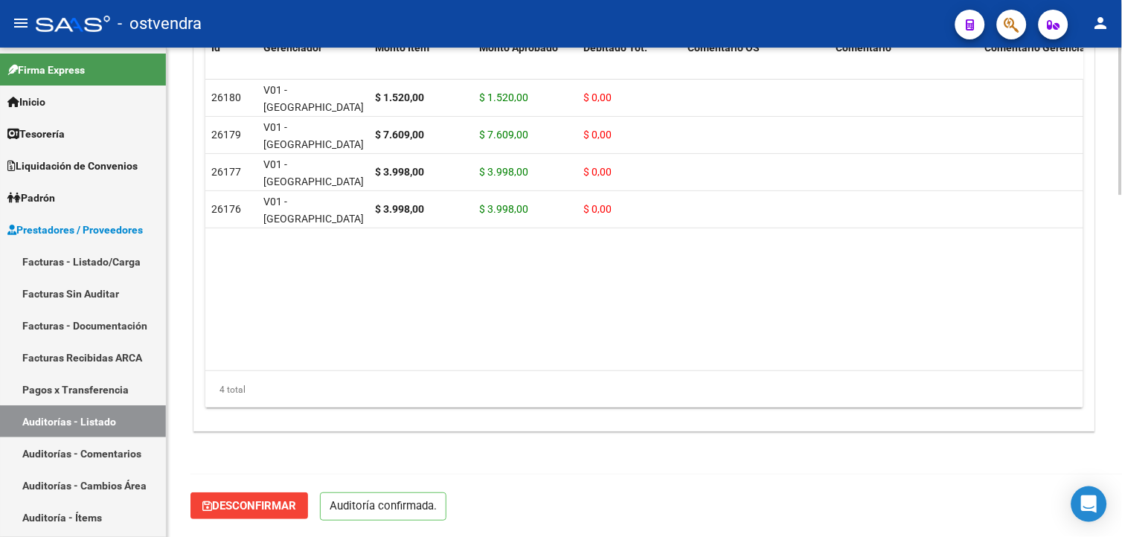
scroll to position [1137, 0]
